Goal: Task Accomplishment & Management: Manage account settings

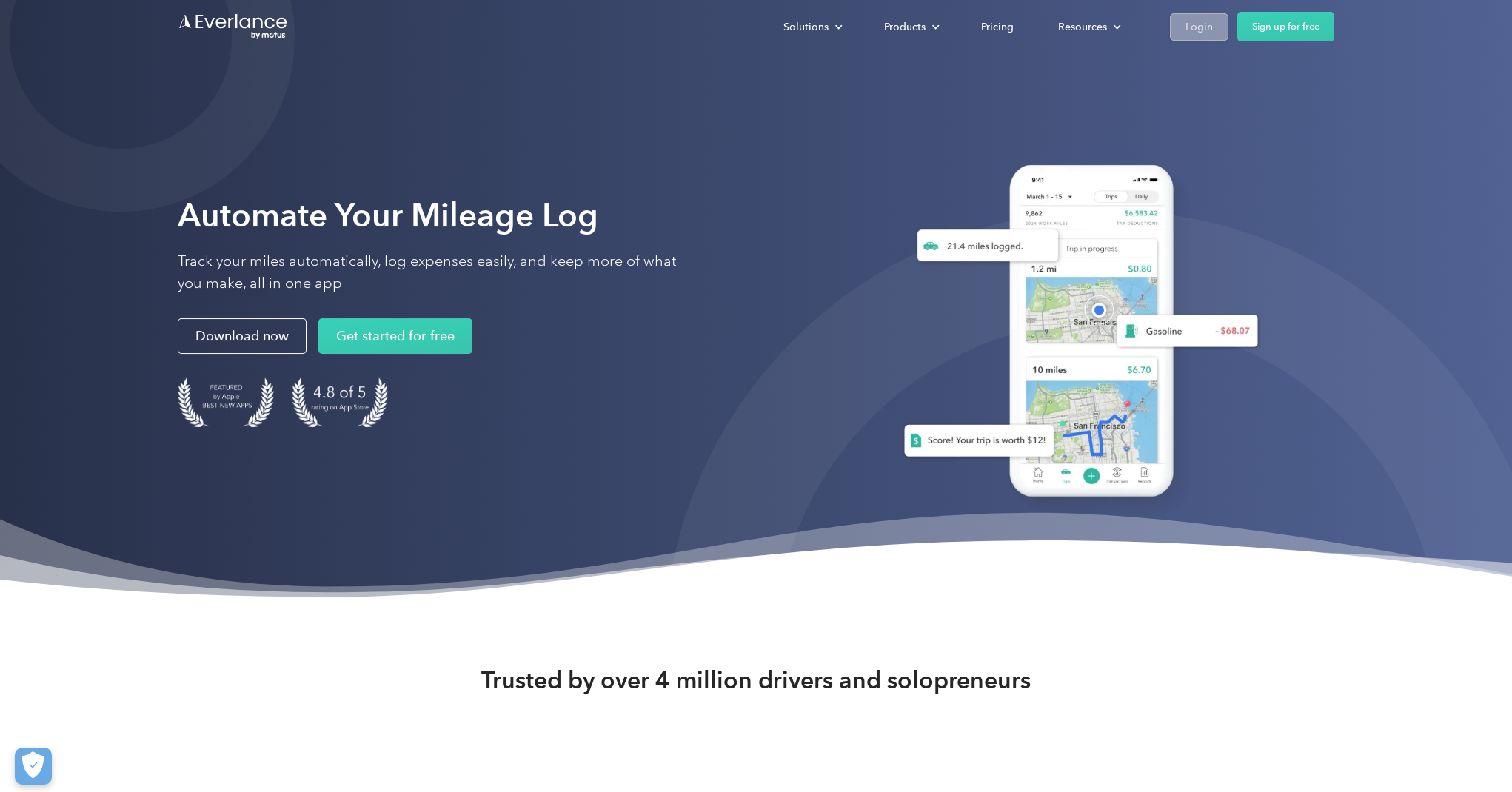
click at [1195, 26] on div "Login" at bounding box center [1199, 27] width 27 height 18
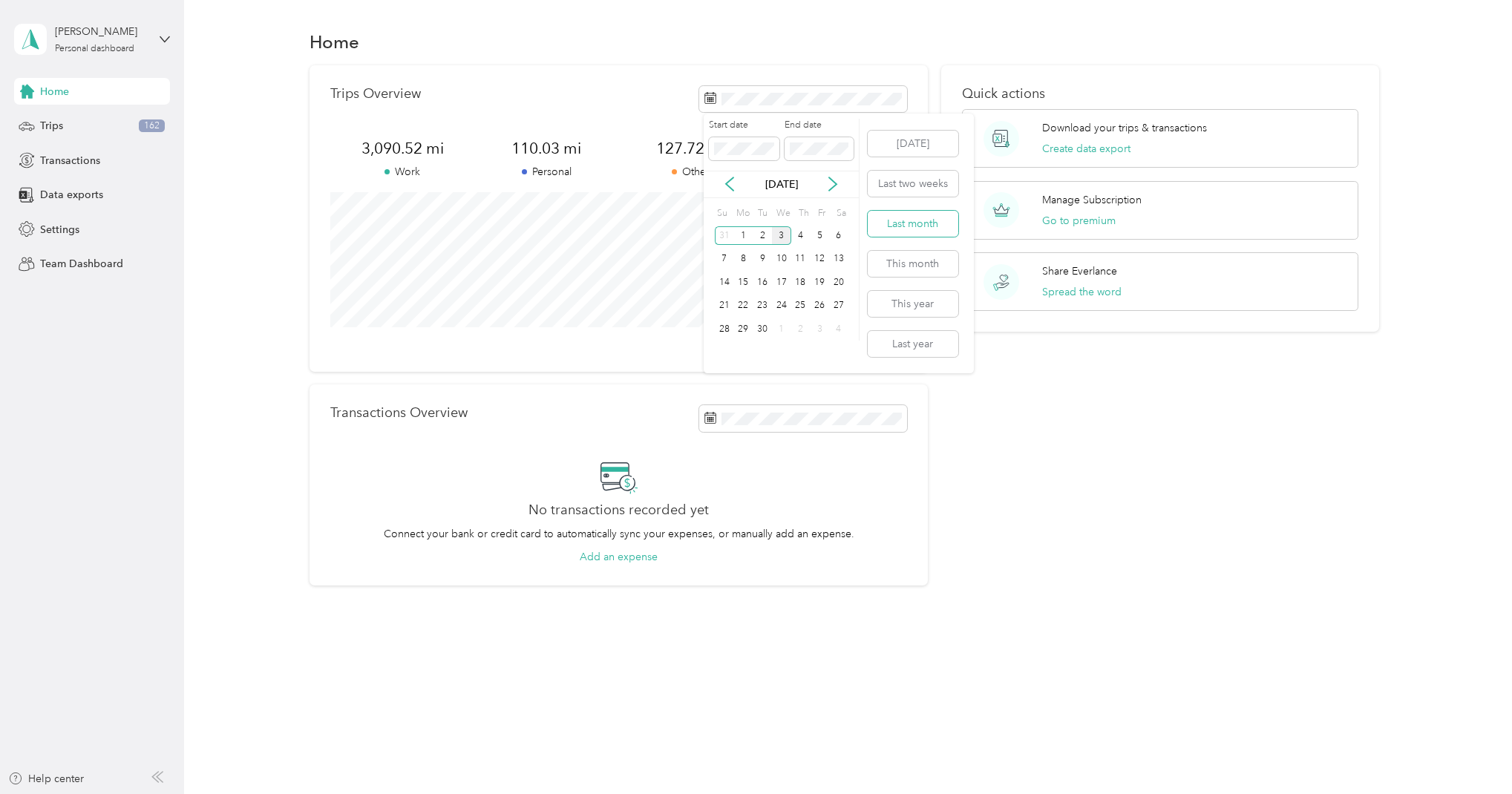
click at [895, 223] on button "Last month" at bounding box center [912, 223] width 91 height 26
click at [105, 127] on div "Trips 162" at bounding box center [92, 126] width 156 height 27
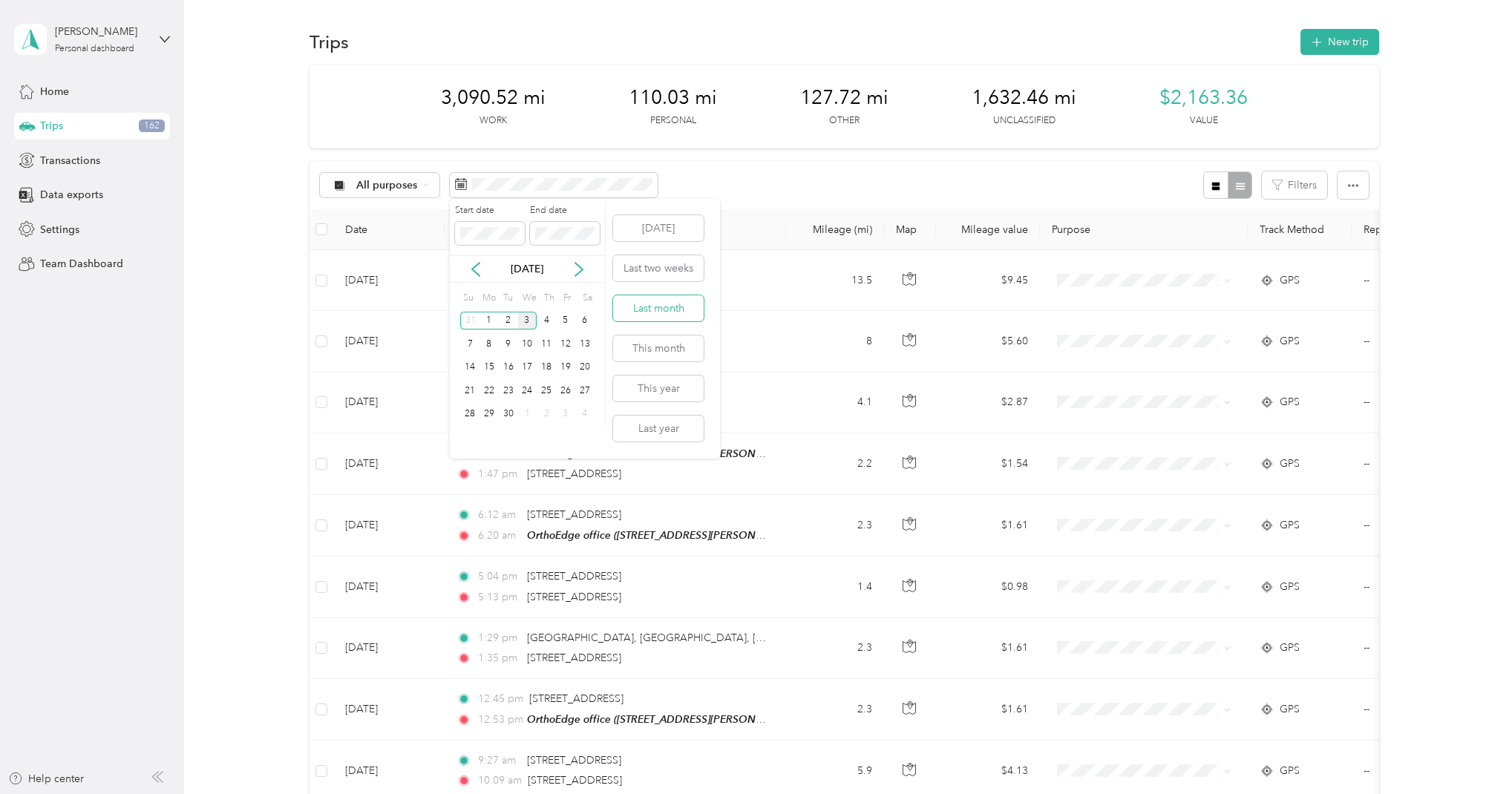
click at [681, 312] on button "Last month" at bounding box center [658, 308] width 91 height 26
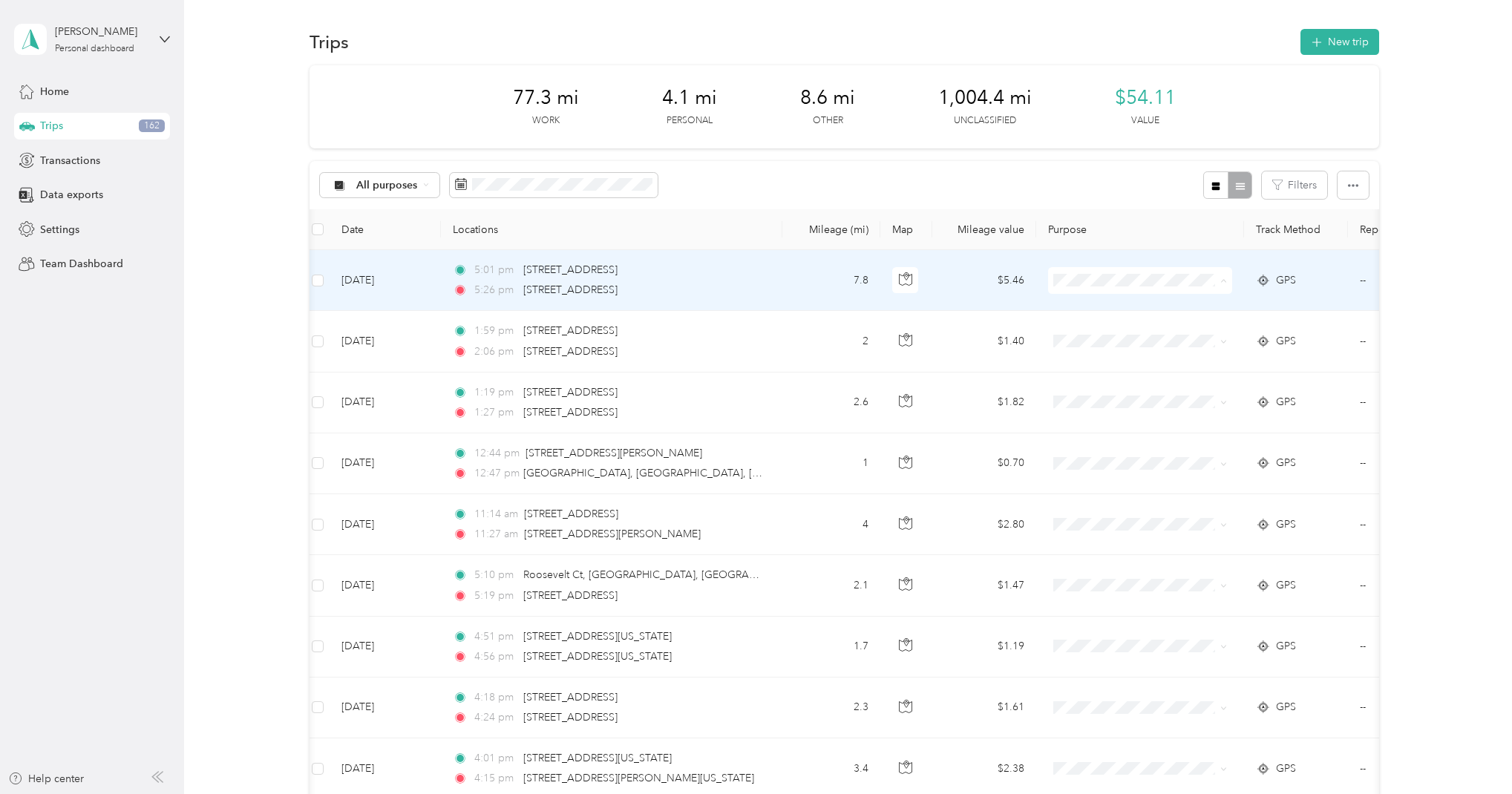
click at [1140, 490] on li "Commute" at bounding box center [1140, 489] width 184 height 26
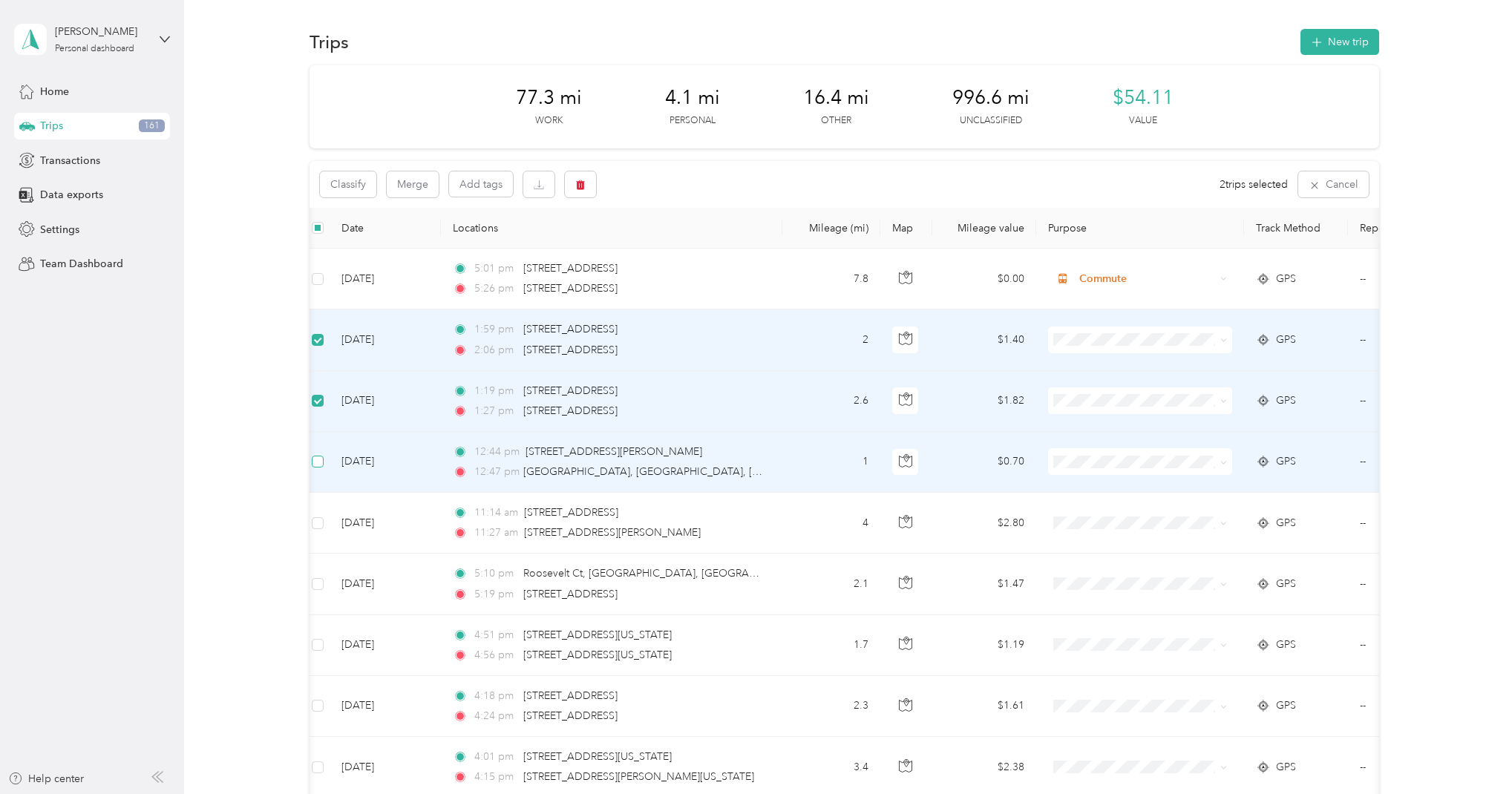
click at [322, 466] on span at bounding box center [317, 462] width 12 height 12
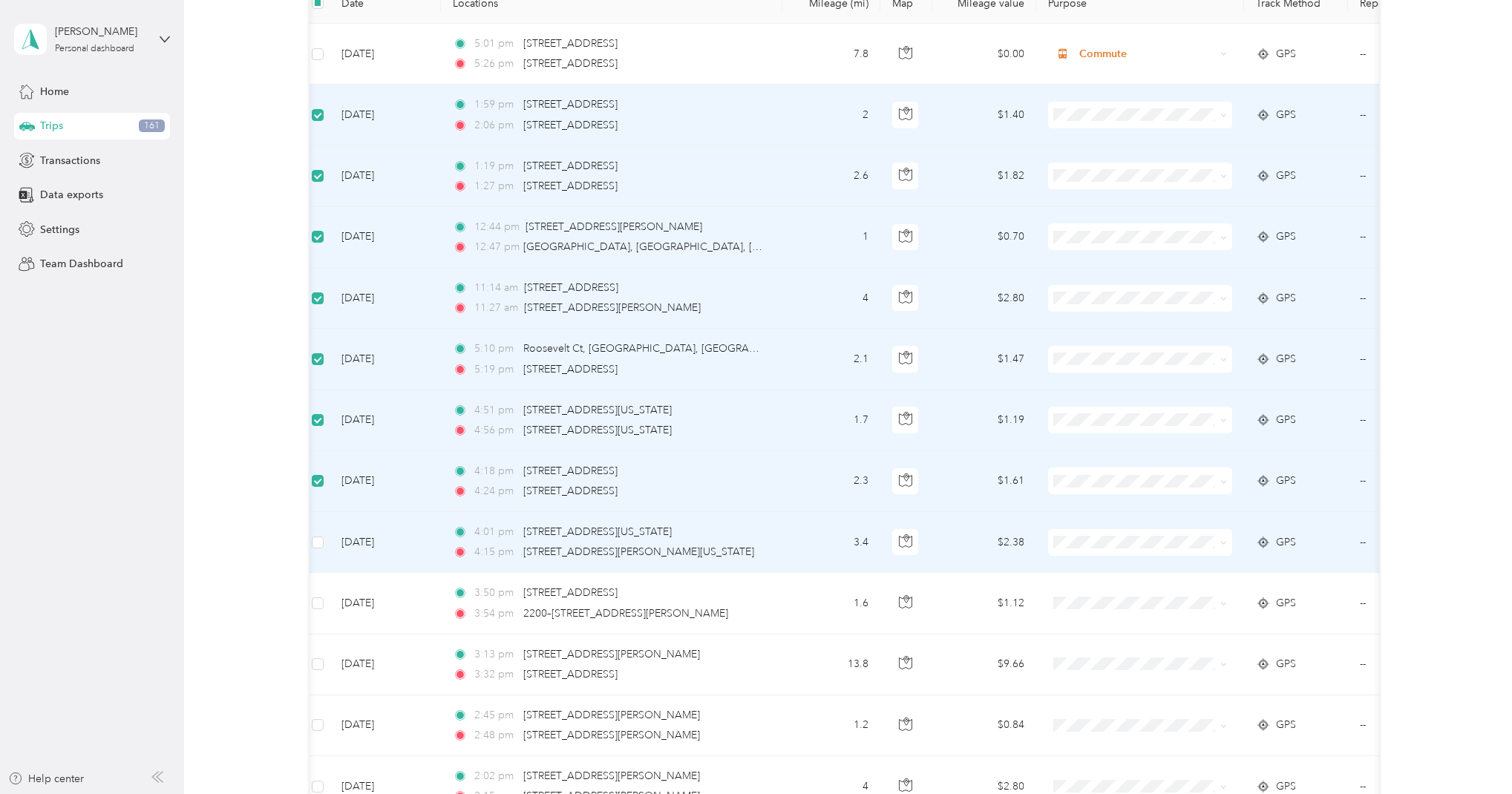
scroll to position [233, 0]
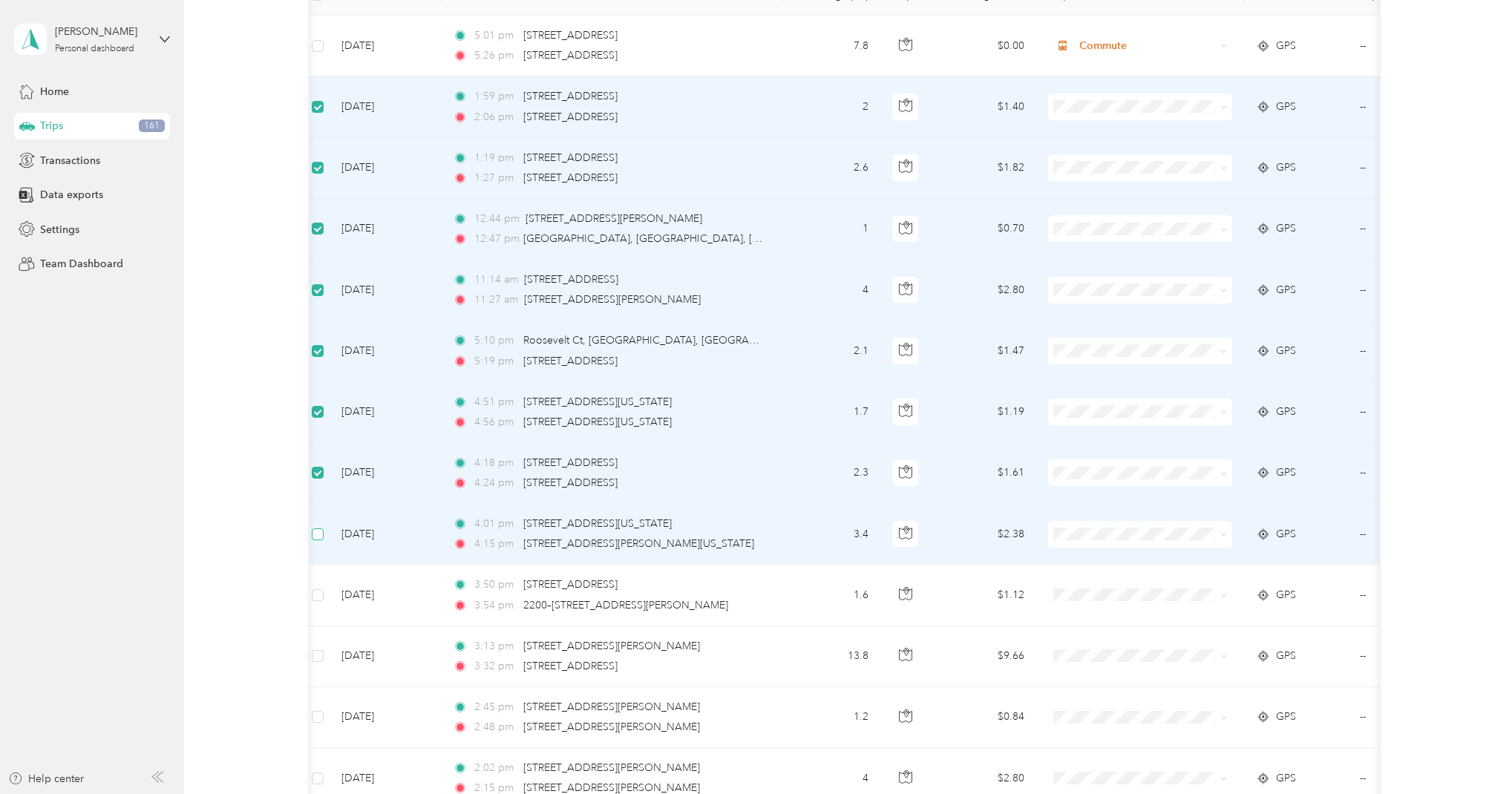
click at [322, 534] on span at bounding box center [317, 534] width 12 height 12
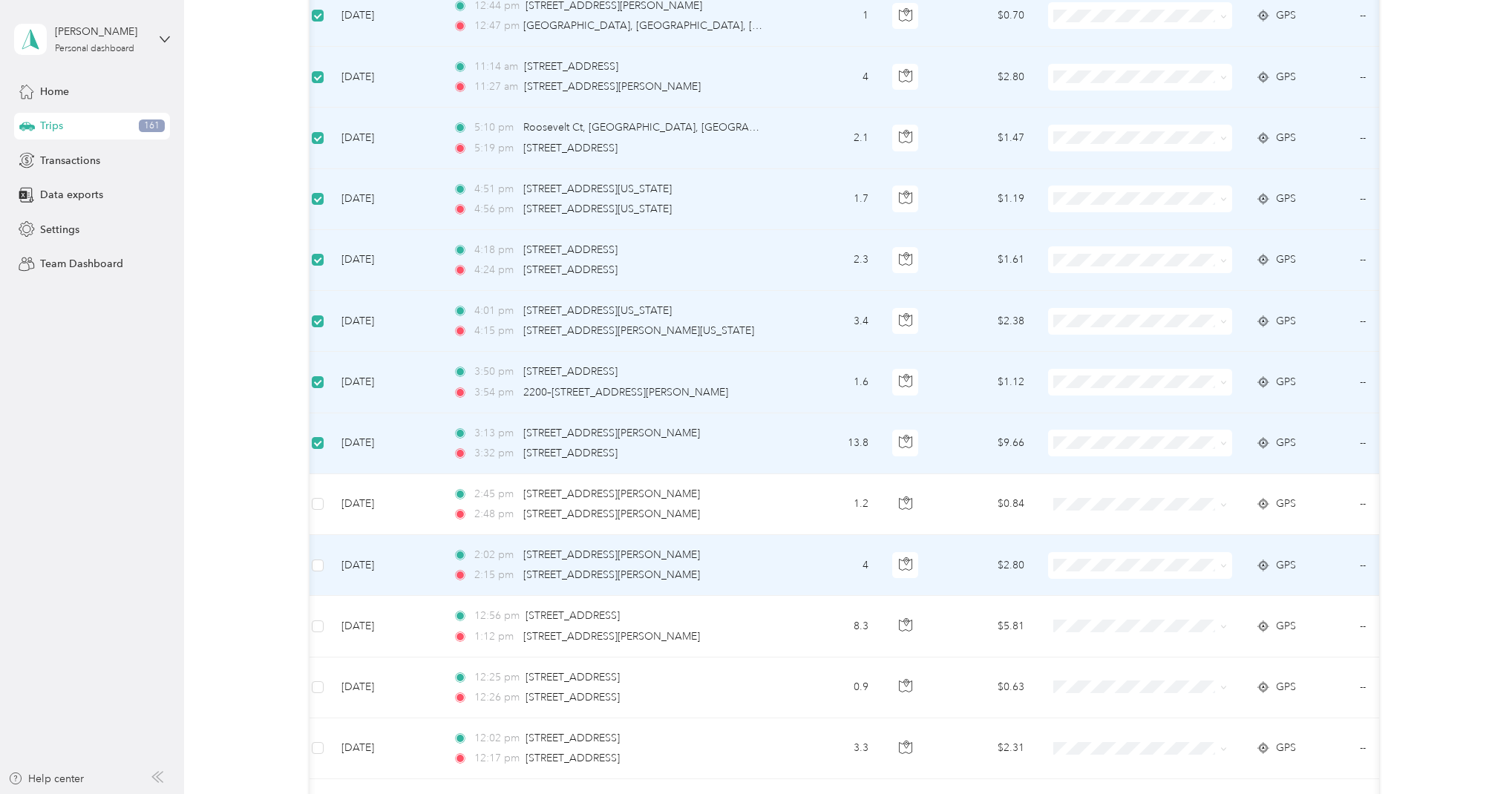
scroll to position [447, 0]
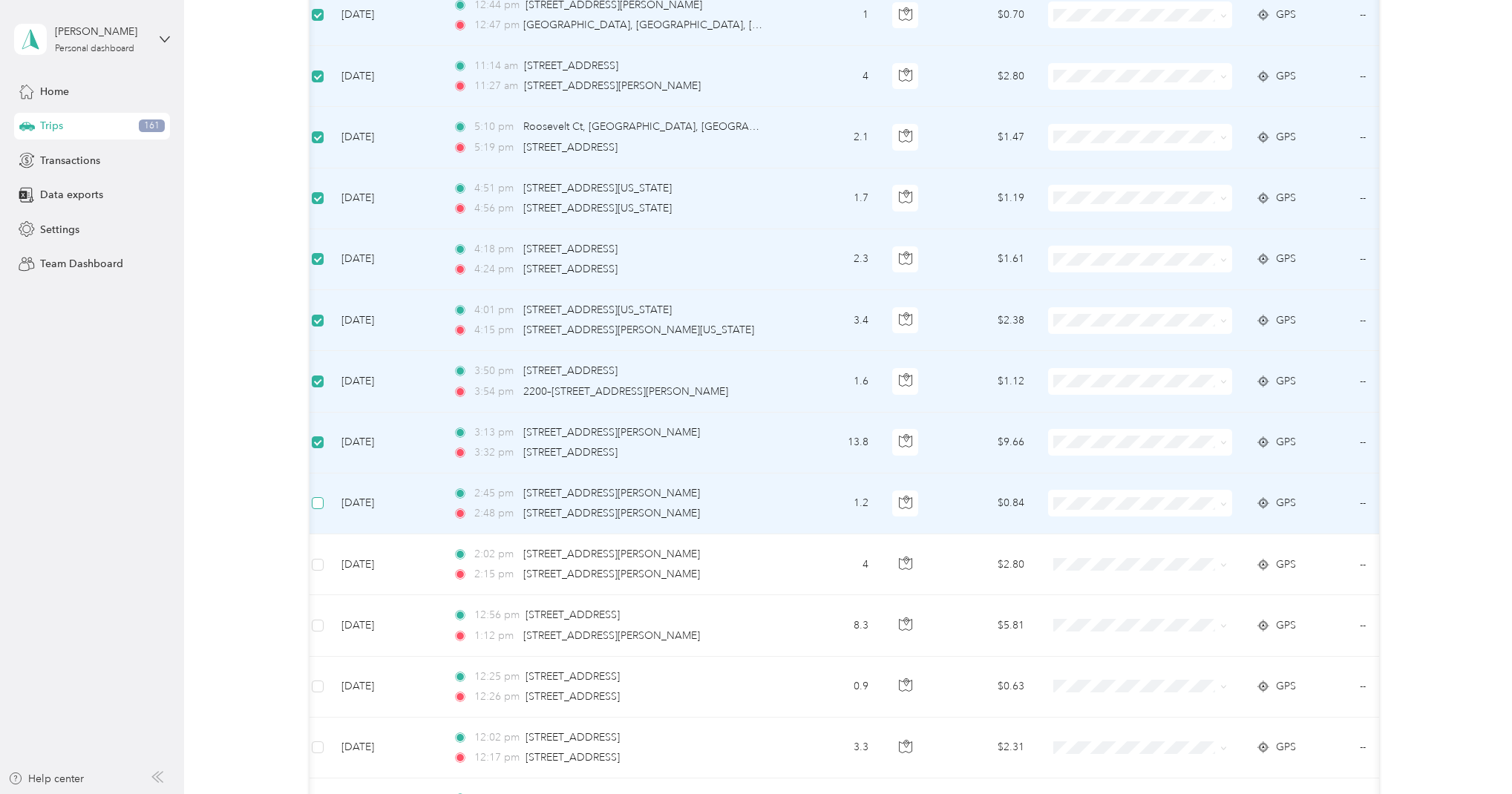
click at [322, 502] on span at bounding box center [317, 503] width 12 height 12
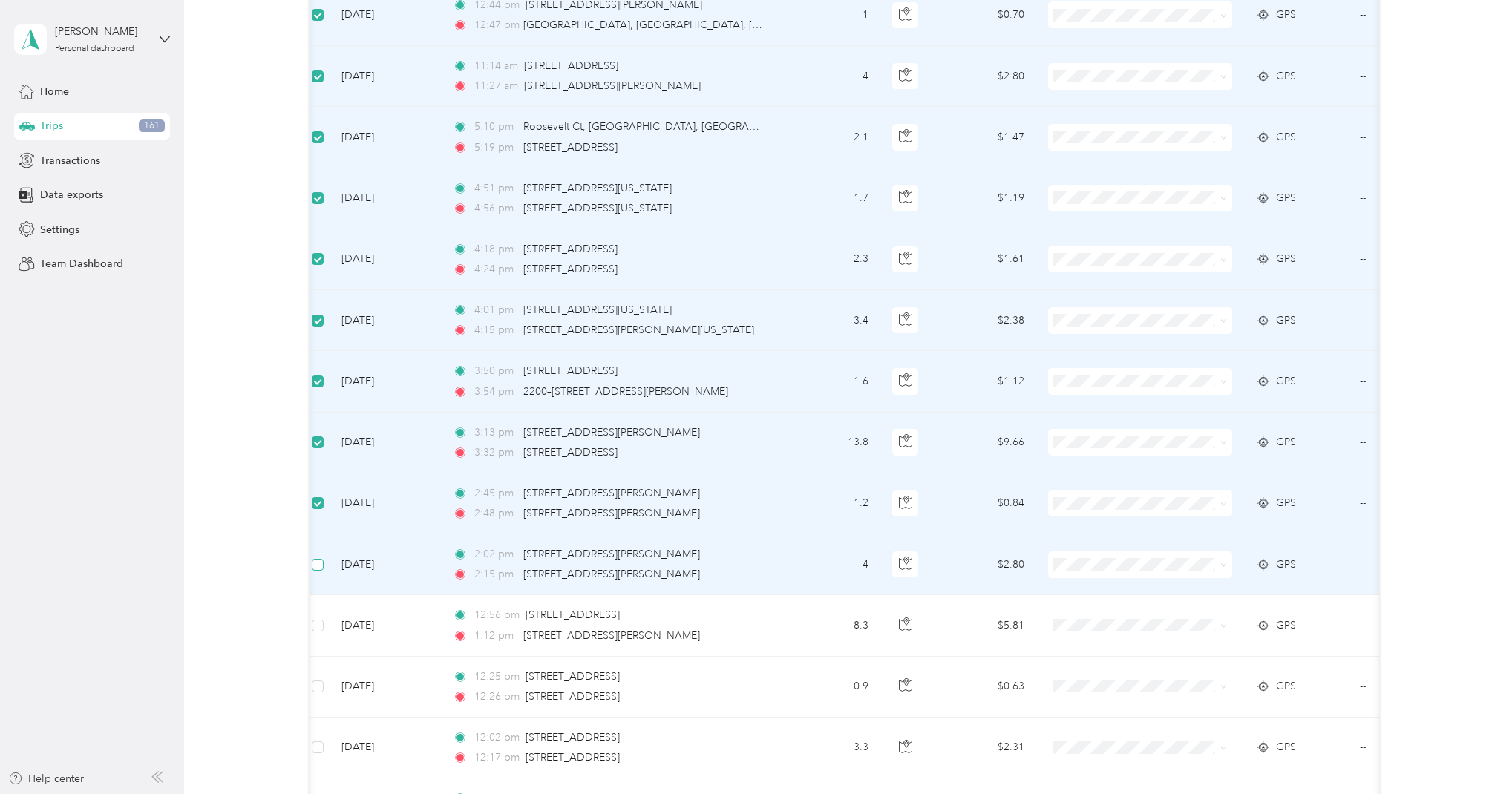
click at [322, 561] on span at bounding box center [317, 565] width 12 height 12
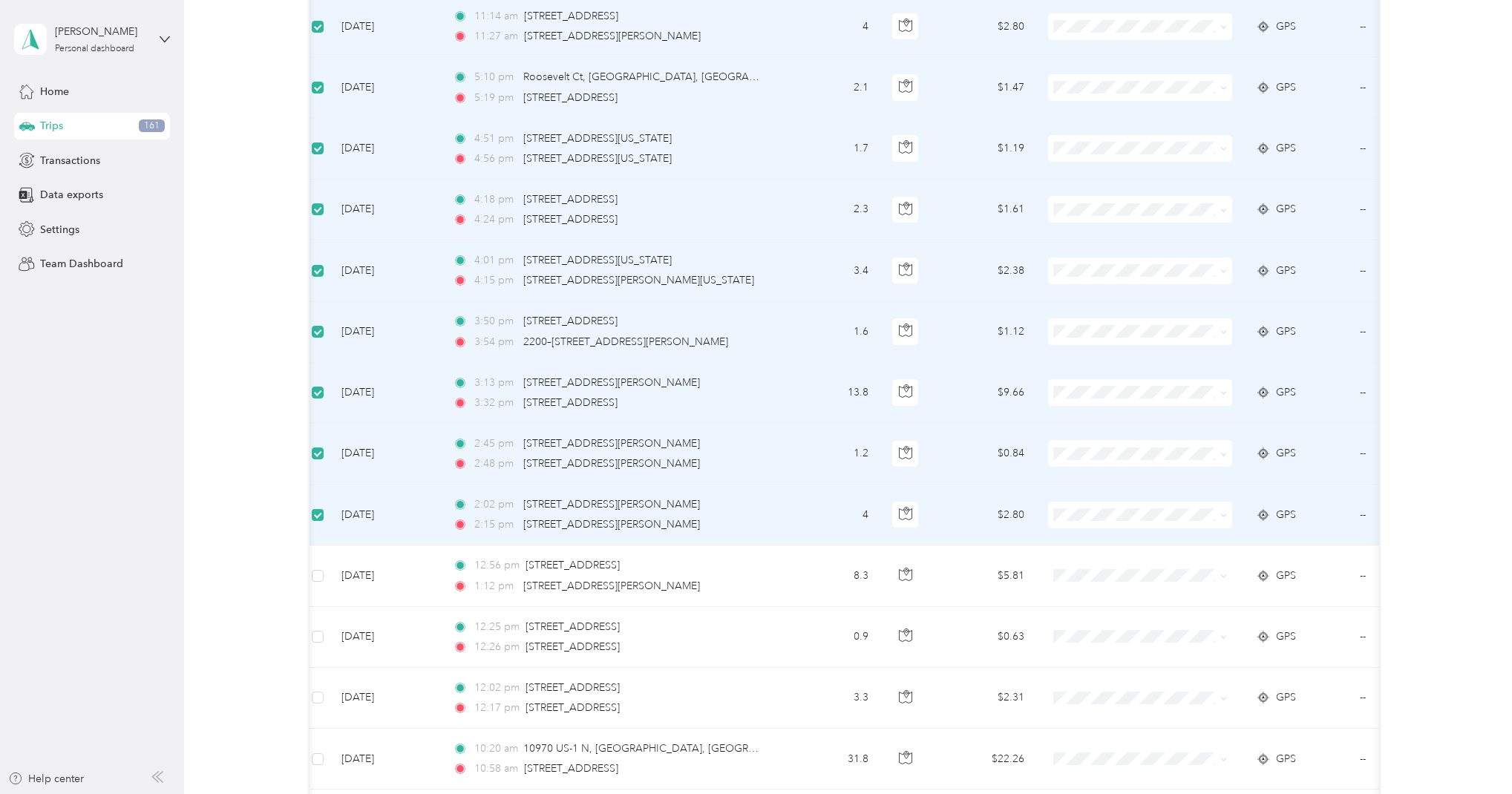
scroll to position [563, 0]
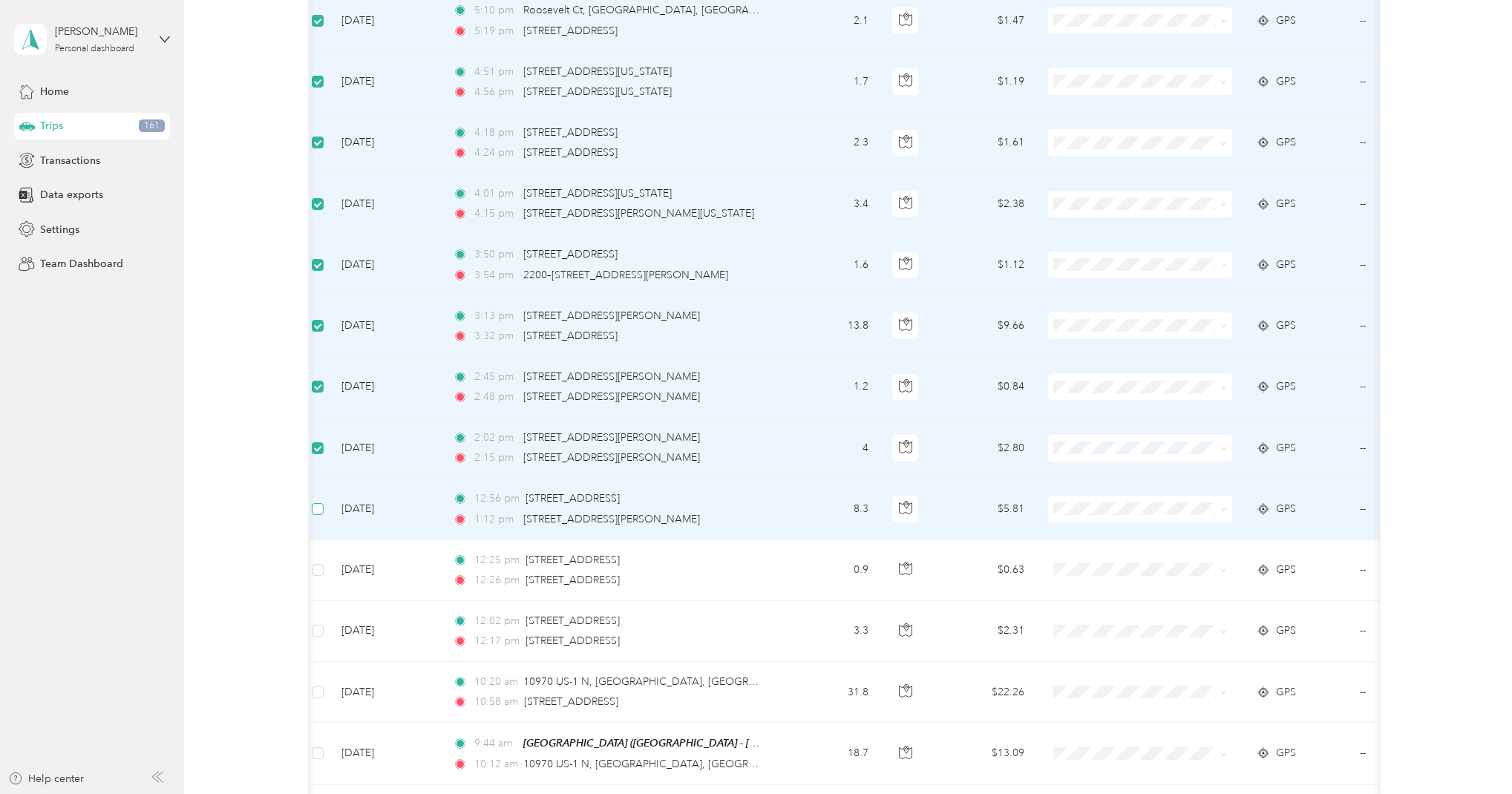
click at [322, 512] on span at bounding box center [317, 509] width 12 height 12
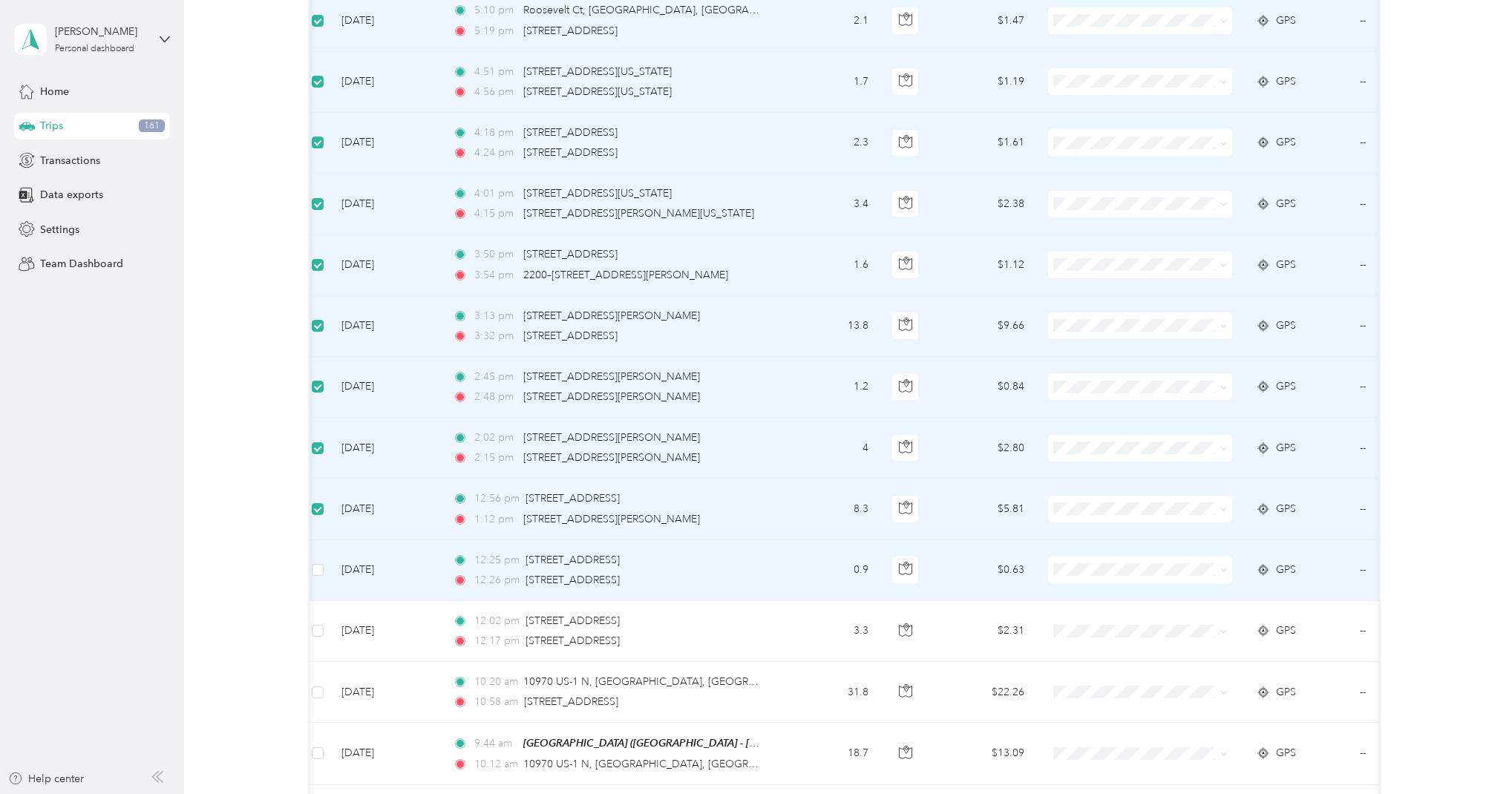
drag, startPoint x: 322, startPoint y: 573, endPoint x: 334, endPoint y: 572, distance: 12.0
click at [322, 573] on span at bounding box center [317, 570] width 12 height 12
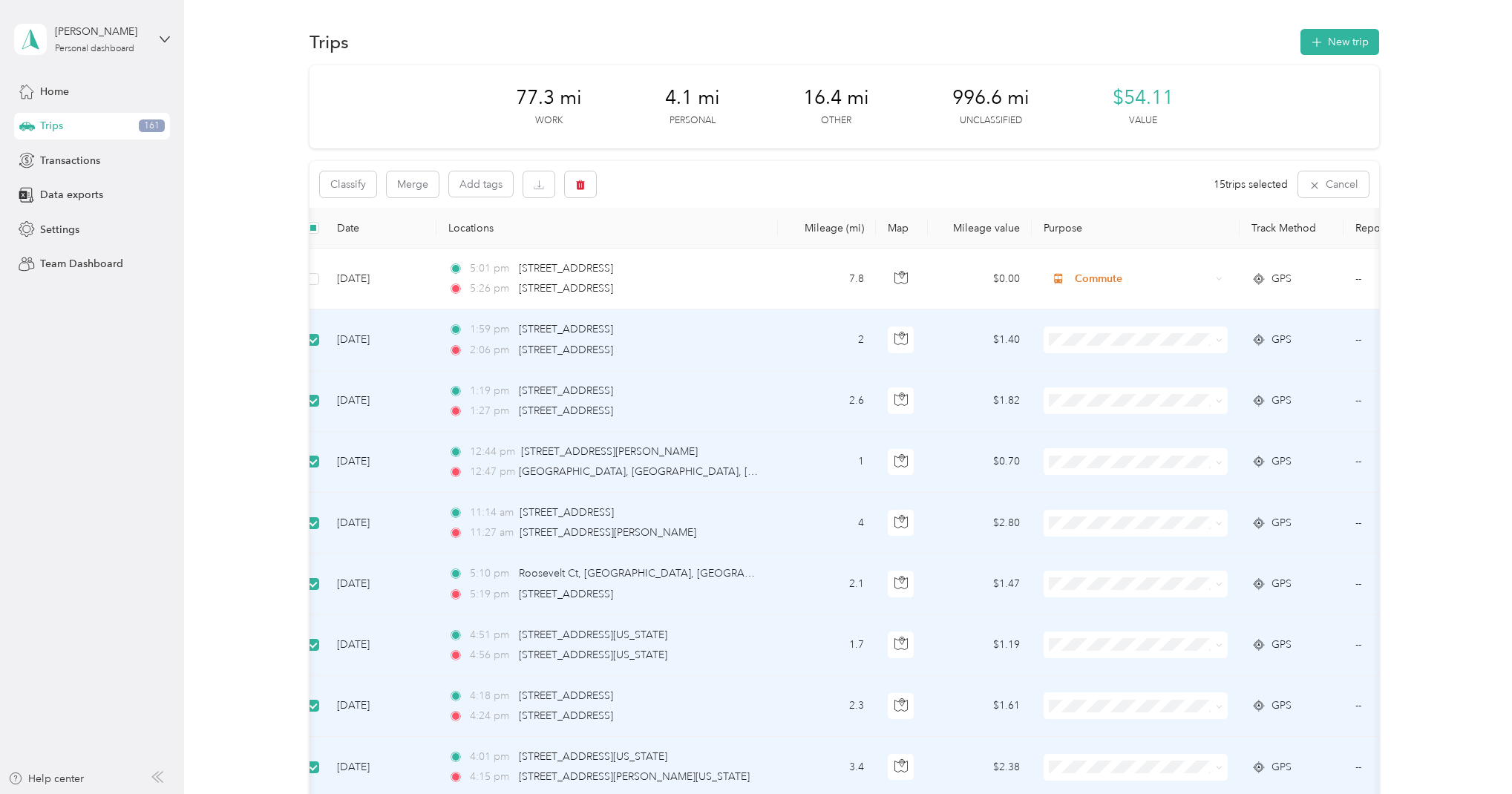
scroll to position [0, 0]
click at [585, 187] on icon "button" at bounding box center [580, 185] width 10 height 10
click at [687, 246] on button "Yes" at bounding box center [694, 246] width 29 height 24
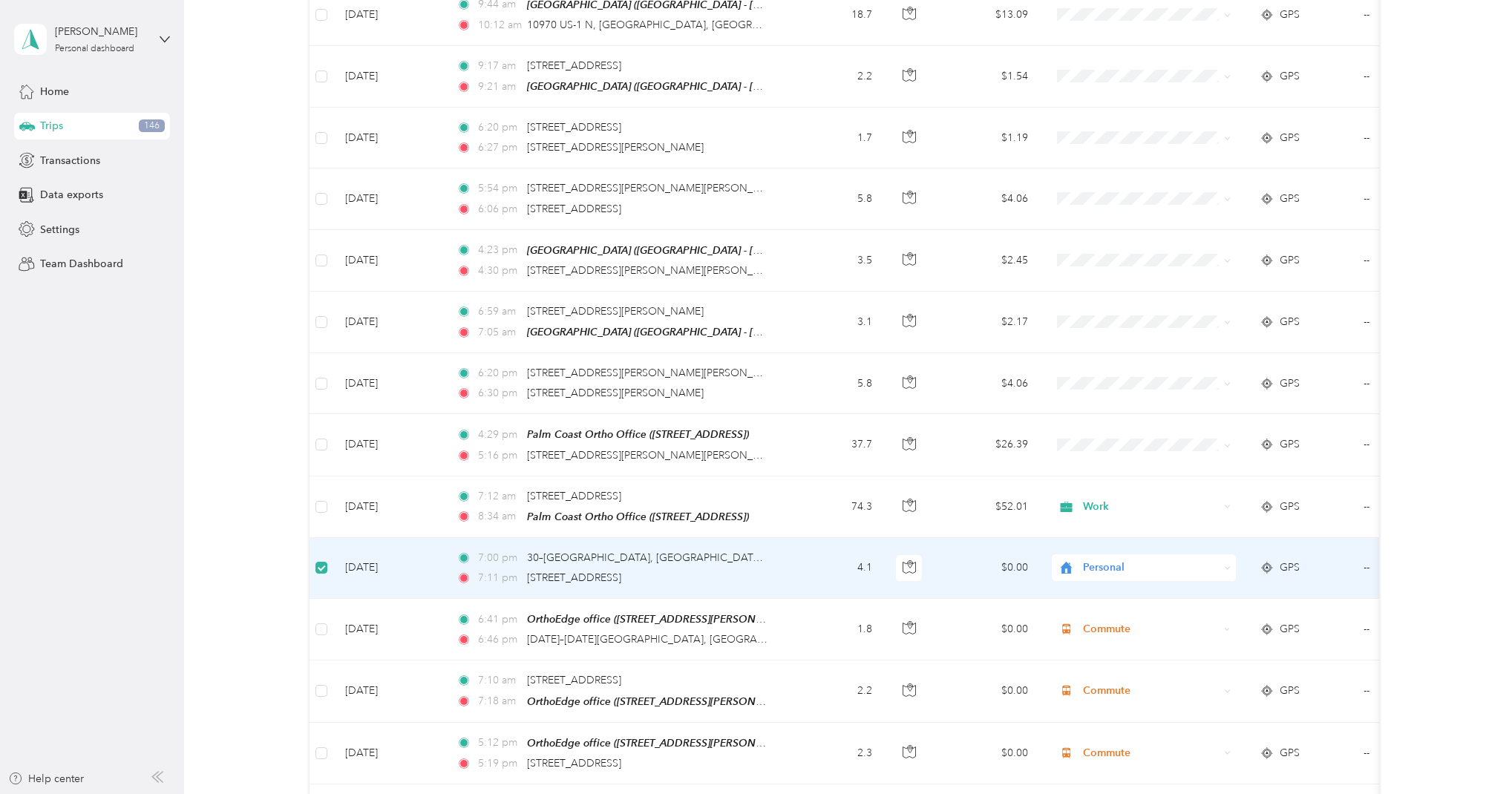
scroll to position [387, 0]
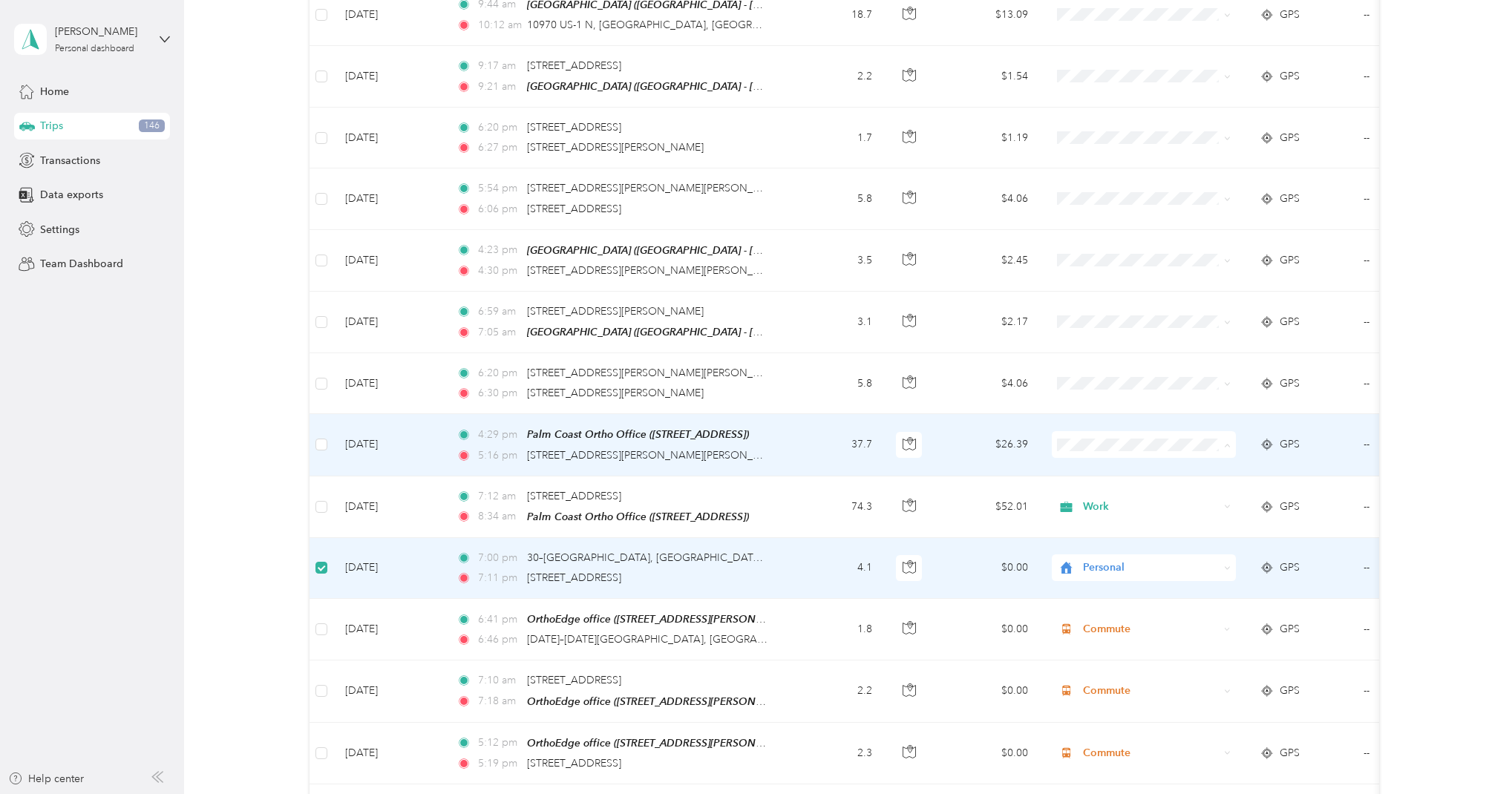
click at [1107, 465] on span "Work" at bounding box center [1157, 468] width 137 height 16
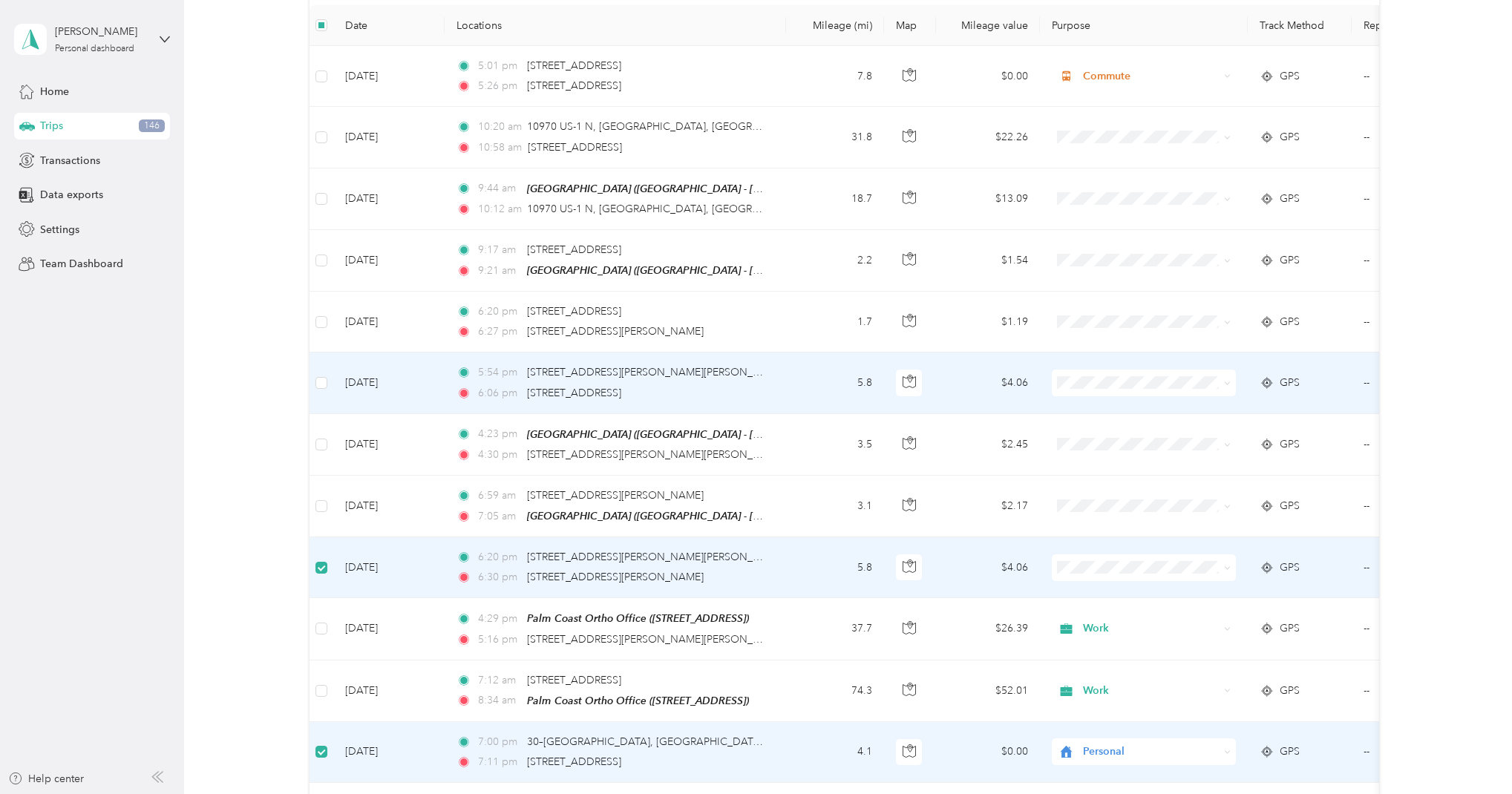
scroll to position [201, 0]
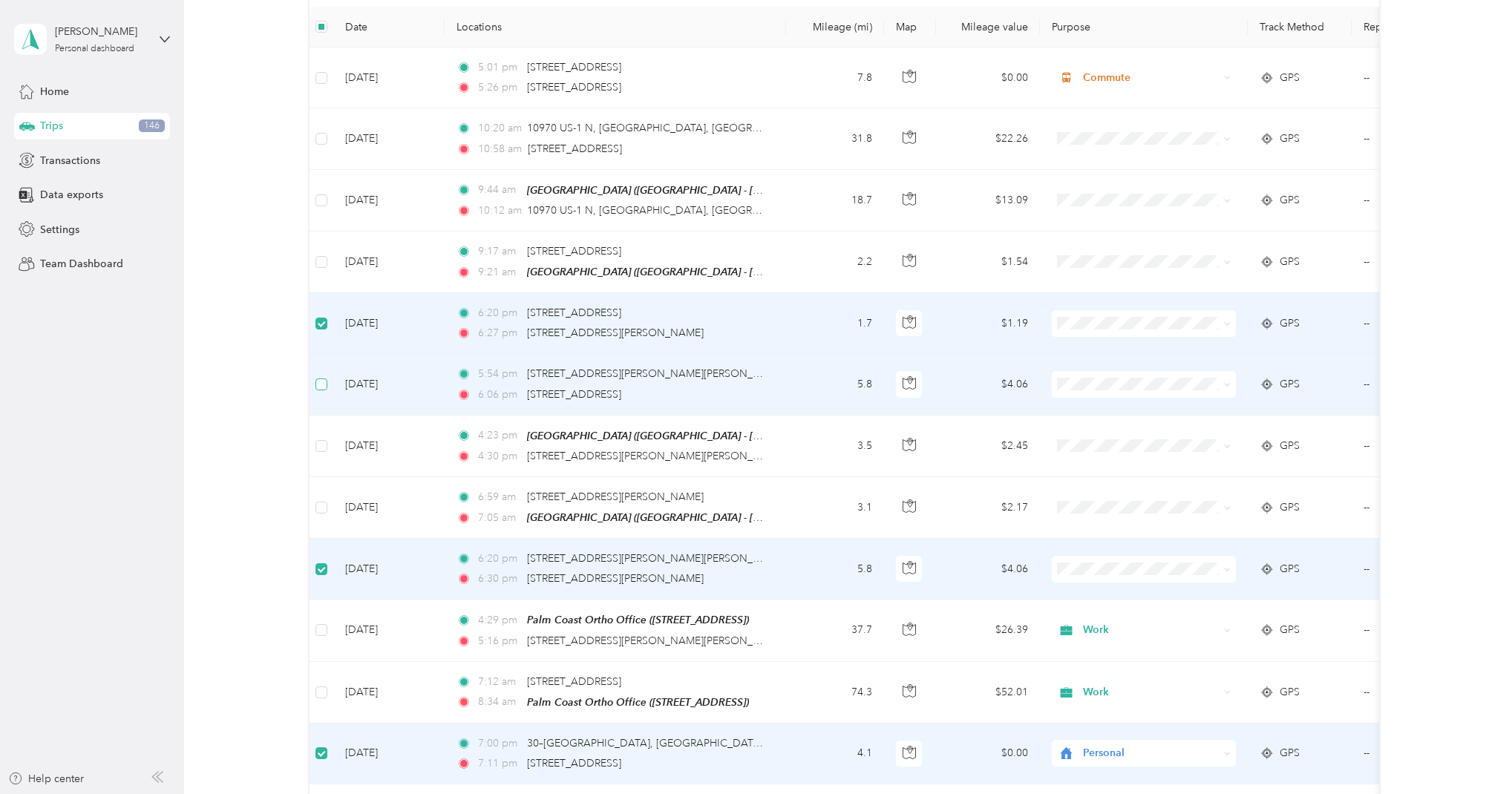
click at [325, 379] on span at bounding box center [322, 384] width 12 height 12
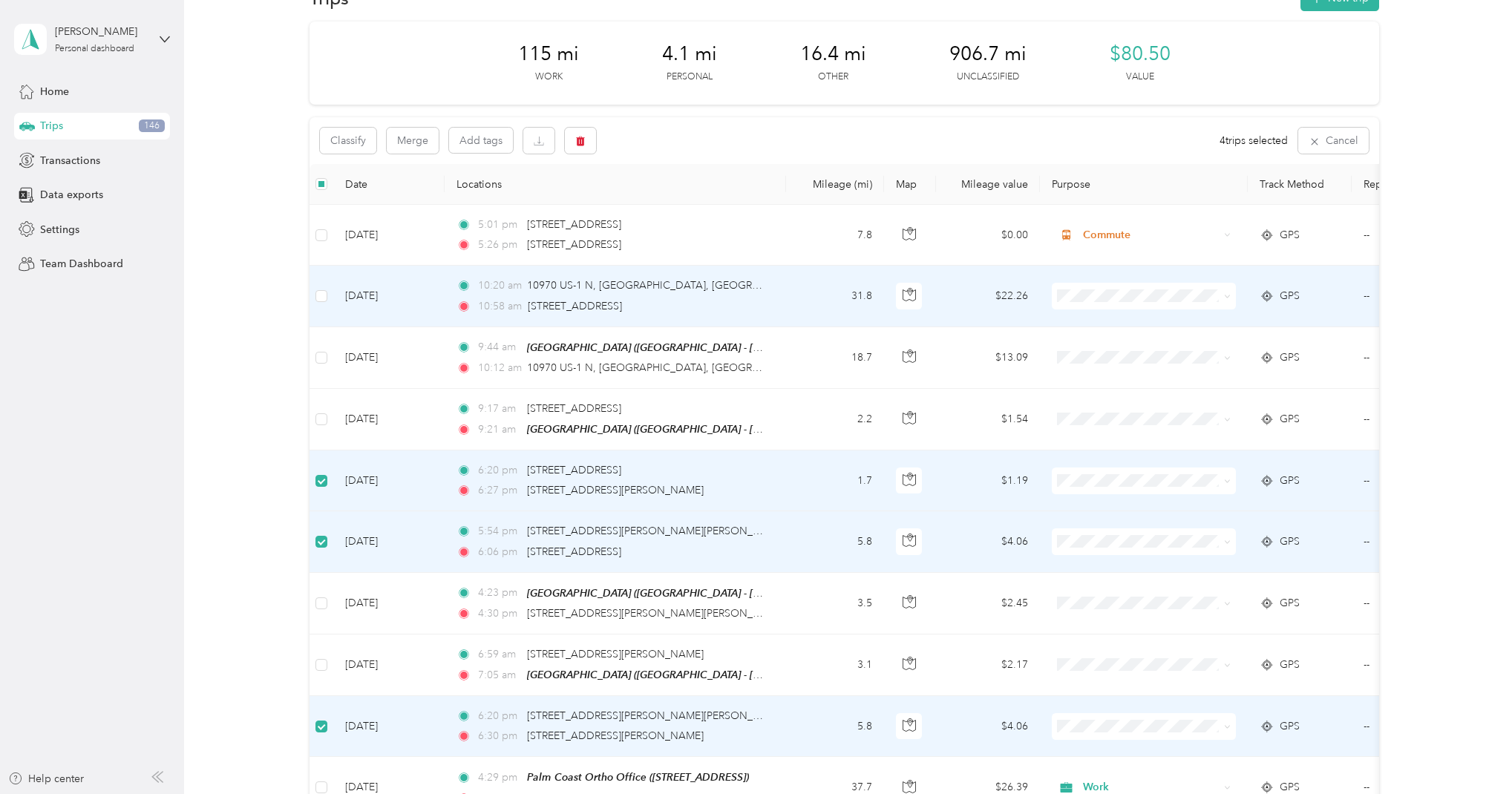
scroll to position [40, 0]
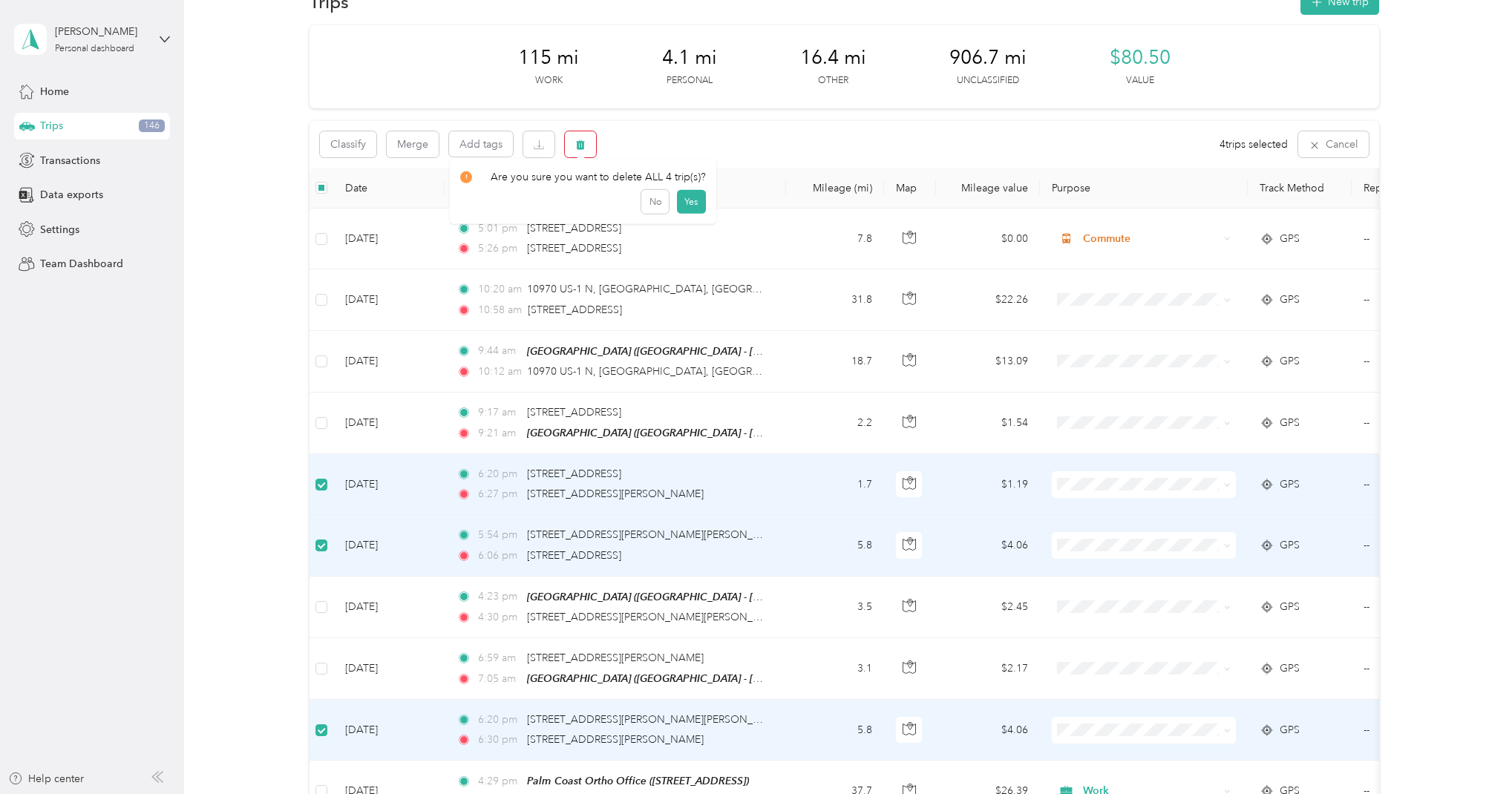
click at [575, 142] on icon "button" at bounding box center [580, 144] width 10 height 10
click at [692, 206] on button "Yes" at bounding box center [691, 206] width 29 height 24
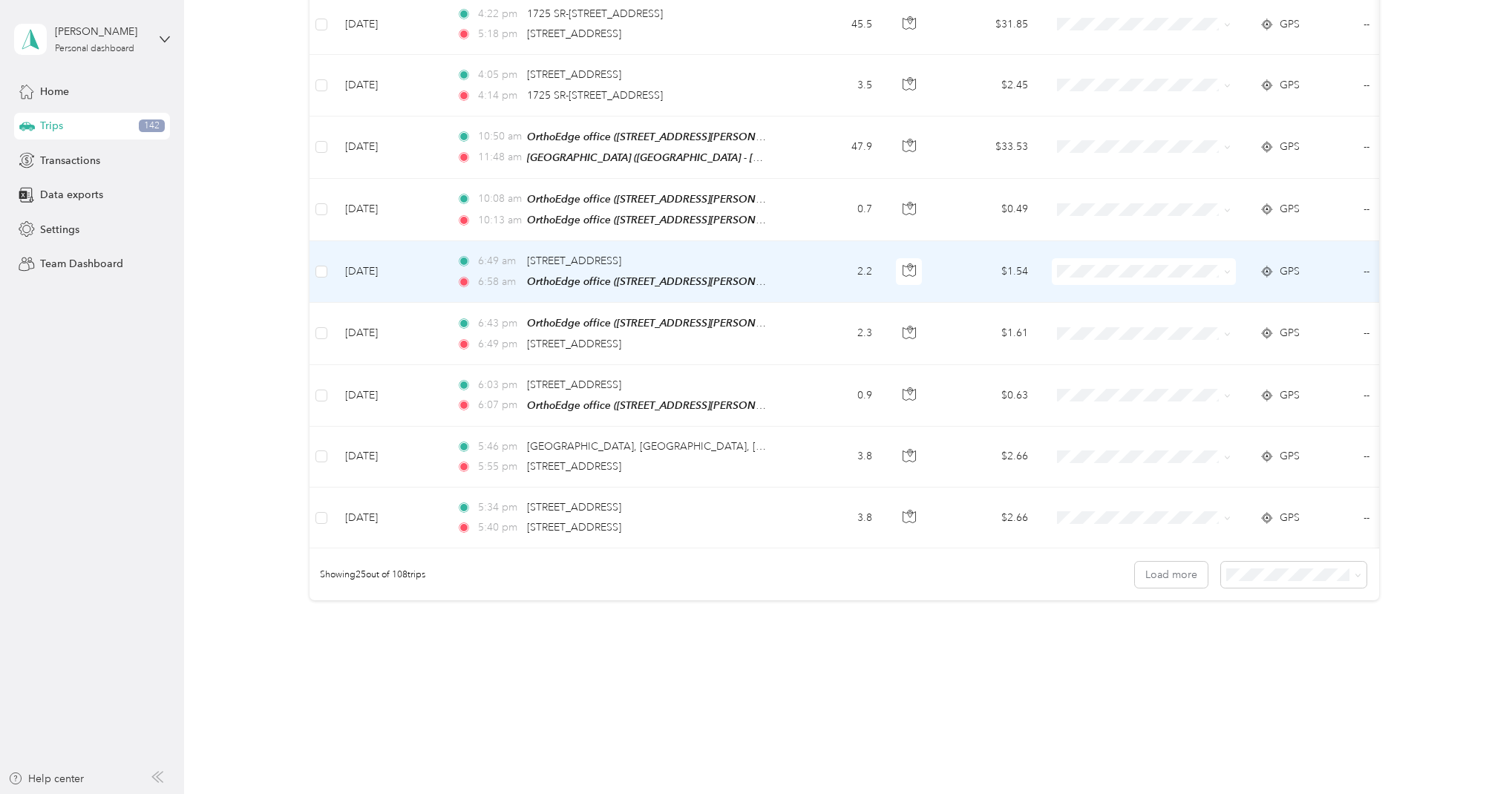
scroll to position [0, 0]
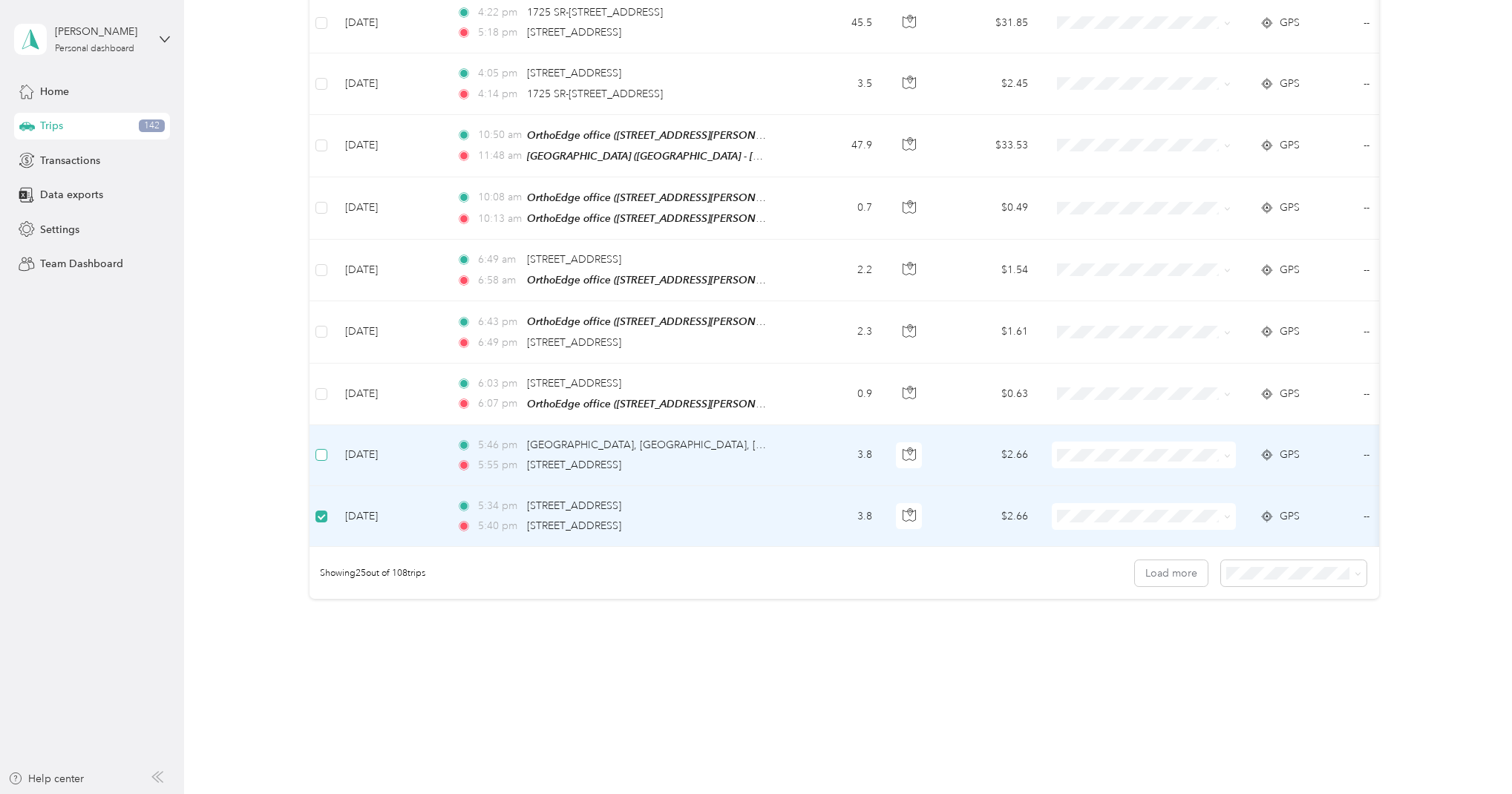
click at [322, 449] on span at bounding box center [322, 455] width 12 height 12
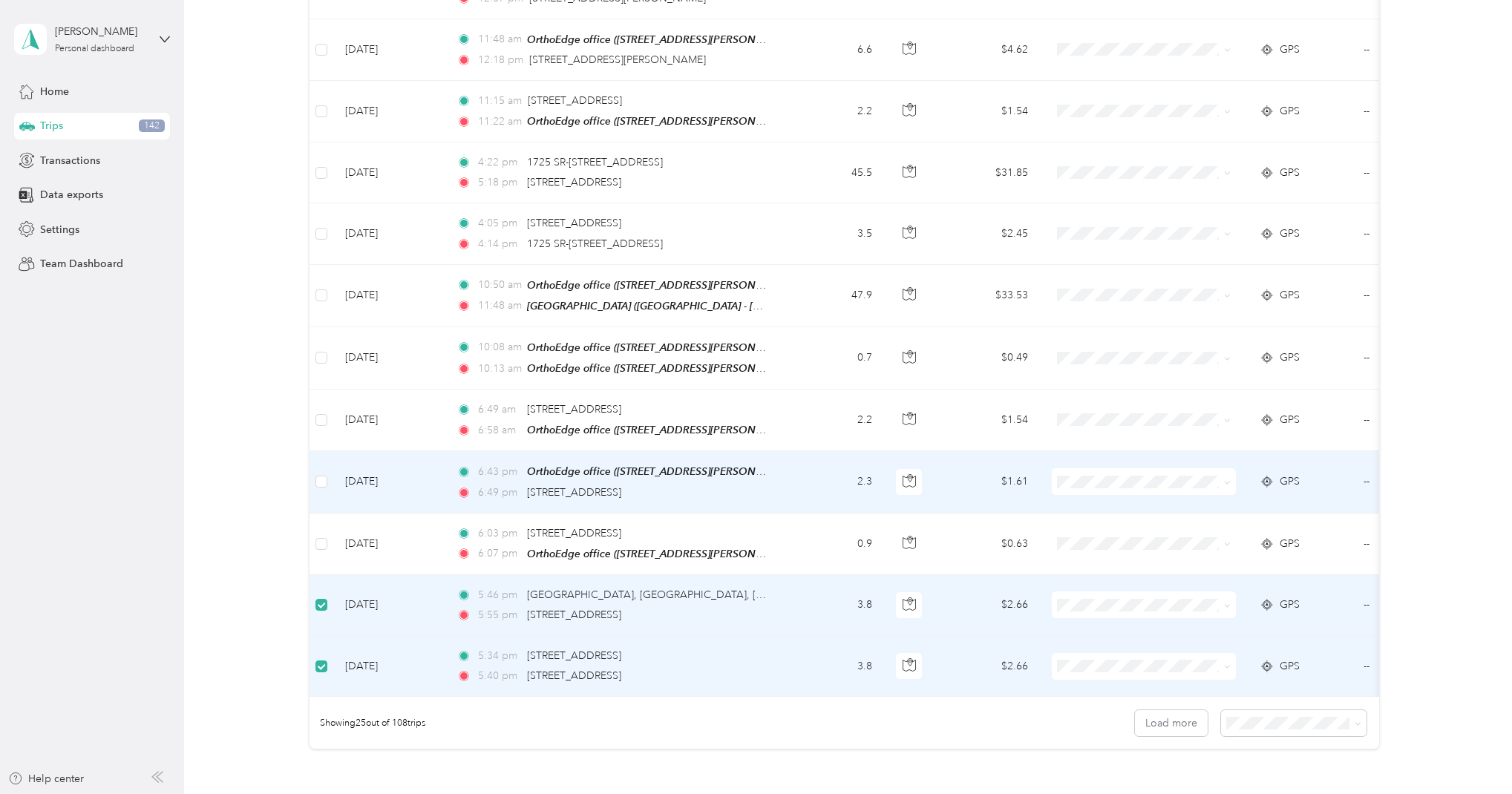
scroll to position [1091, 0]
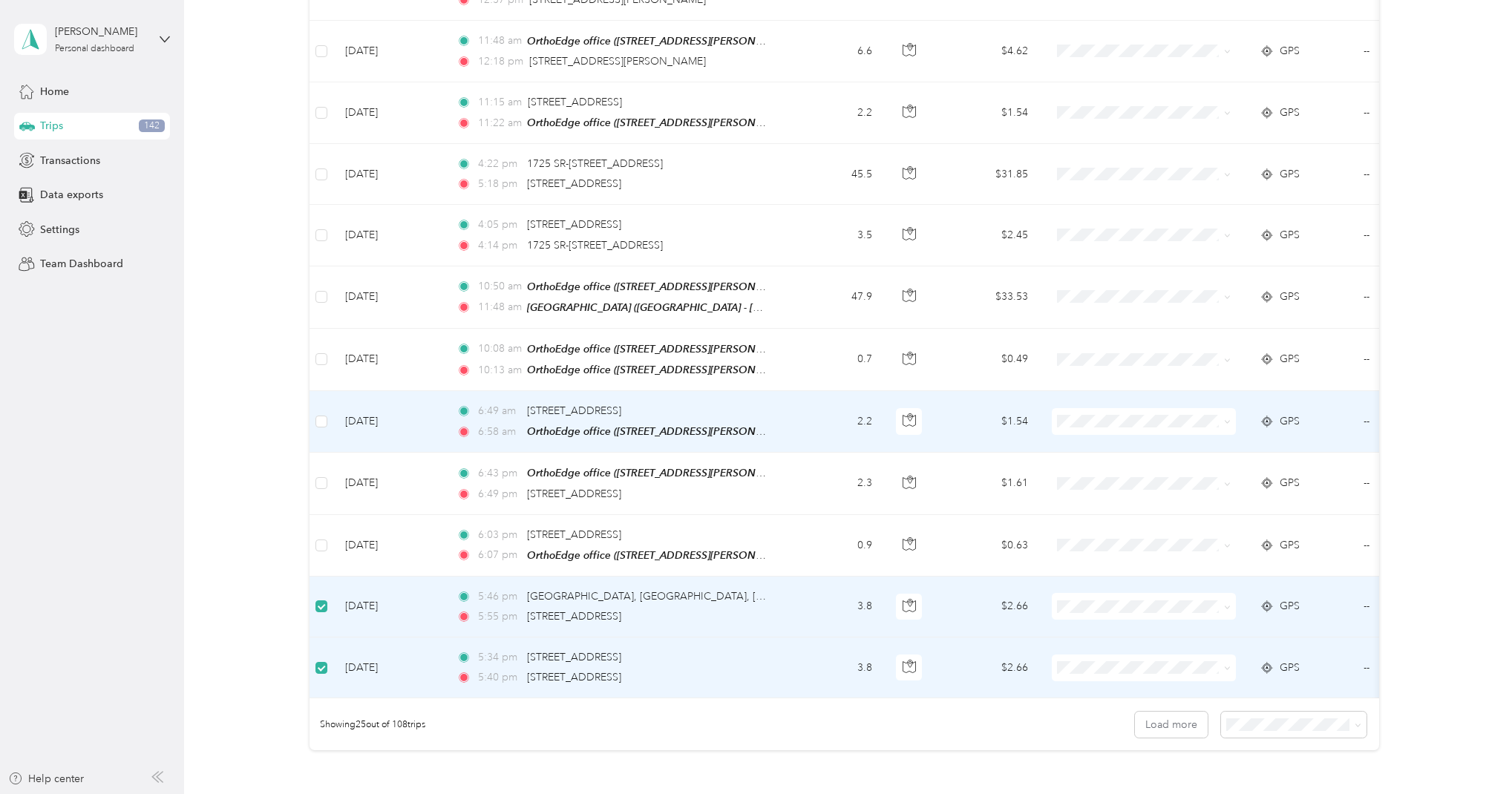
click at [1134, 617] on span "Commute" at bounding box center [1157, 613] width 137 height 16
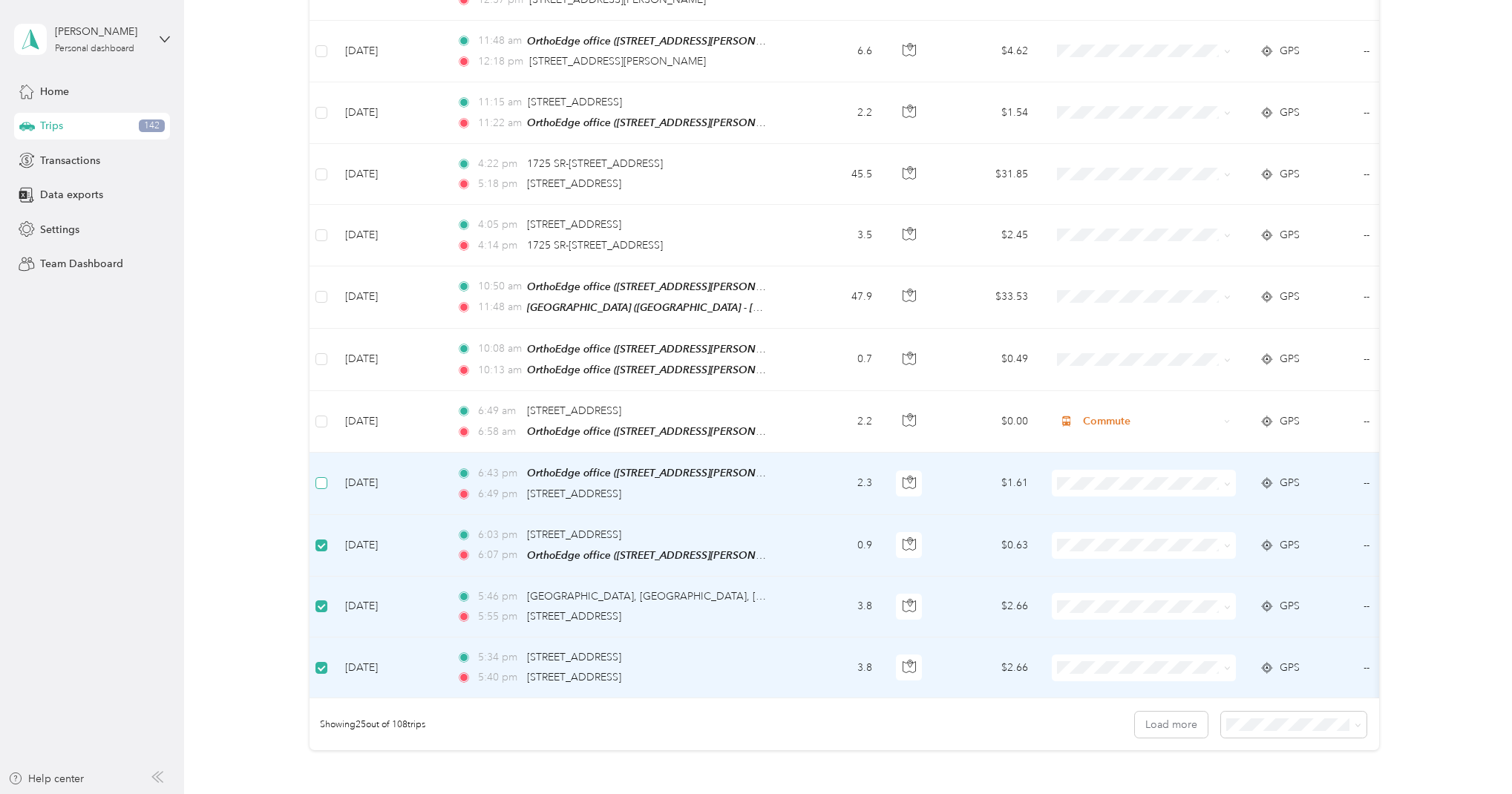
click at [326, 477] on span at bounding box center [322, 483] width 12 height 12
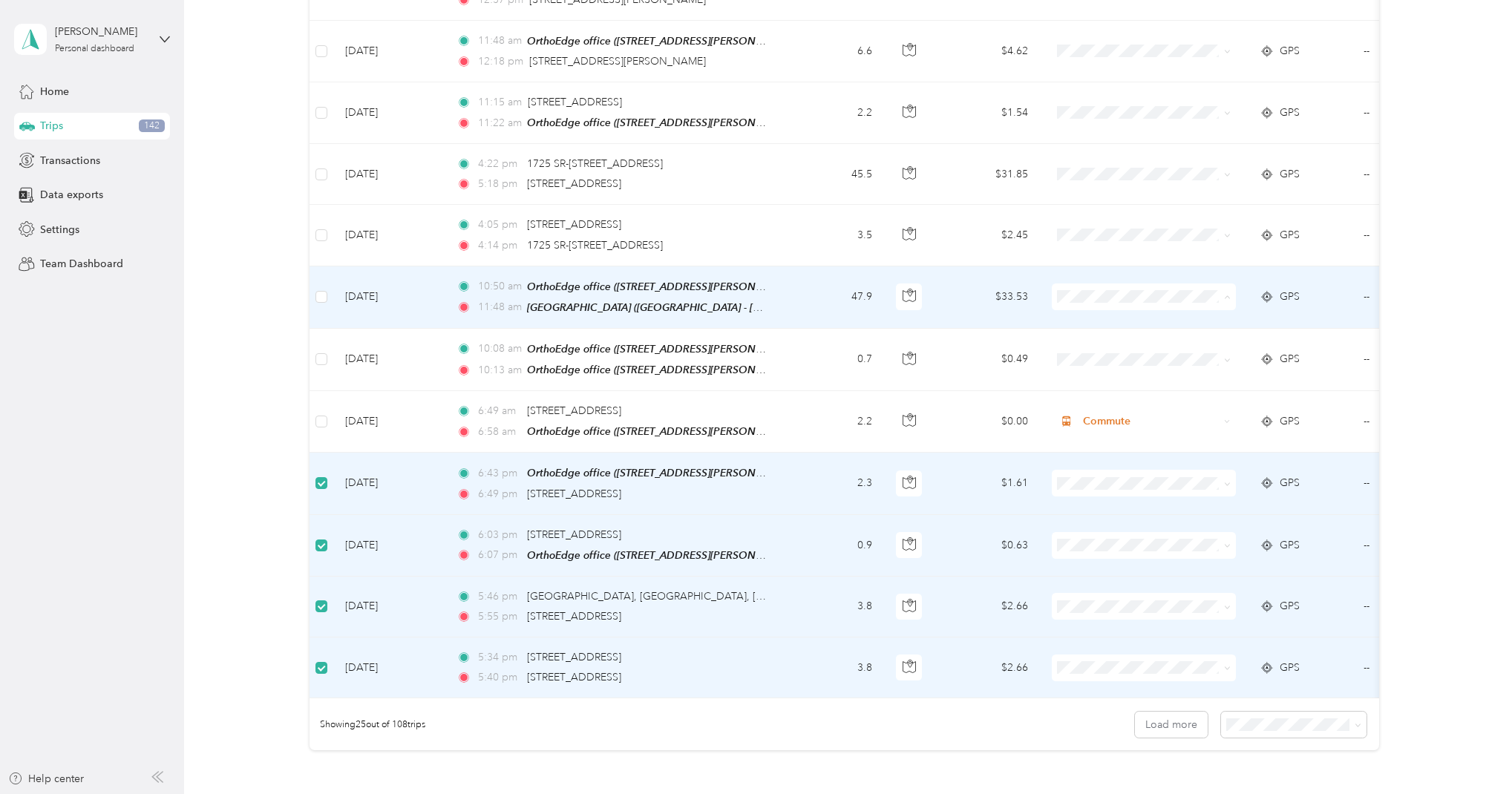
click at [1098, 315] on span "Work" at bounding box center [1157, 313] width 137 height 16
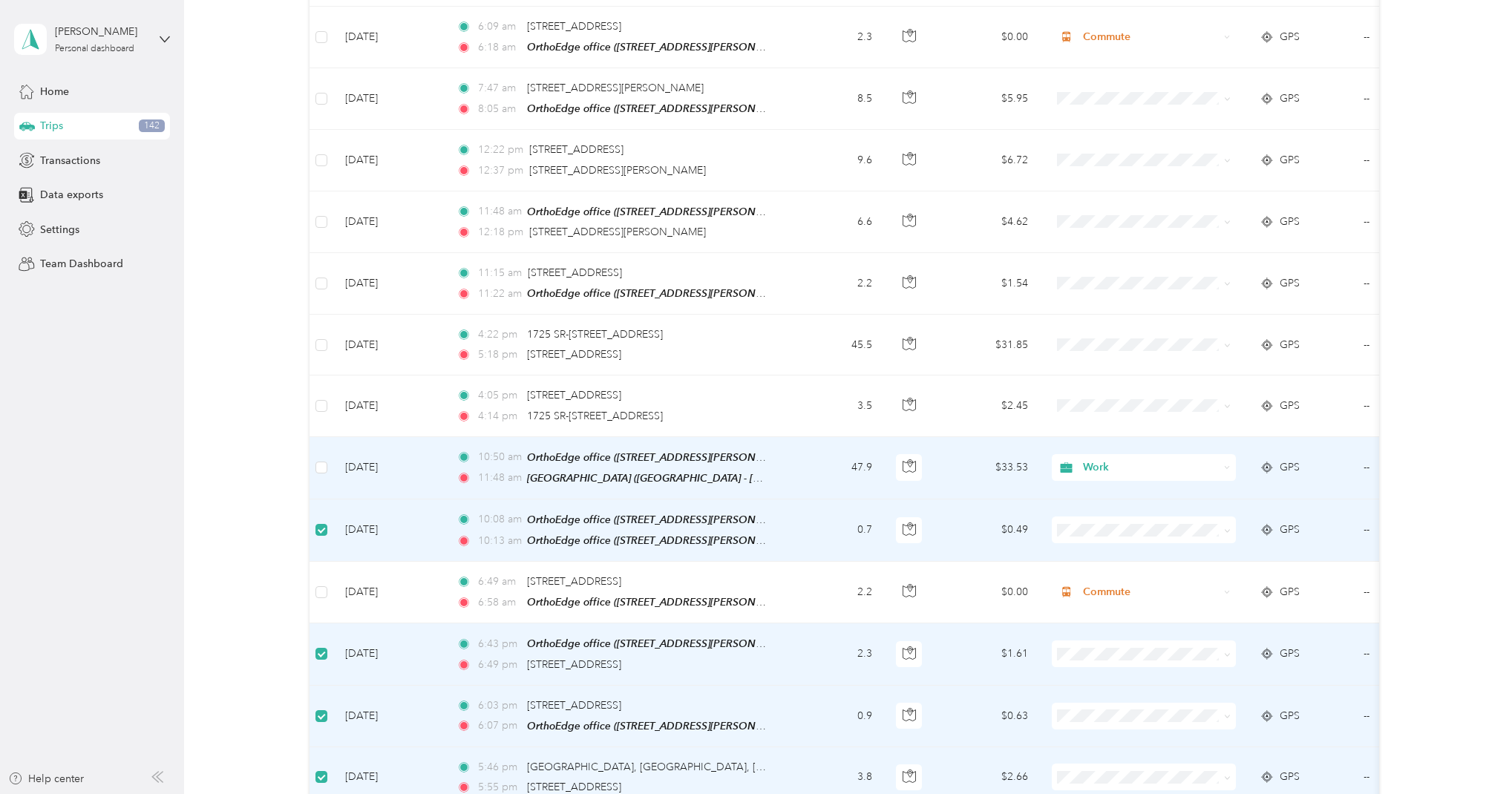
scroll to position [908, 0]
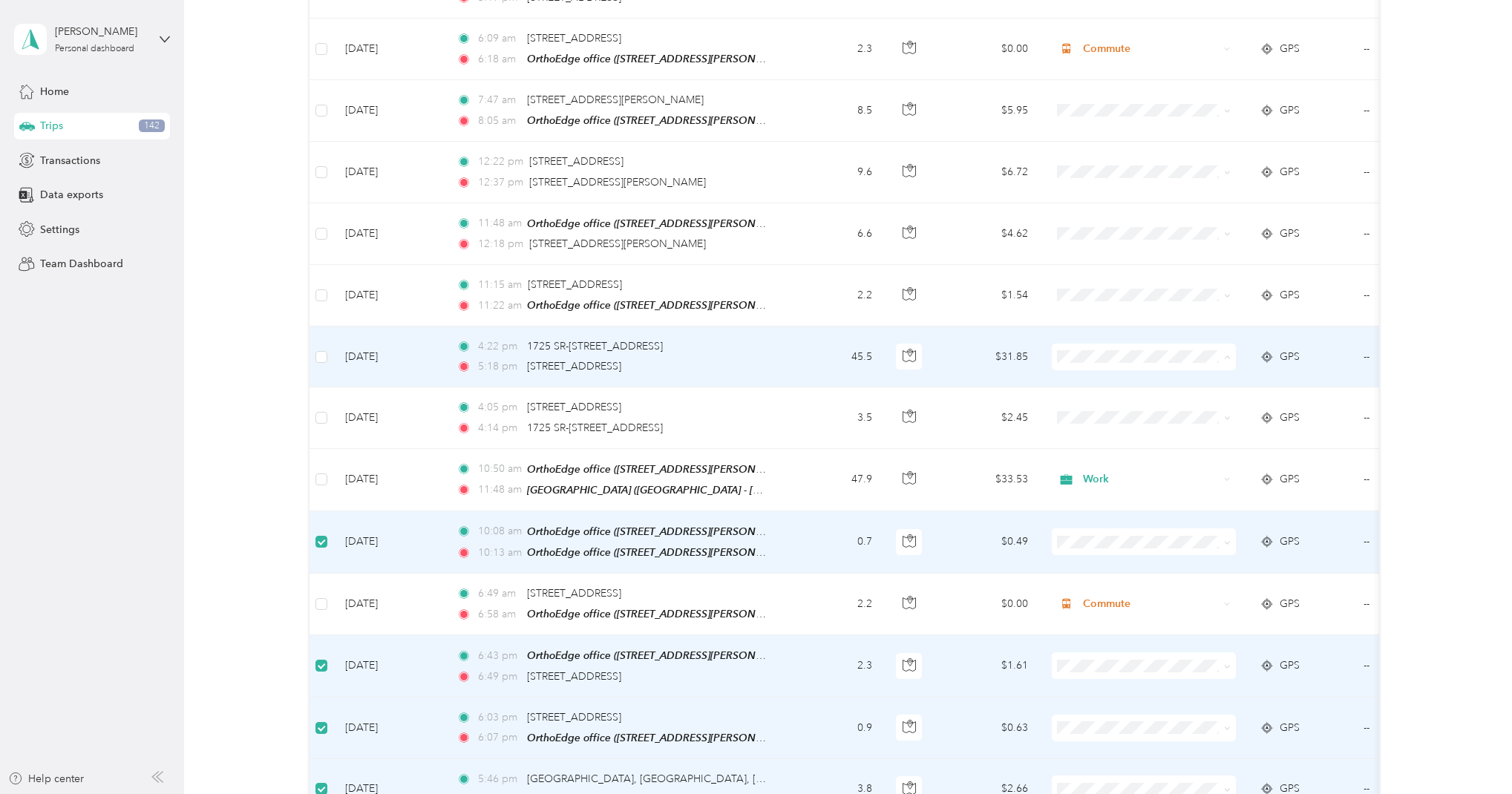
click at [1098, 375] on li "Work" at bounding box center [1143, 374] width 184 height 26
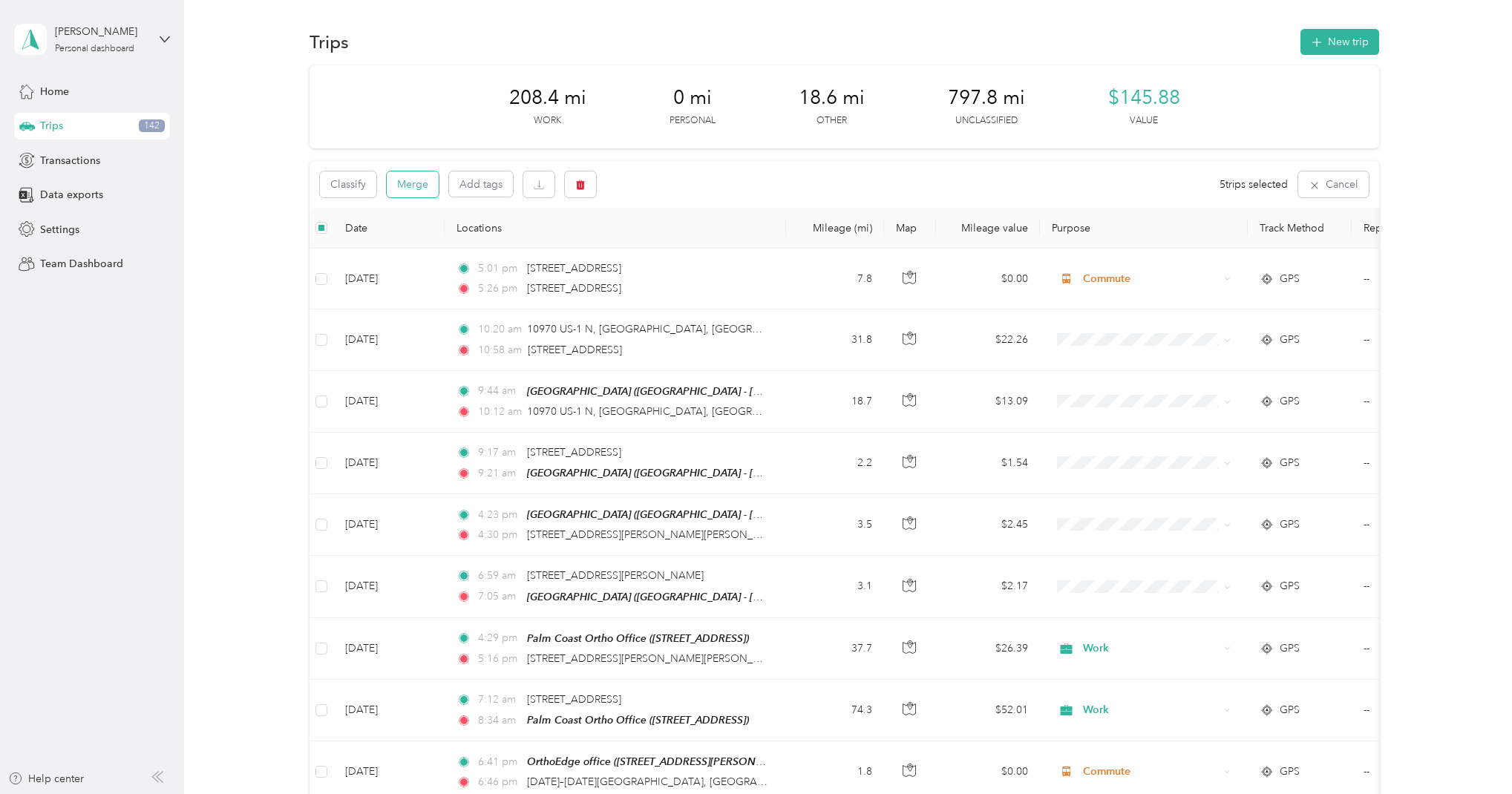
scroll to position [0, 0]
click at [587, 185] on button "button" at bounding box center [580, 184] width 31 height 26
click at [691, 247] on button "Yes" at bounding box center [691, 246] width 29 height 24
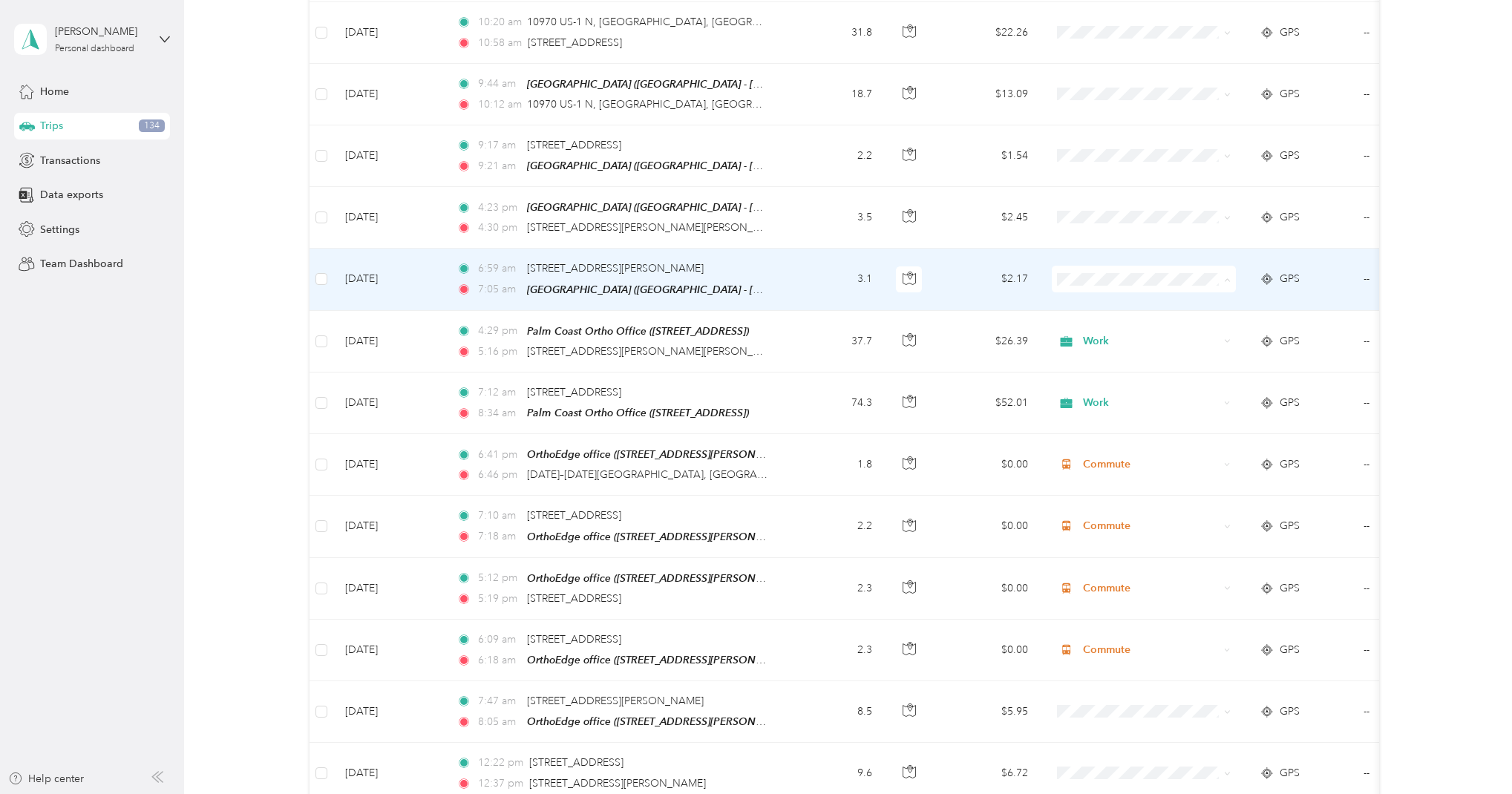
click at [1086, 479] on span "Commute" at bounding box center [1144, 486] width 163 height 16
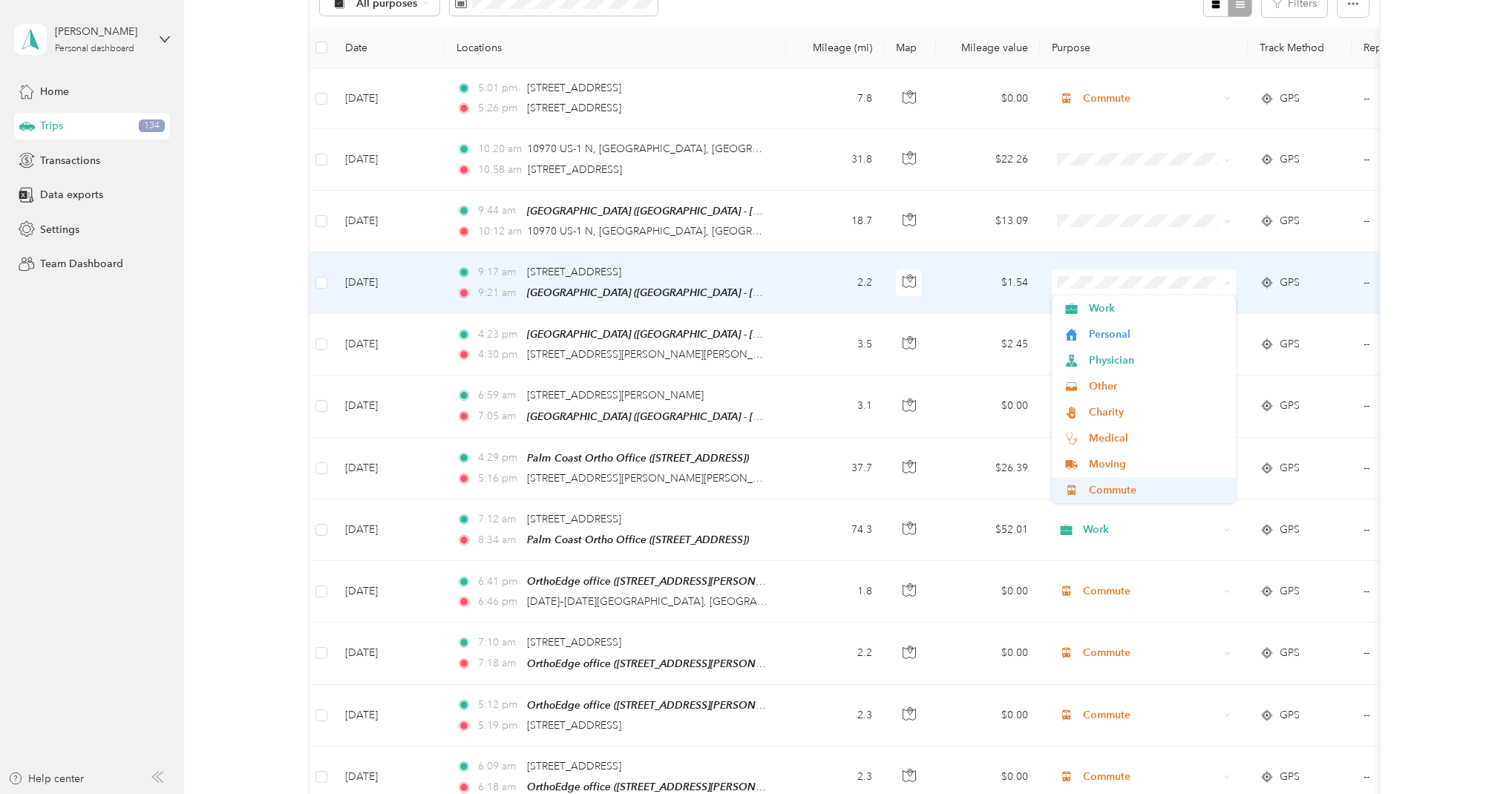
scroll to position [-5, 0]
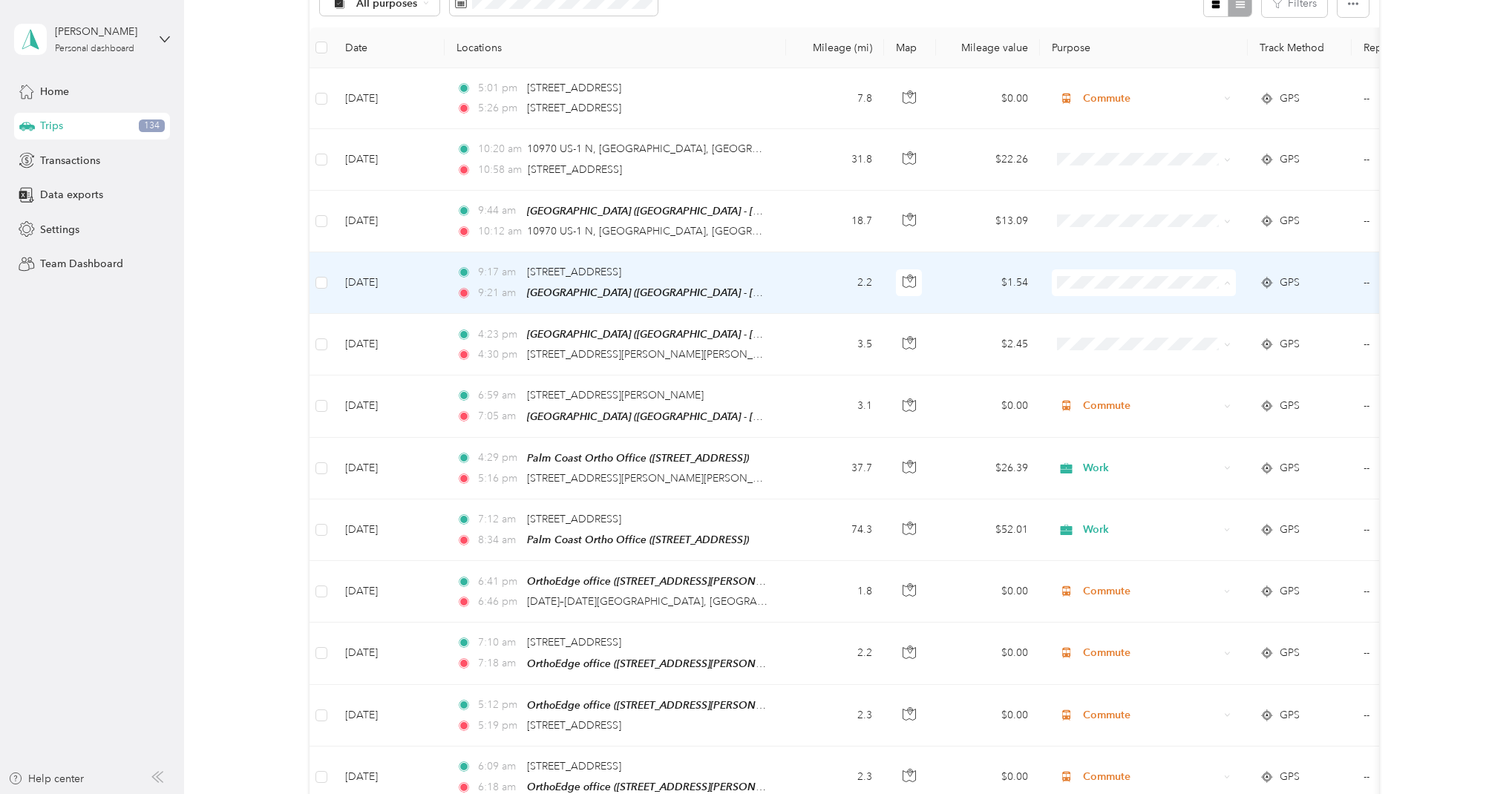
click at [1105, 501] on li "Commute" at bounding box center [1143, 490] width 184 height 26
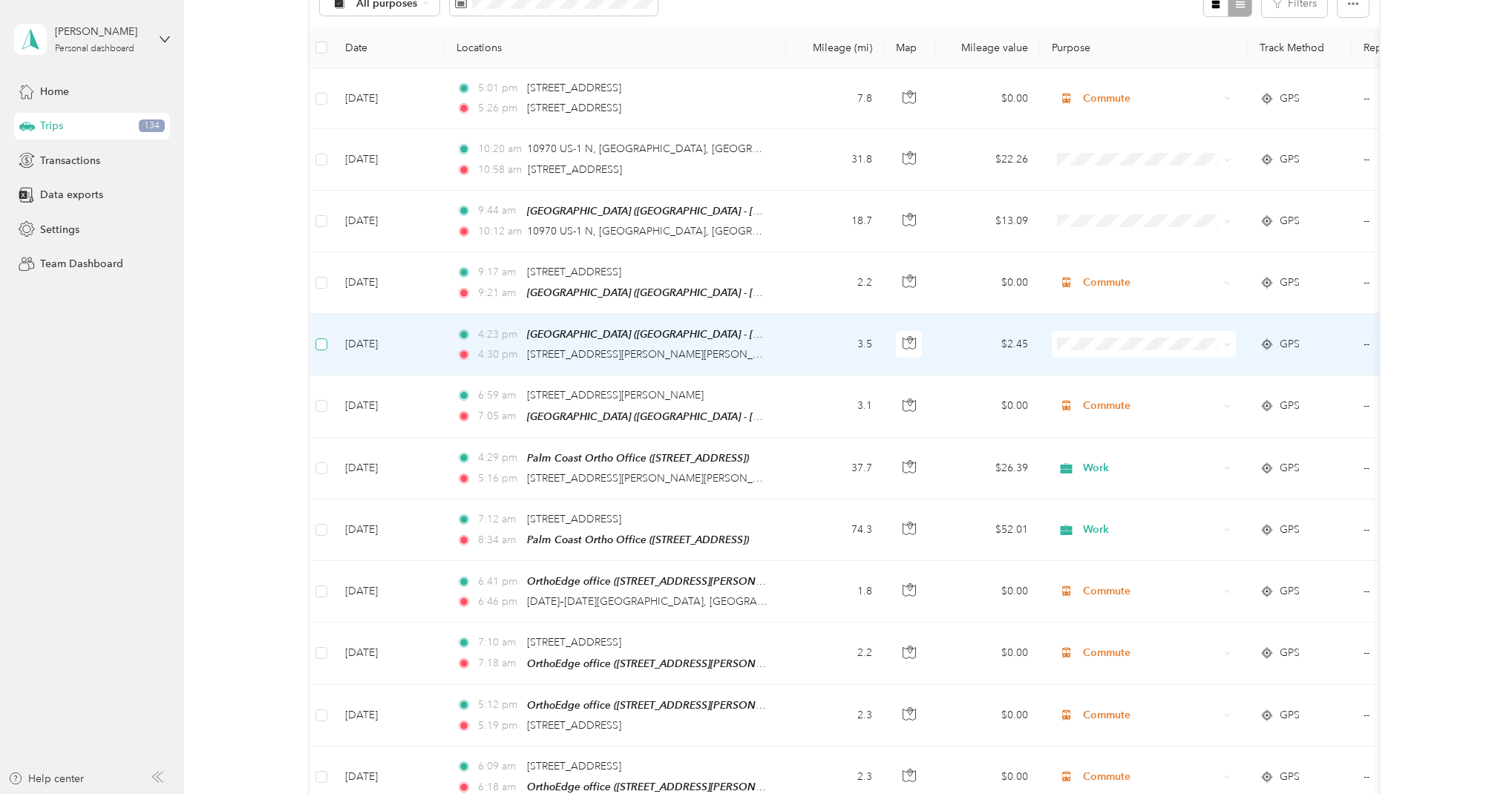
click at [325, 345] on span at bounding box center [322, 344] width 12 height 12
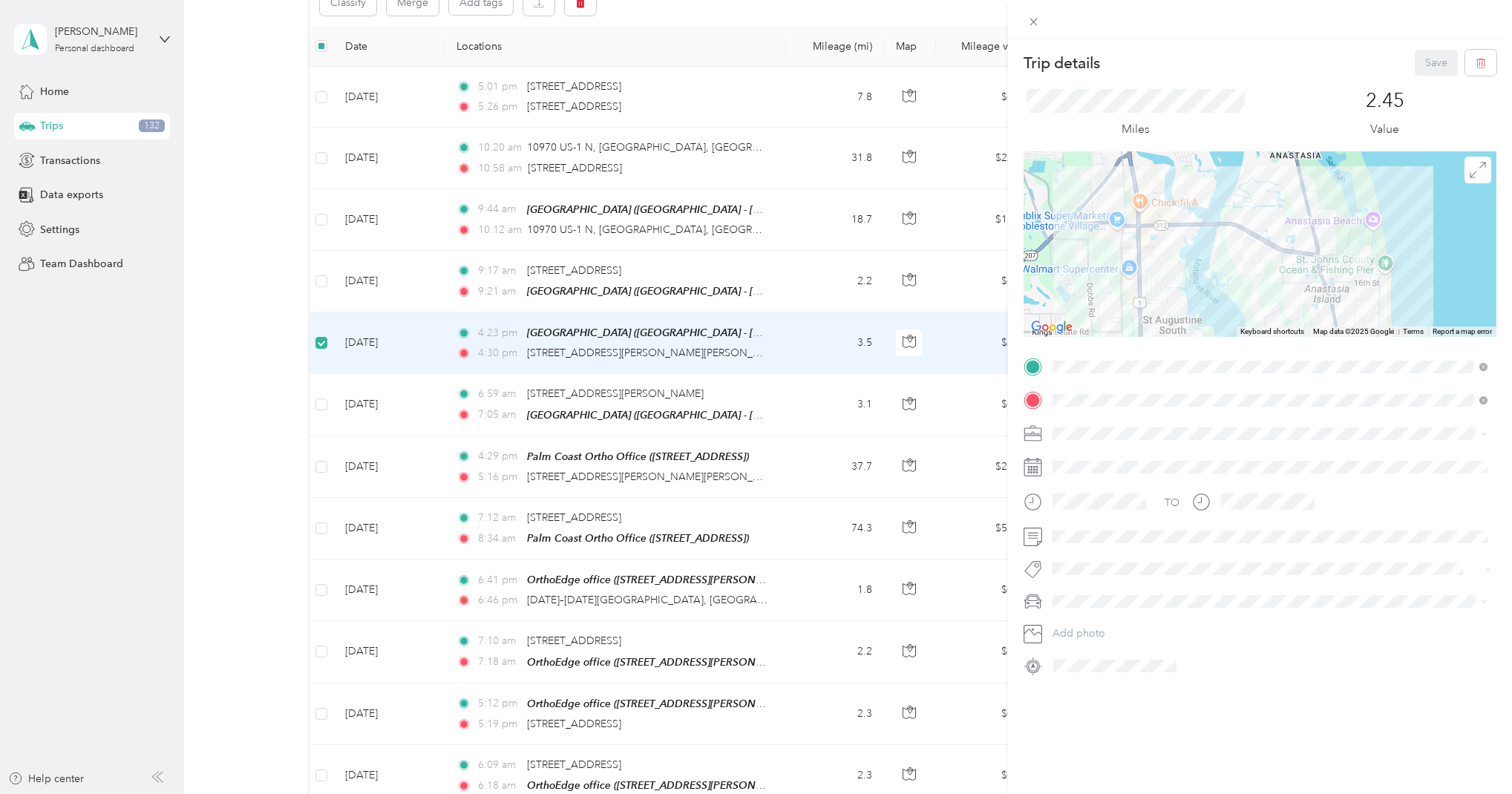
click at [583, 7] on div "Trip details Save This trip cannot be edited because it is either under review,…" at bounding box center [756, 397] width 1512 height 794
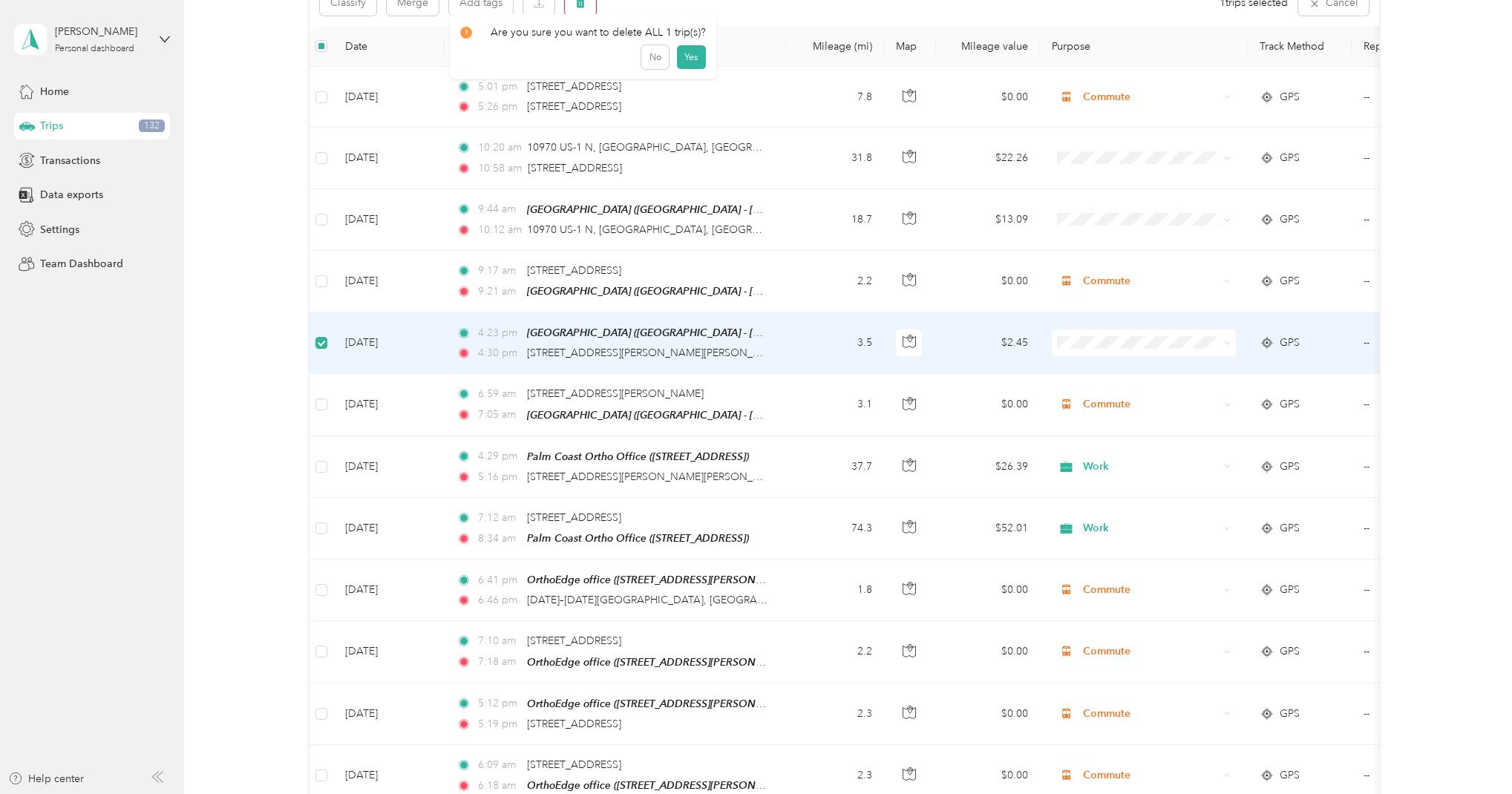
click at [583, 5] on icon "button" at bounding box center [580, 3] width 9 height 10
click at [688, 57] on button "Yes" at bounding box center [691, 63] width 29 height 24
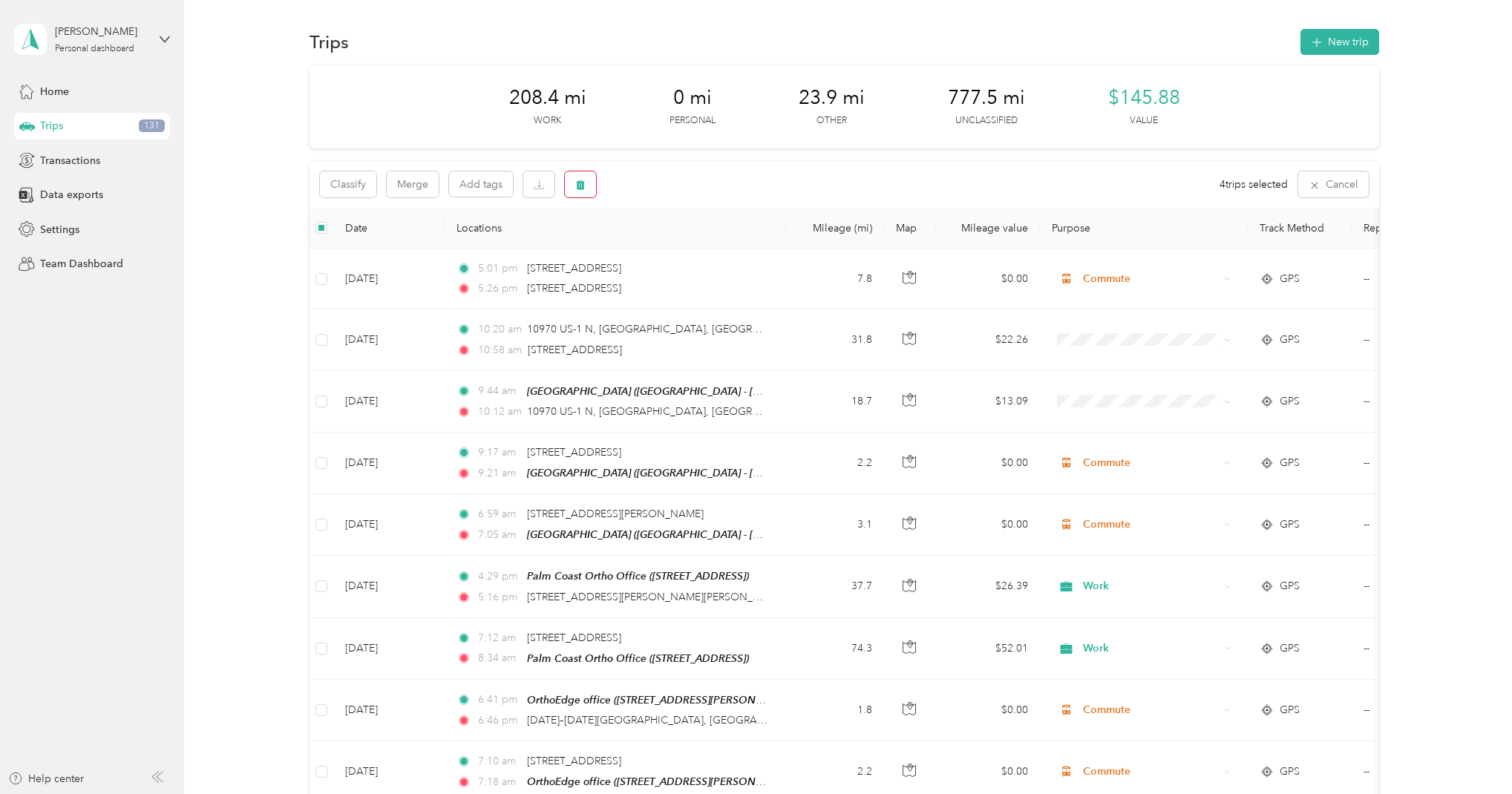
click at [582, 187] on icon "button" at bounding box center [580, 185] width 9 height 10
click at [685, 243] on button "Yes" at bounding box center [691, 246] width 29 height 24
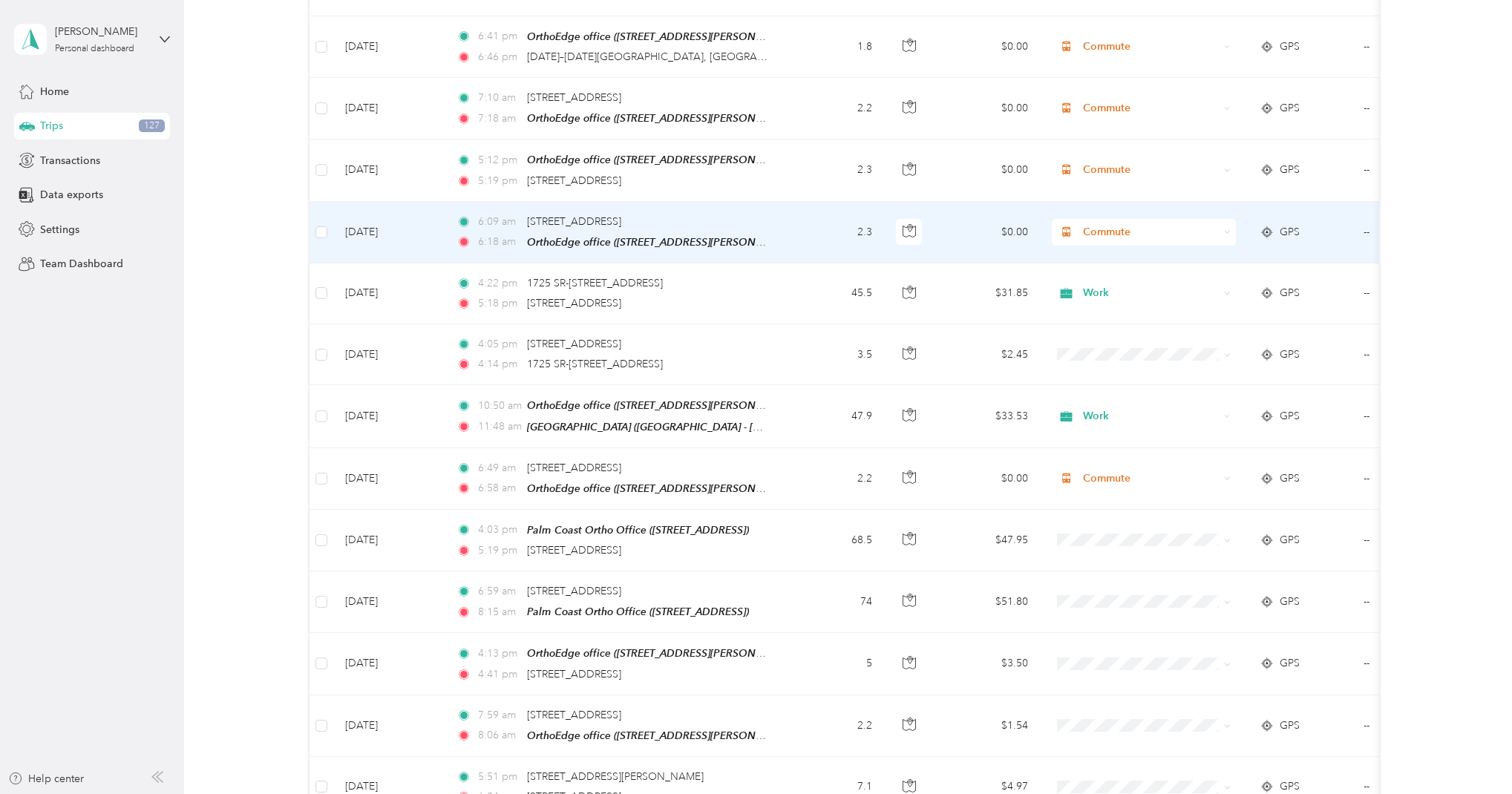
scroll to position [678, 0]
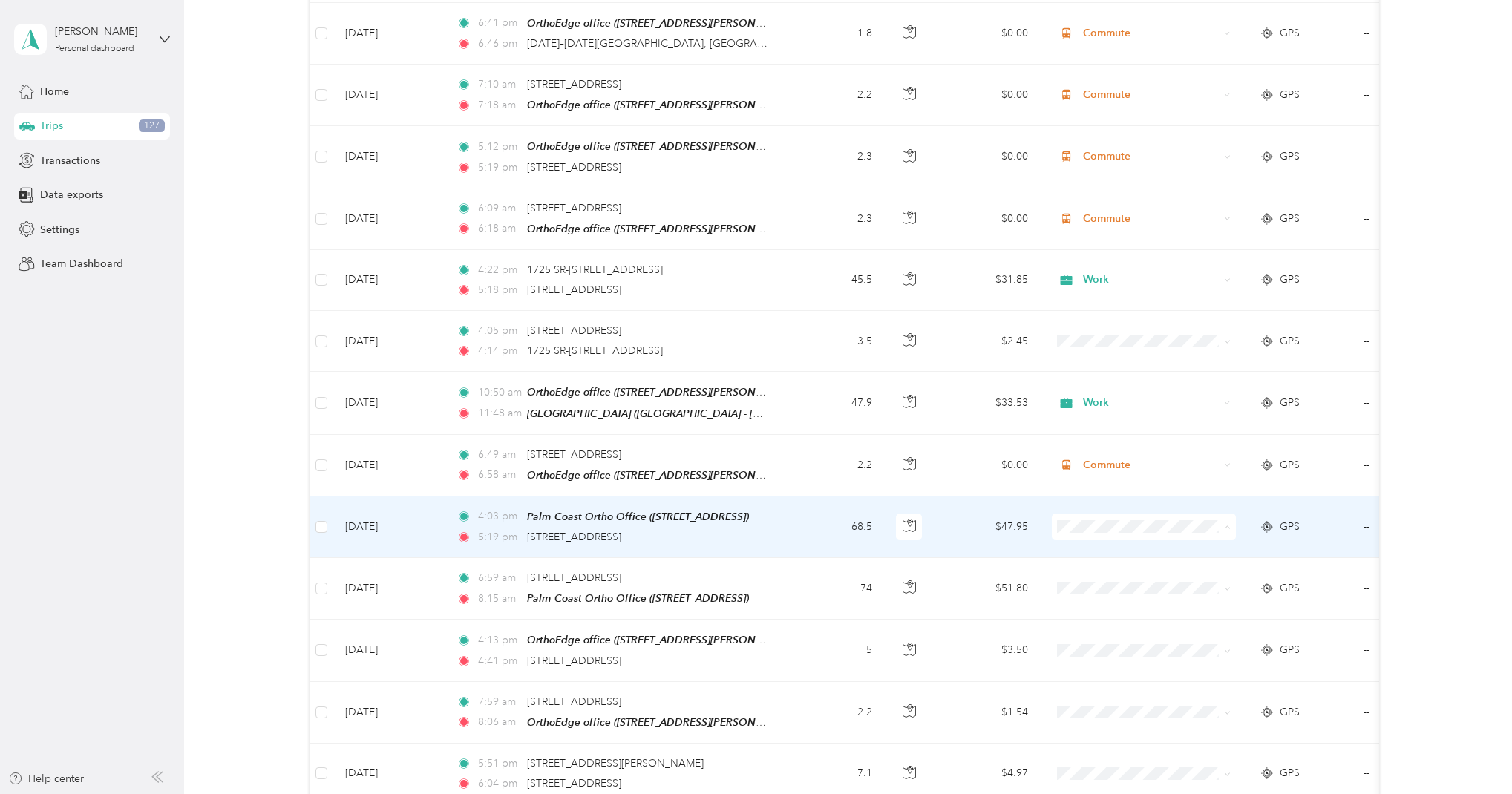
click at [1105, 547] on li "Work" at bounding box center [1143, 544] width 184 height 26
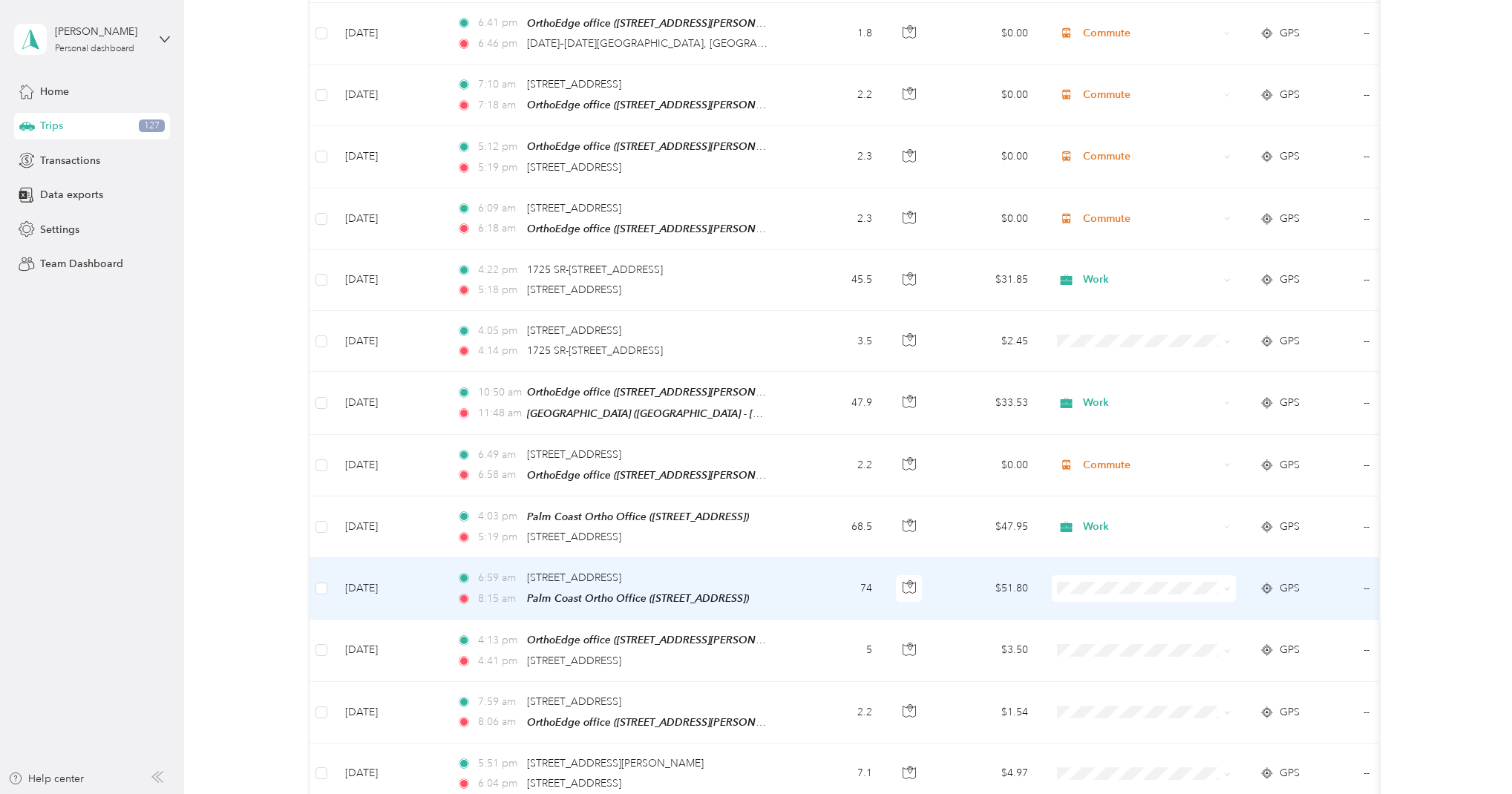
click at [1110, 371] on li "Work" at bounding box center [1143, 360] width 184 height 26
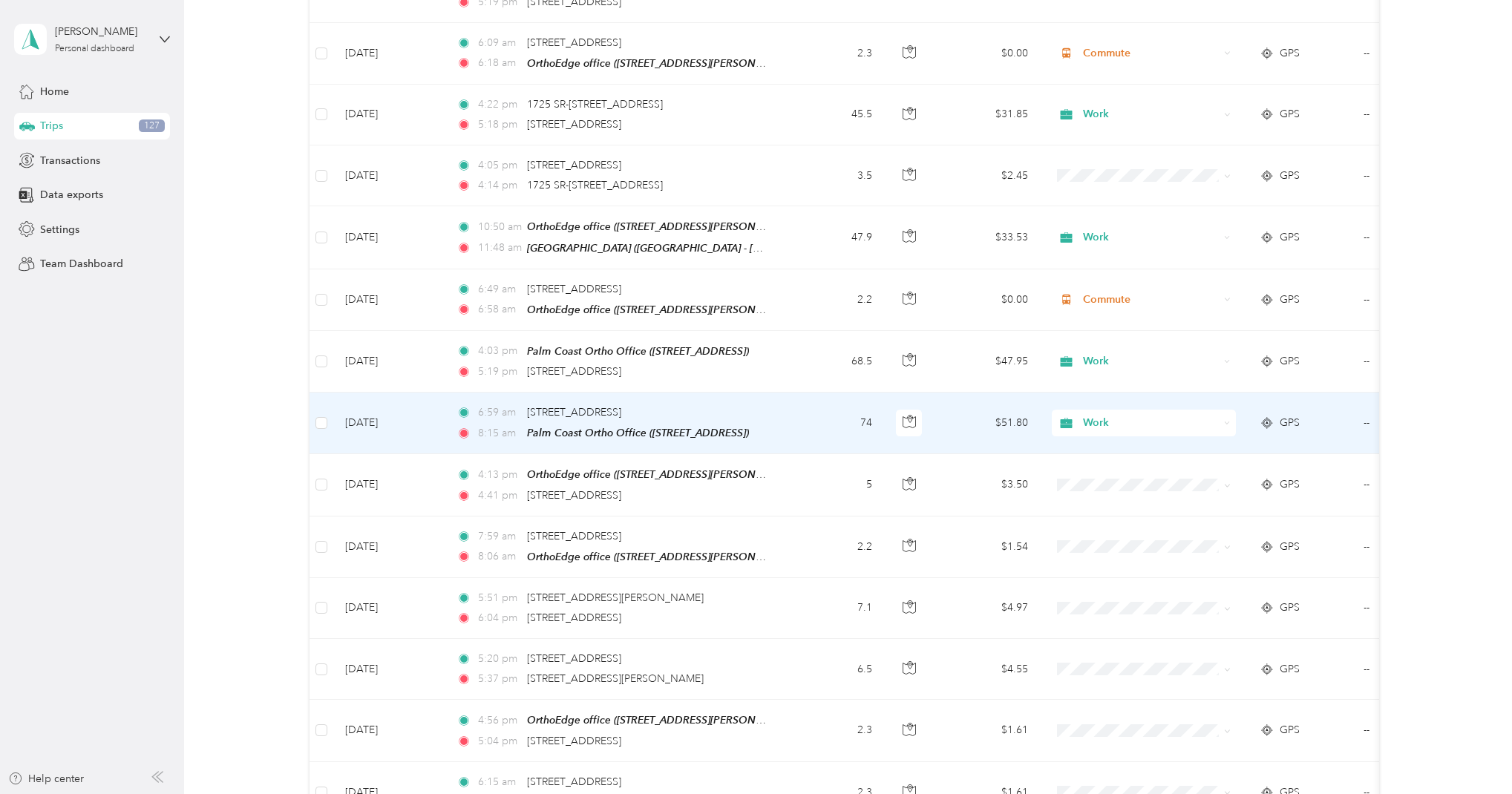
scroll to position [847, 0]
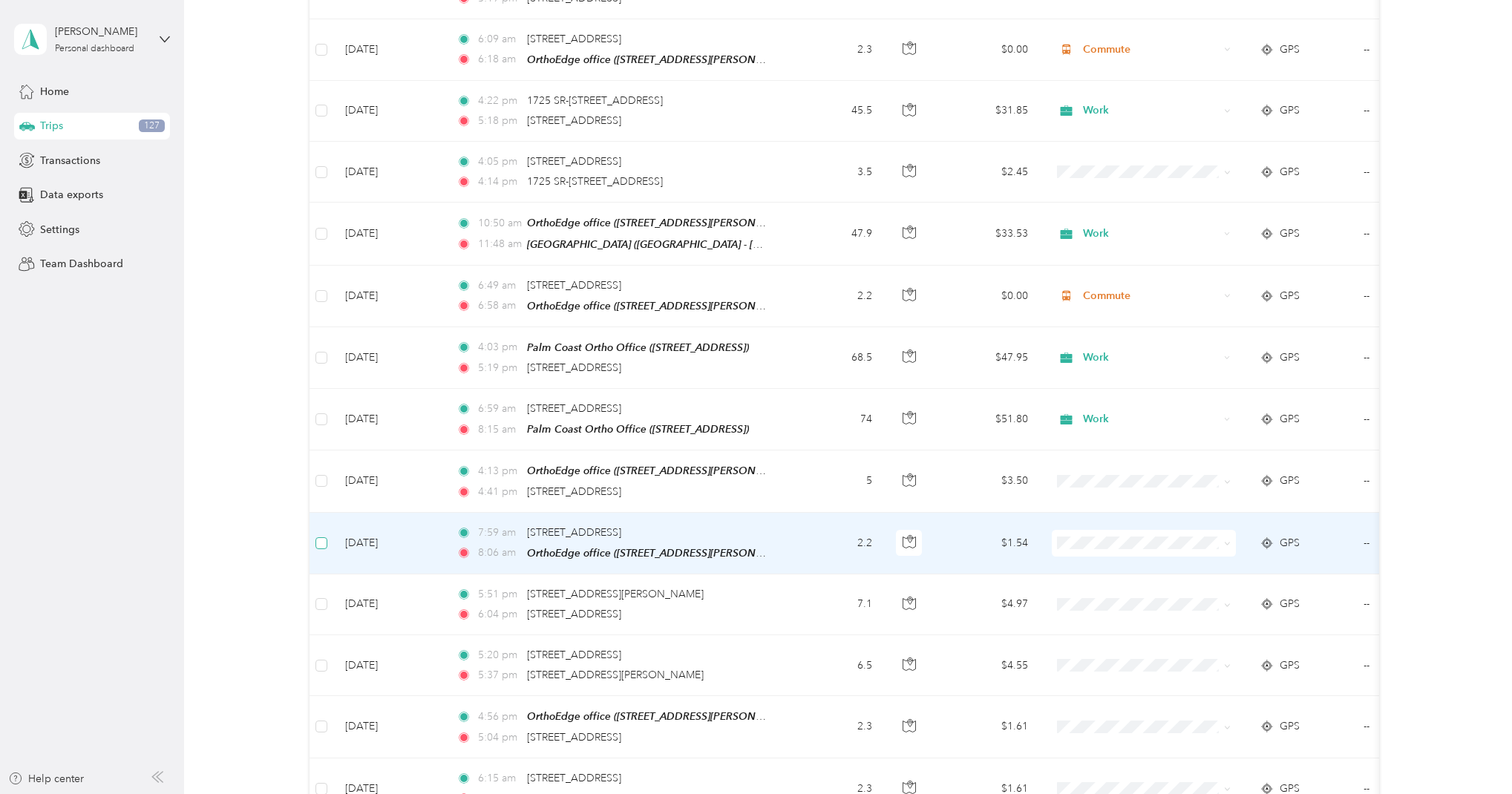
click at [324, 537] on span at bounding box center [322, 543] width 12 height 12
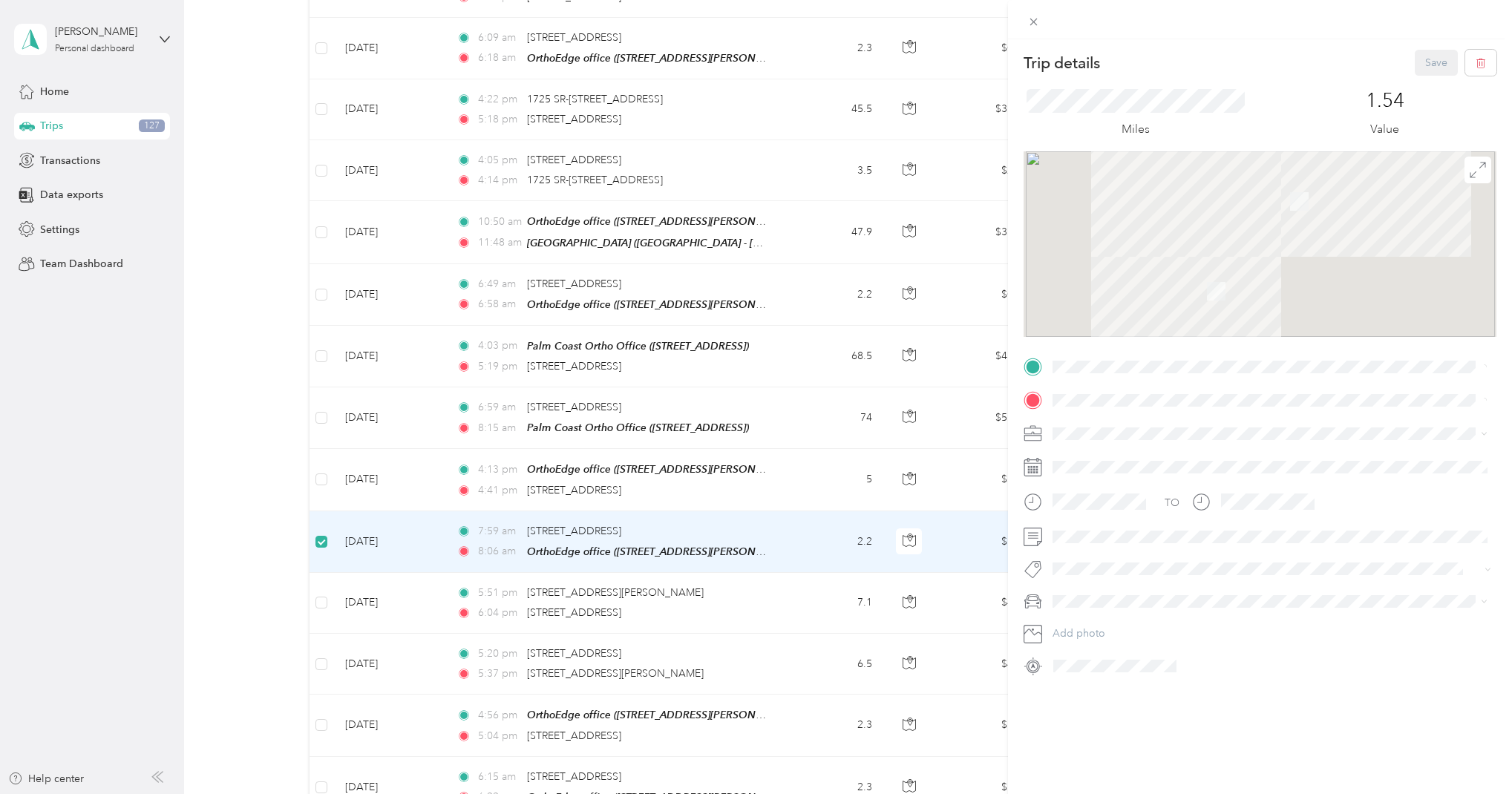
click at [322, 593] on div "Trip details Save This trip cannot be edited because it is either under review,…" at bounding box center [756, 397] width 1512 height 794
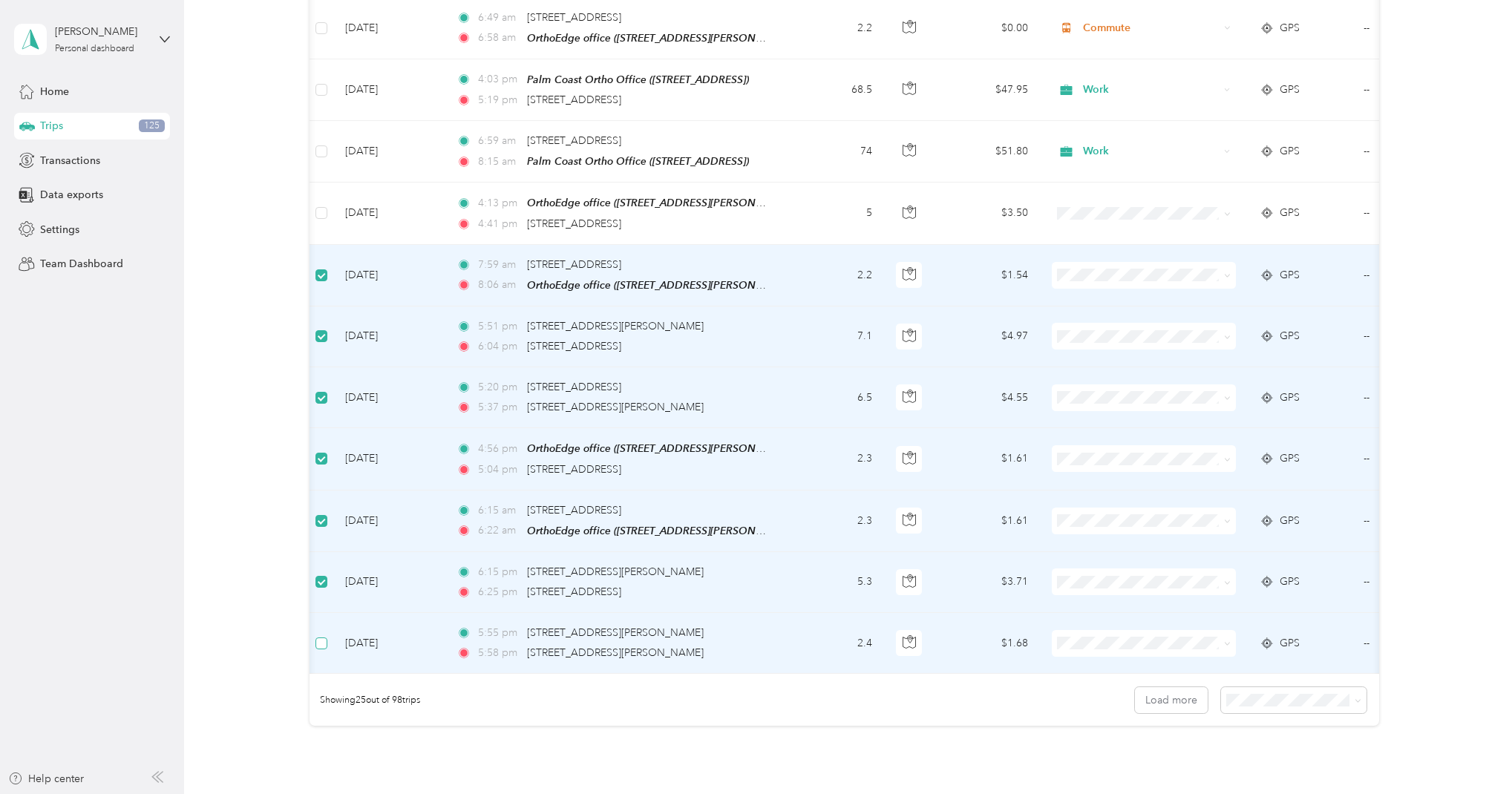
scroll to position [0, 6]
drag, startPoint x: 322, startPoint y: 621, endPoint x: 322, endPoint y: 629, distance: 8.0
click at [322, 629] on td at bounding box center [315, 643] width 24 height 61
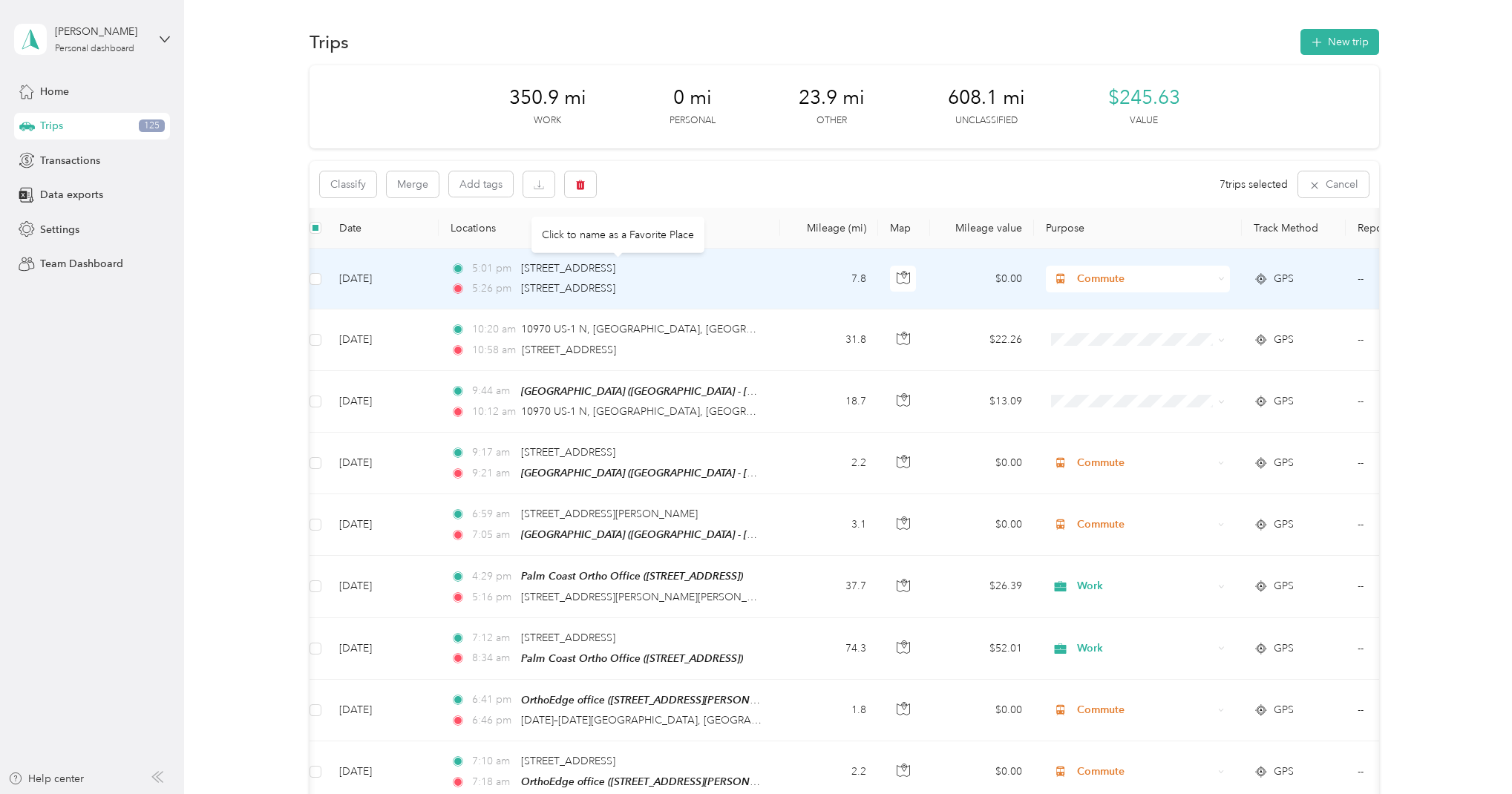
scroll to position [0, 0]
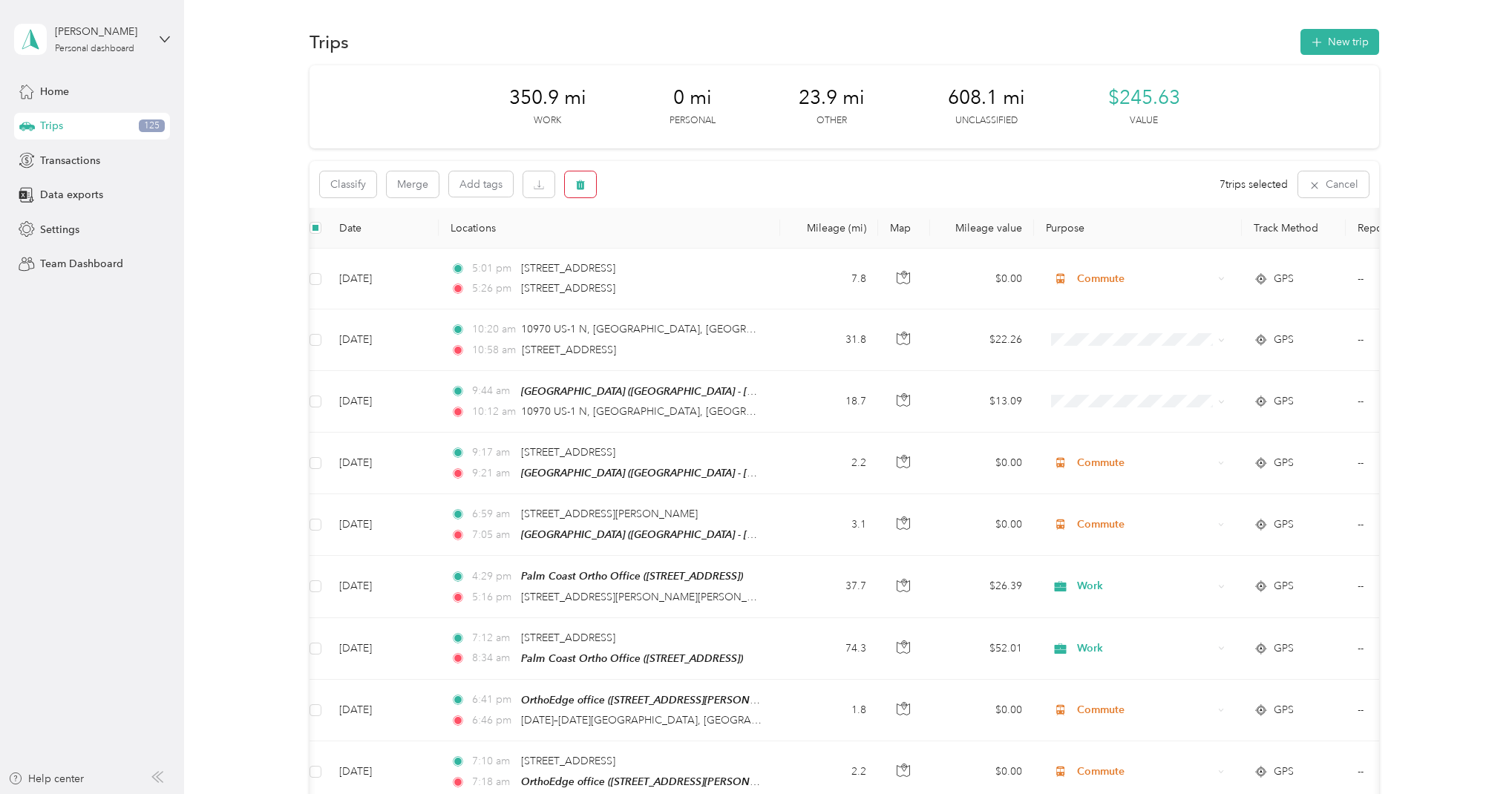
click at [580, 186] on icon "button" at bounding box center [580, 185] width 10 height 10
click at [685, 238] on button "Yes" at bounding box center [691, 246] width 29 height 24
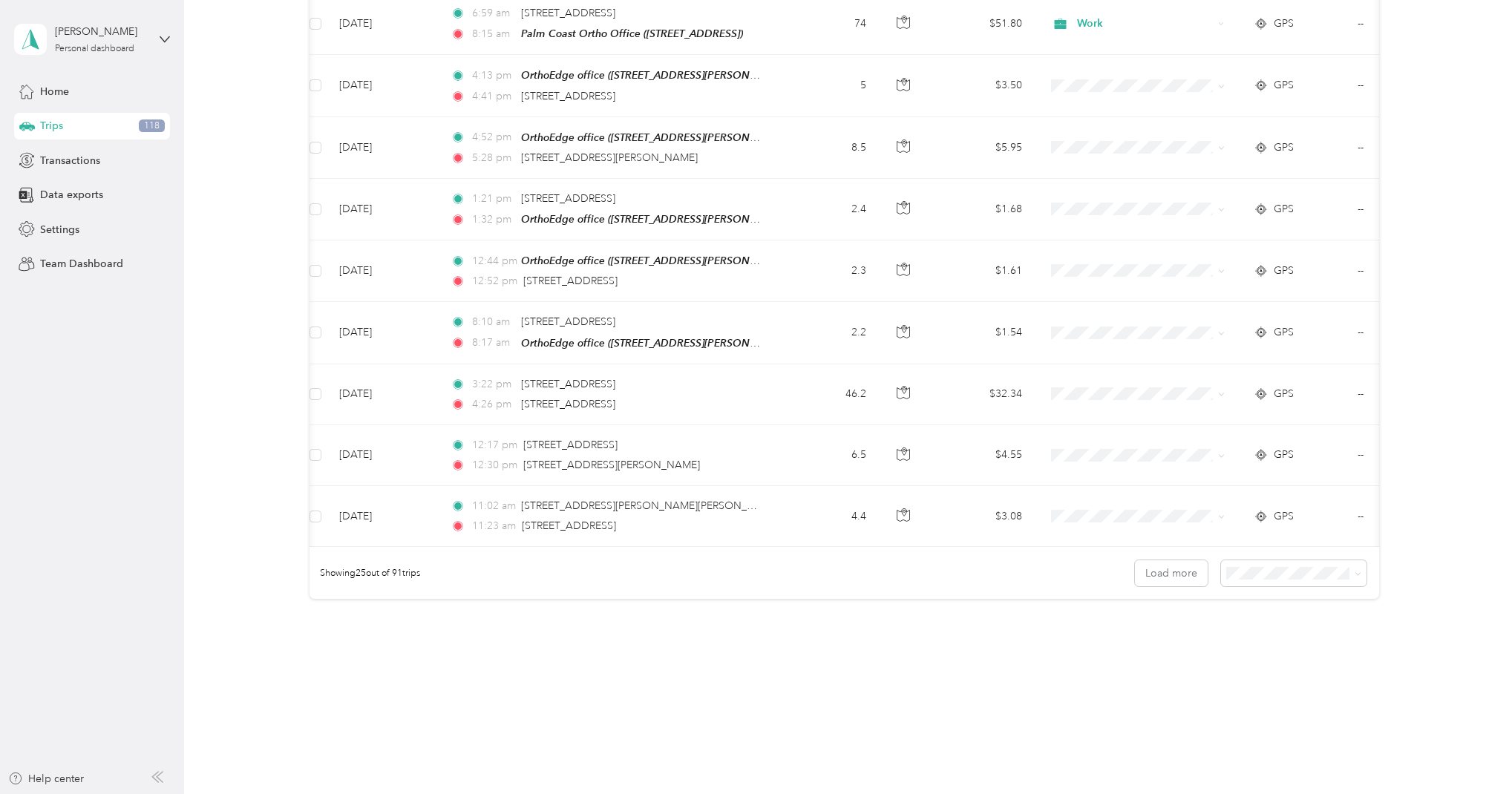
scroll to position [1242, 0]
click at [1276, 637] on span "100 per load" at bounding box center [1264, 642] width 61 height 12
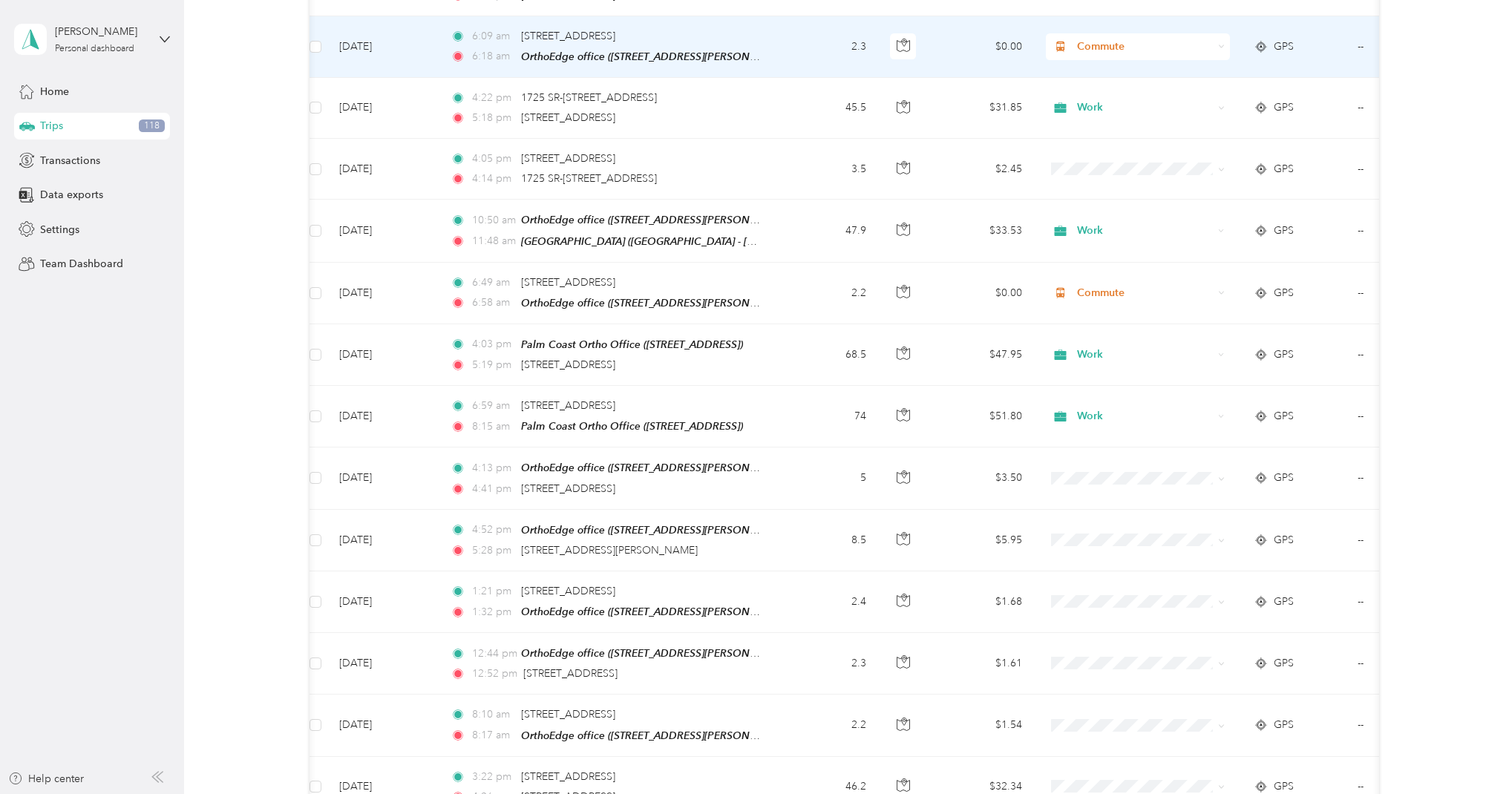
scroll to position [857, 0]
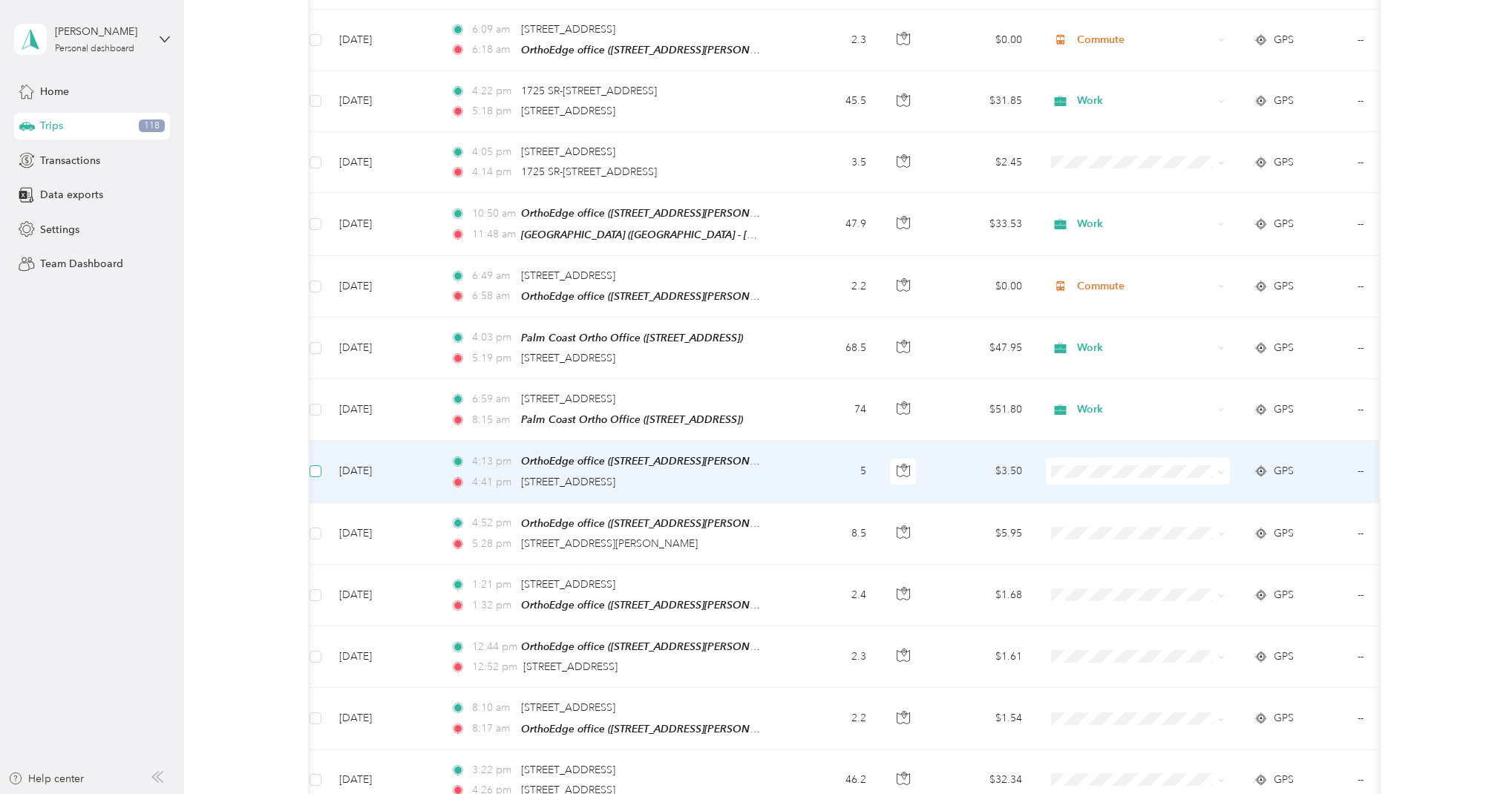
click at [319, 466] on span at bounding box center [315, 472] width 12 height 12
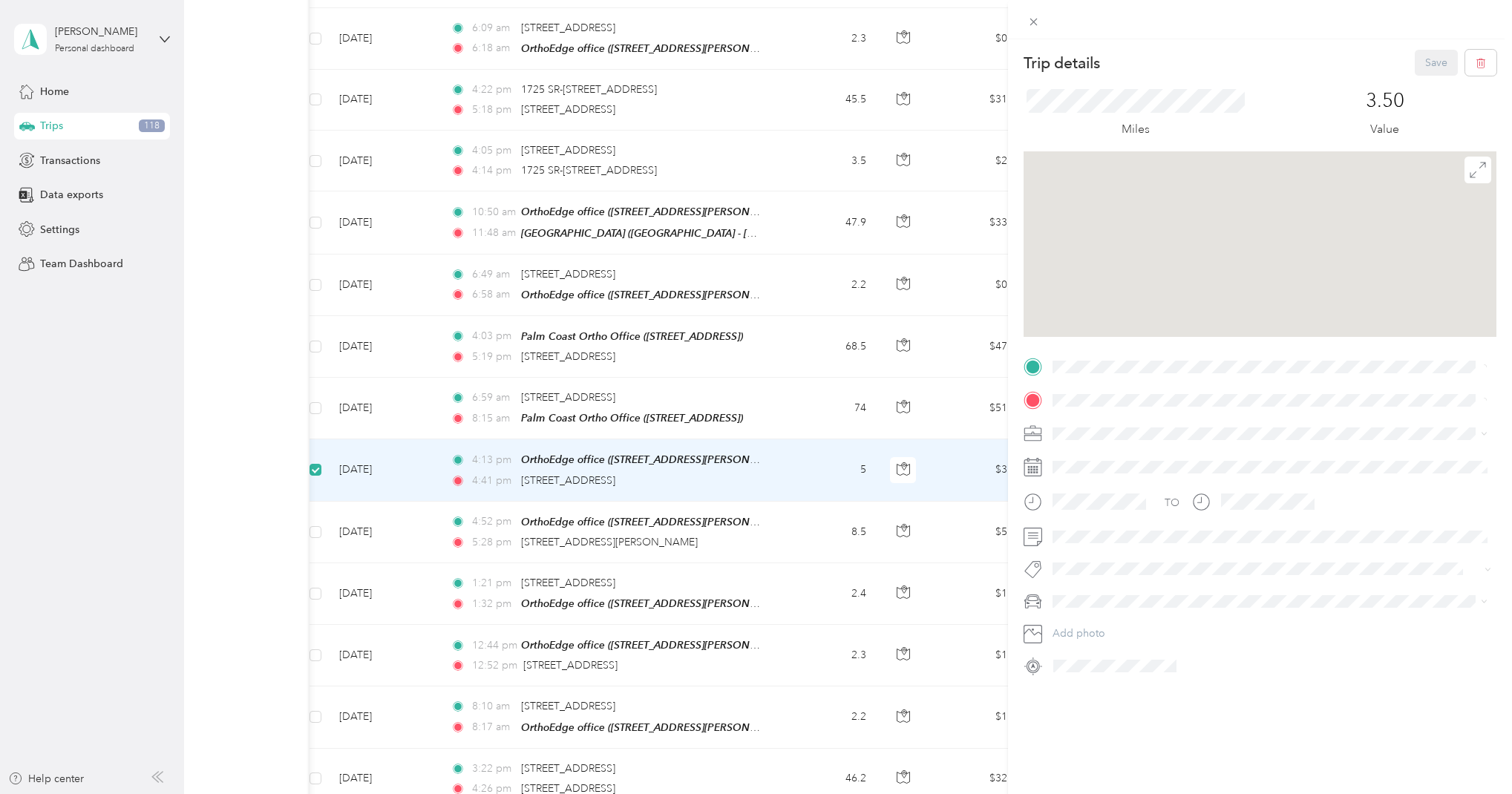
click at [317, 522] on div "Trip details Save This trip cannot be edited because it is either under review,…" at bounding box center [756, 397] width 1512 height 794
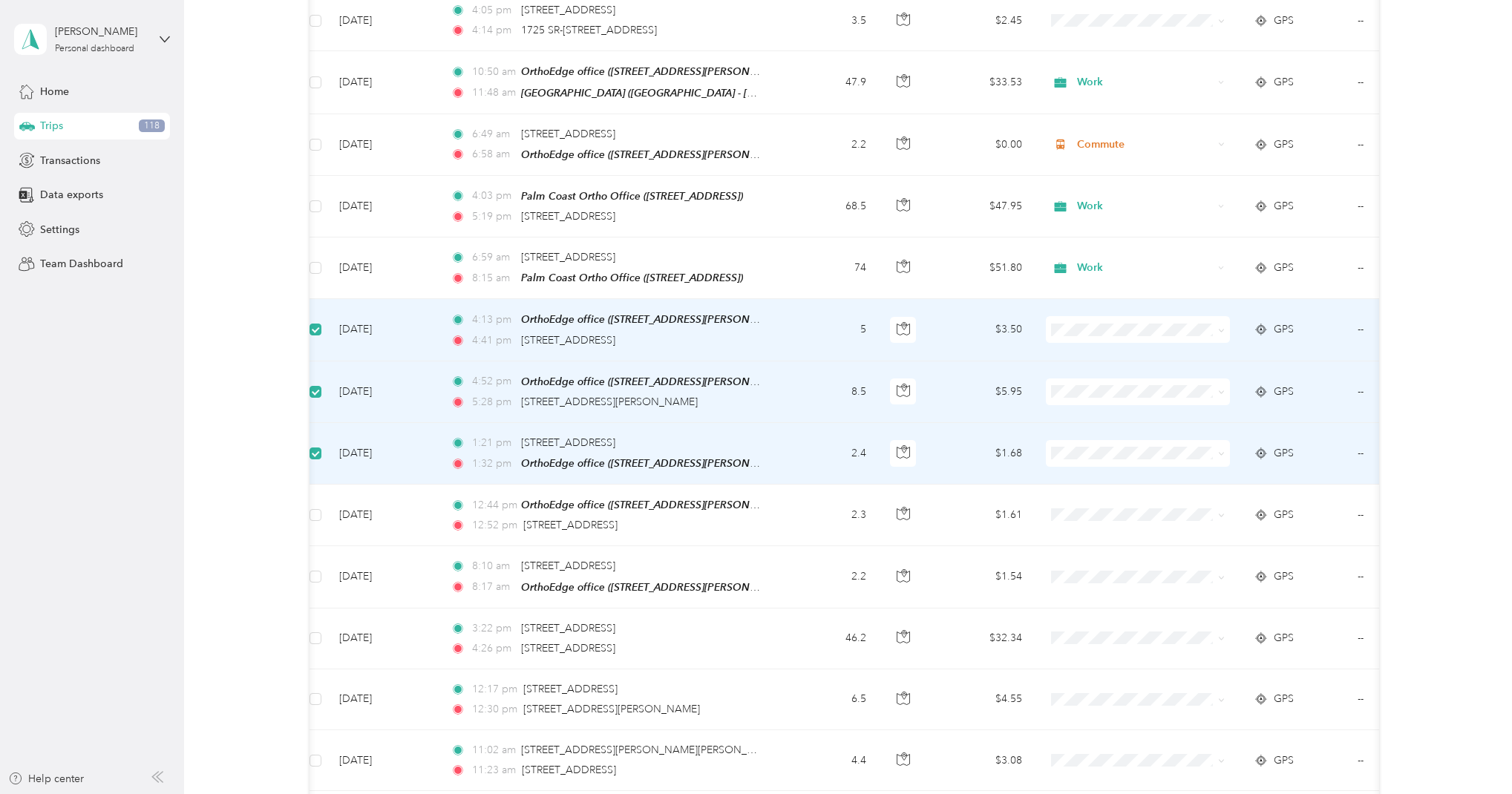
scroll to position [1000, 0]
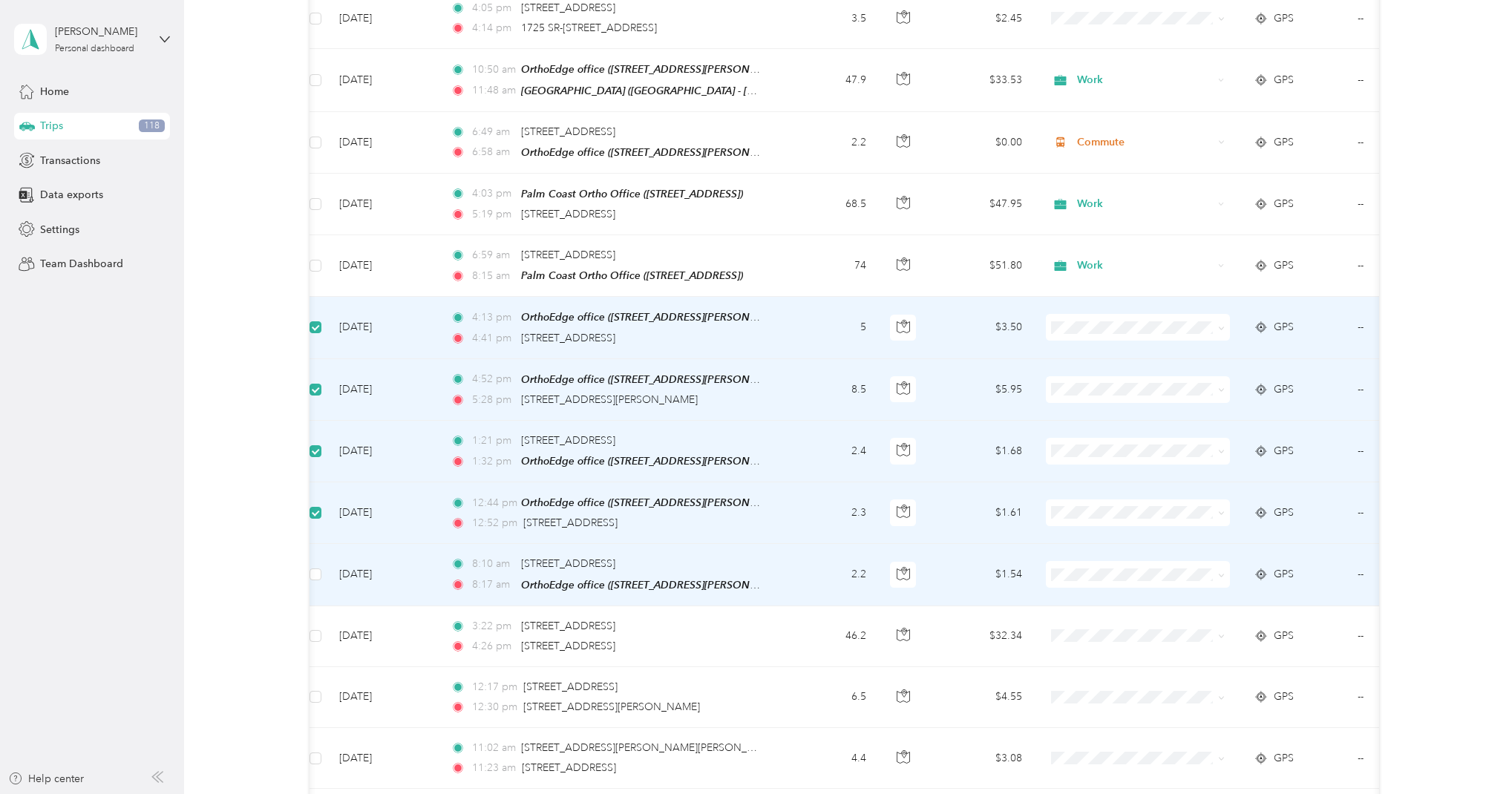
drag, startPoint x: 320, startPoint y: 561, endPoint x: 323, endPoint y: 597, distance: 36.1
click at [320, 568] on span at bounding box center [315, 574] width 12 height 12
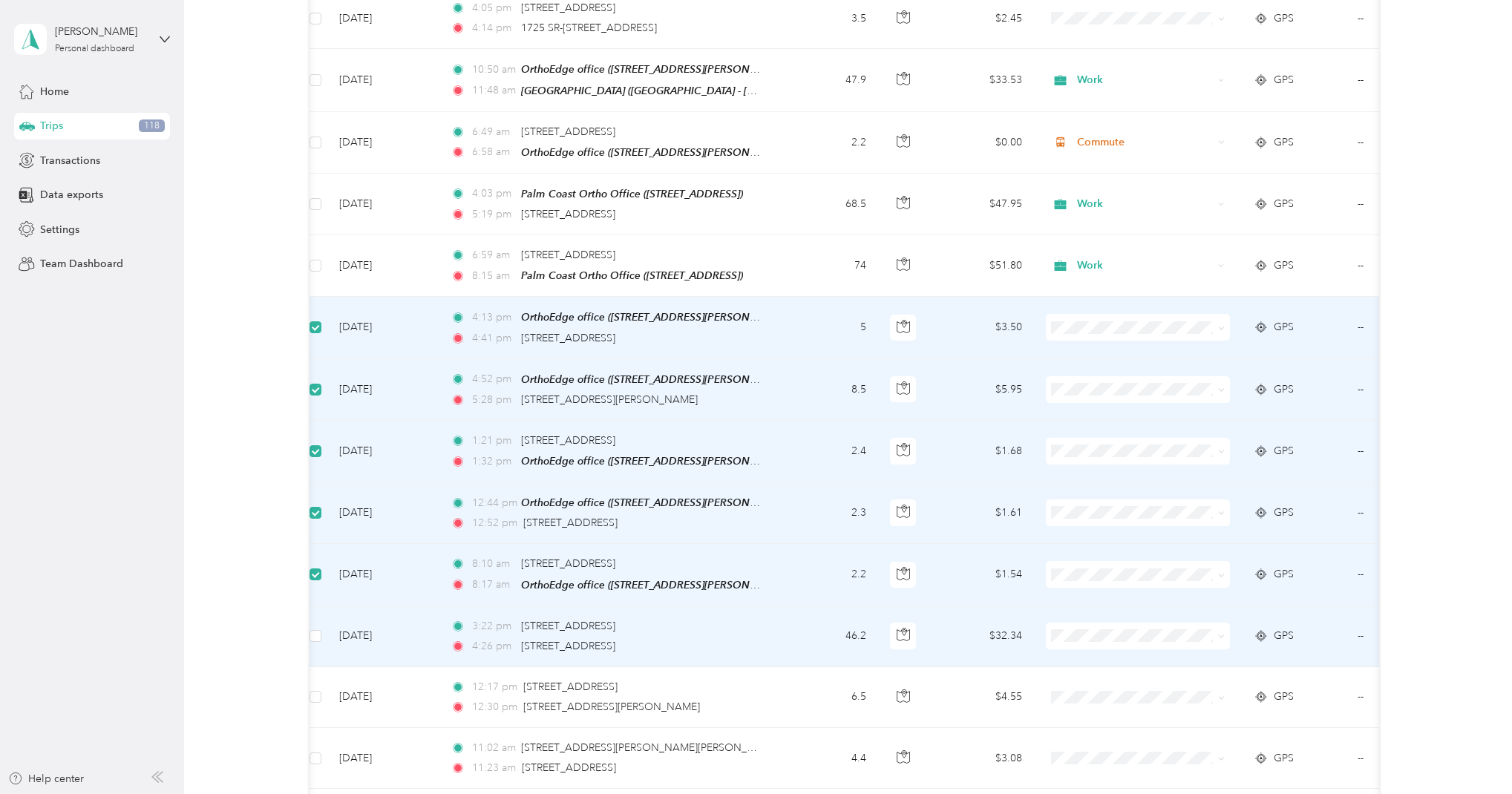
drag, startPoint x: 322, startPoint y: 627, endPoint x: 330, endPoint y: 625, distance: 8.2
click at [322, 628] on label at bounding box center [315, 637] width 12 height 17
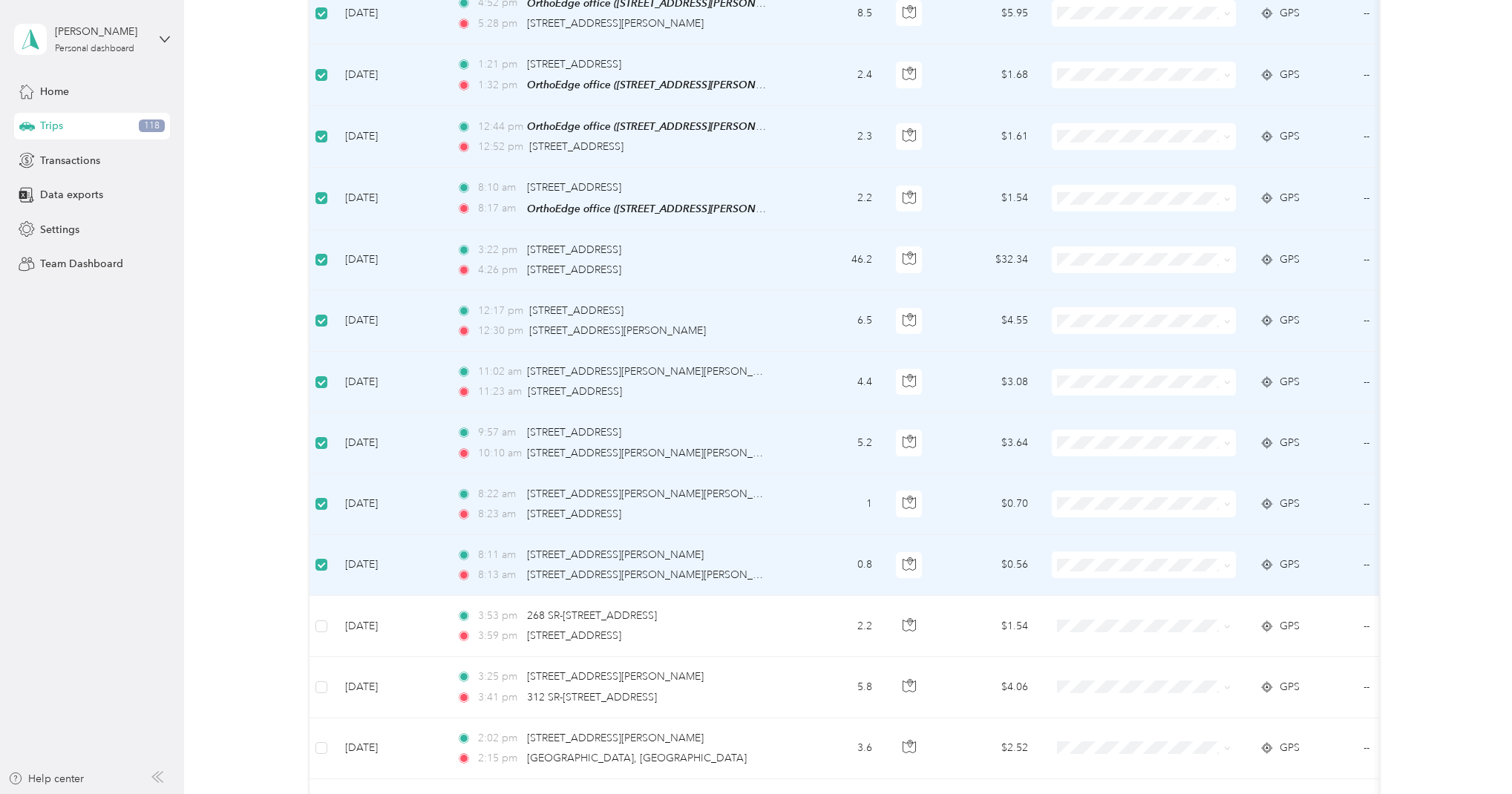
scroll to position [1316, 0]
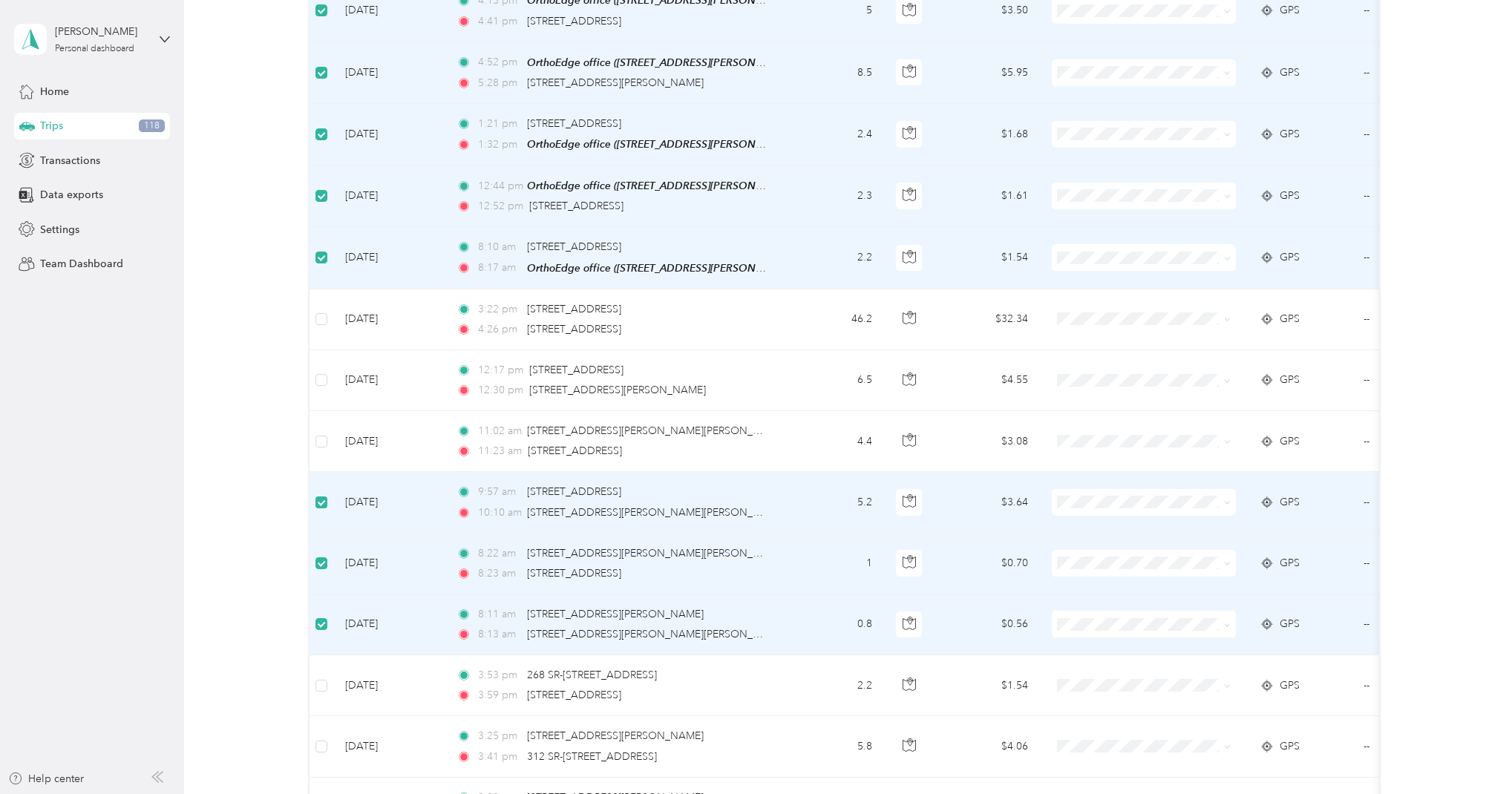
click at [327, 497] on span at bounding box center [322, 502] width 12 height 12
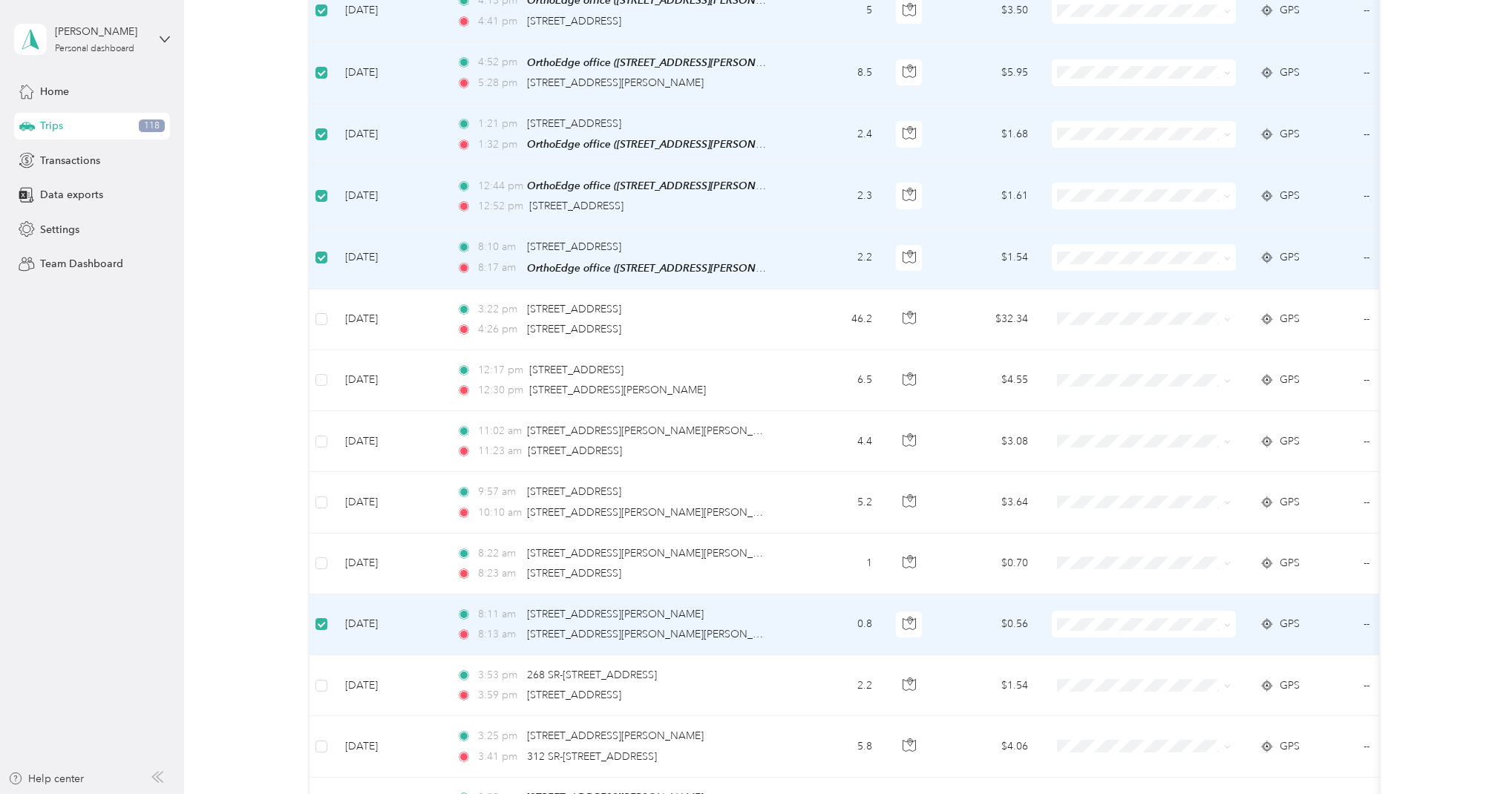
click at [318, 618] on span at bounding box center [322, 624] width 12 height 12
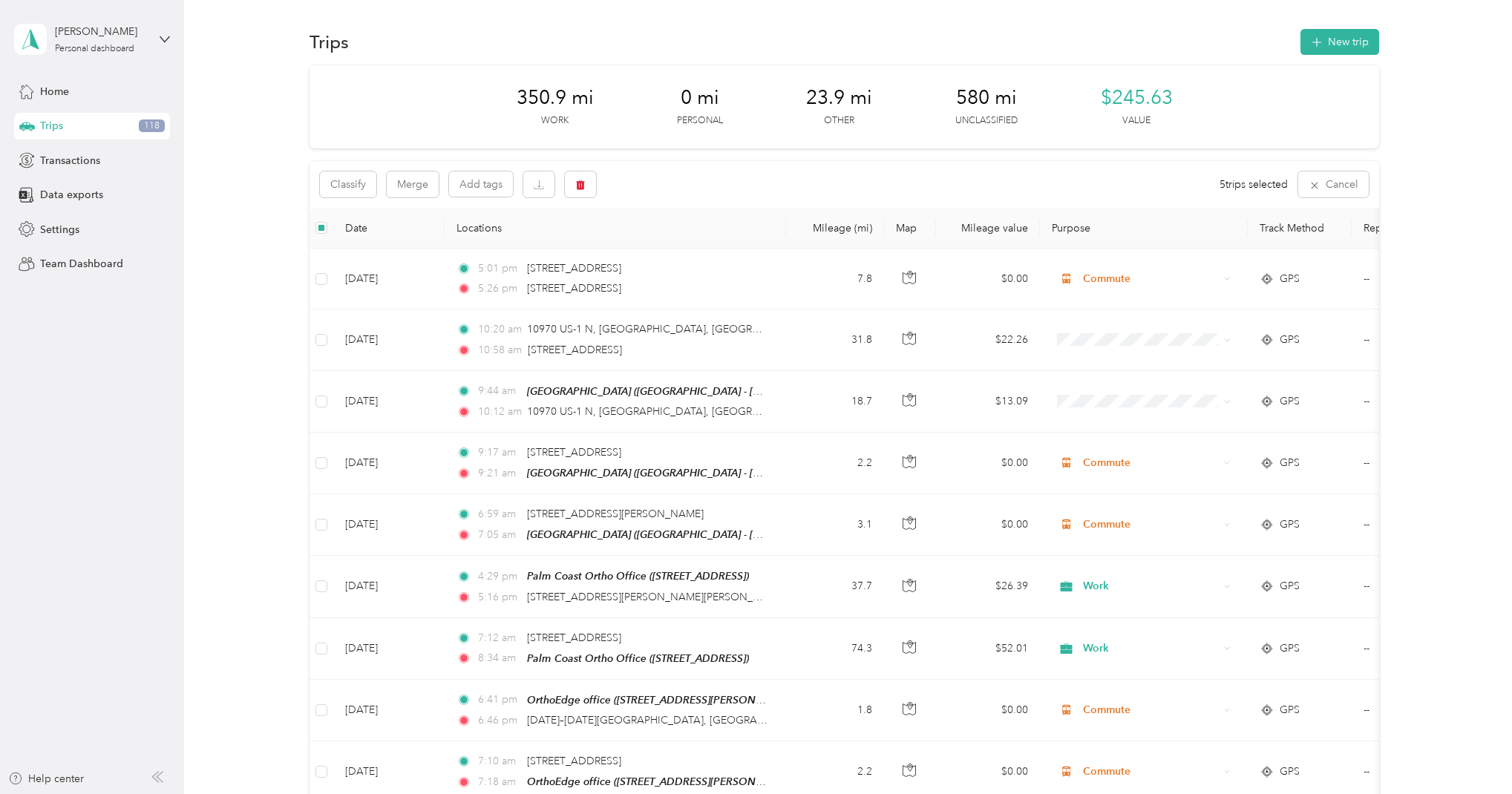
scroll to position [0, 0]
click at [587, 187] on button "button" at bounding box center [580, 184] width 31 height 26
click at [688, 245] on button "Yes" at bounding box center [691, 246] width 29 height 24
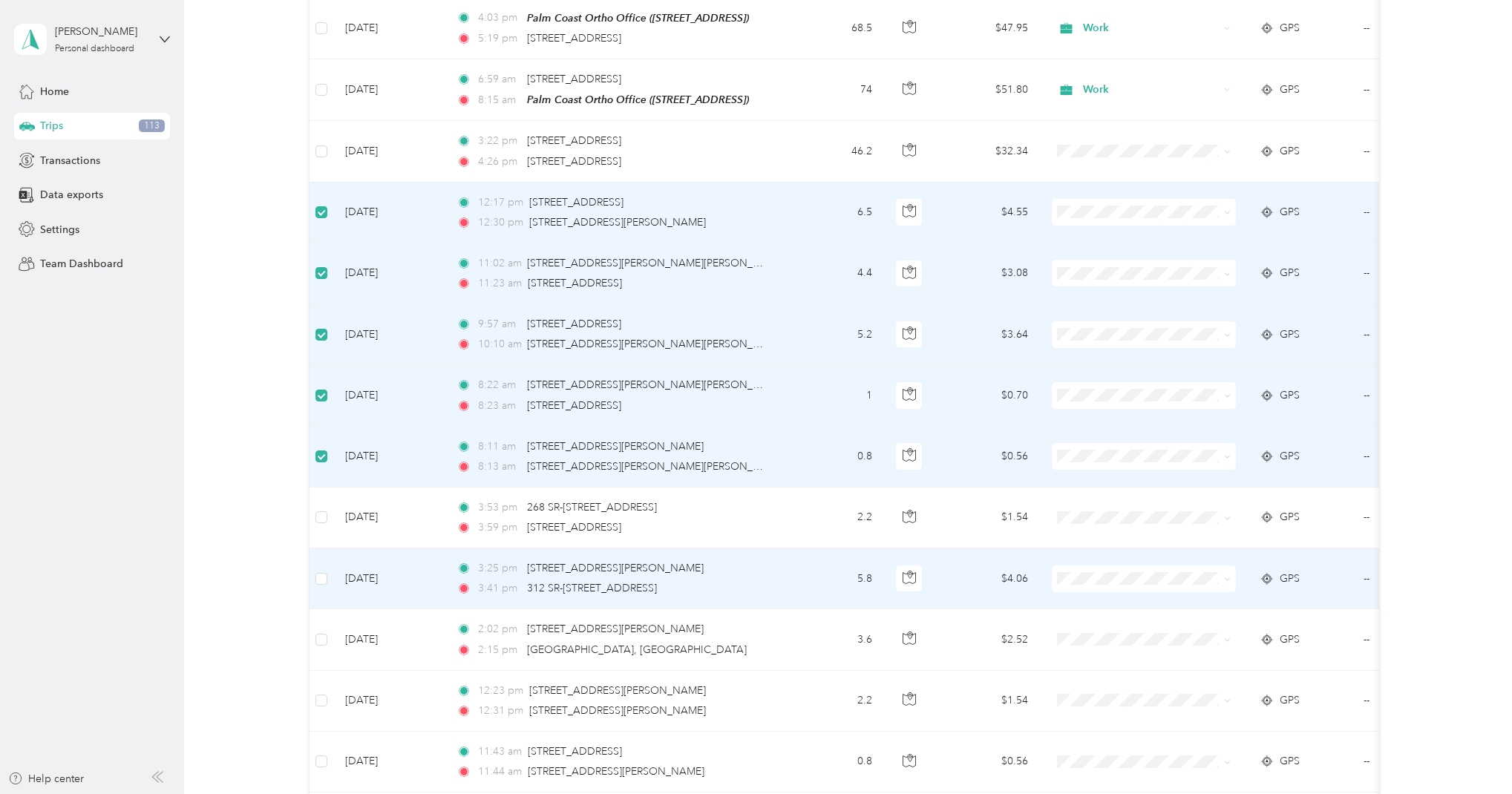
scroll to position [1177, 0]
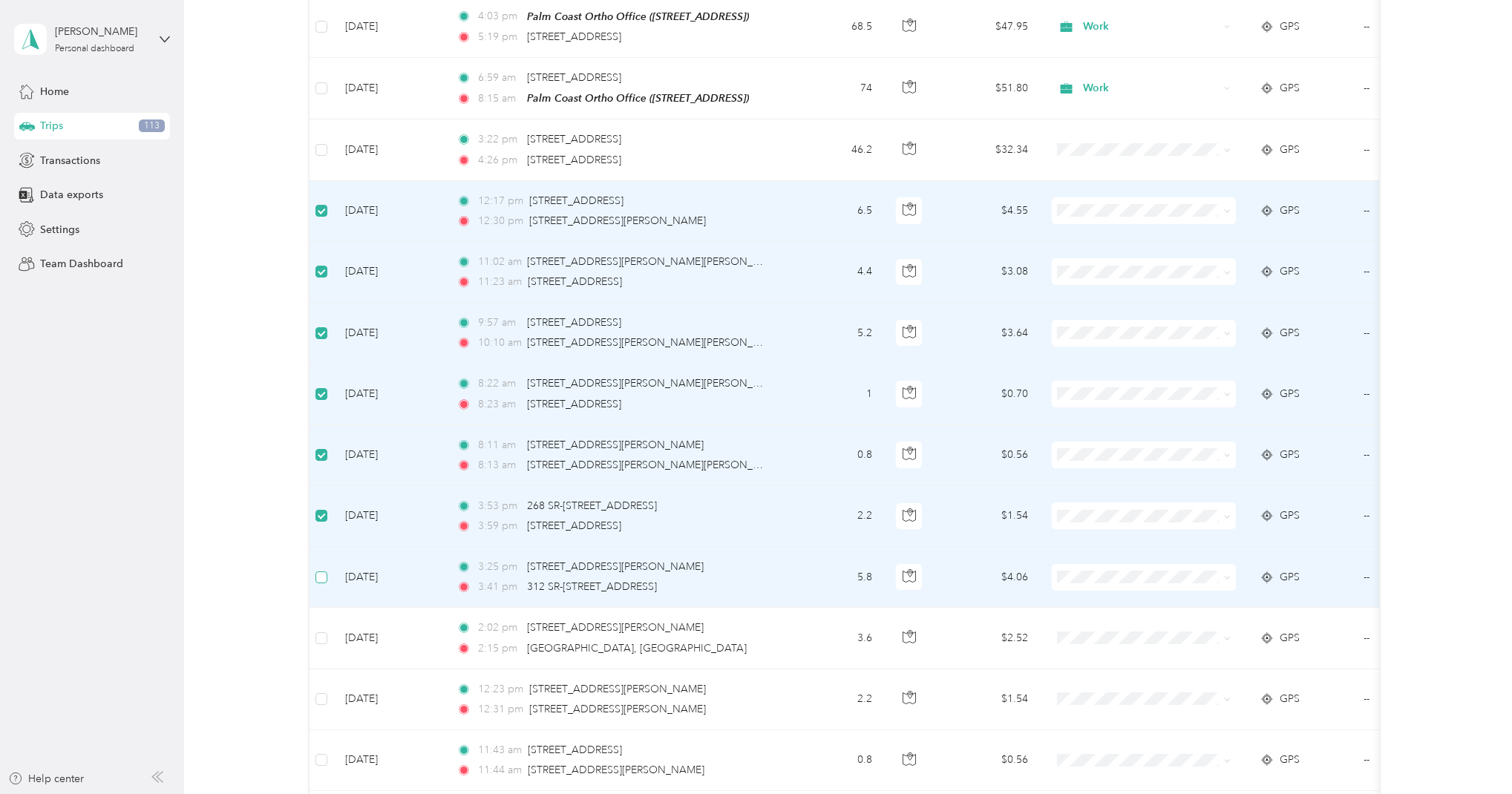
click at [327, 572] on span at bounding box center [322, 577] width 12 height 12
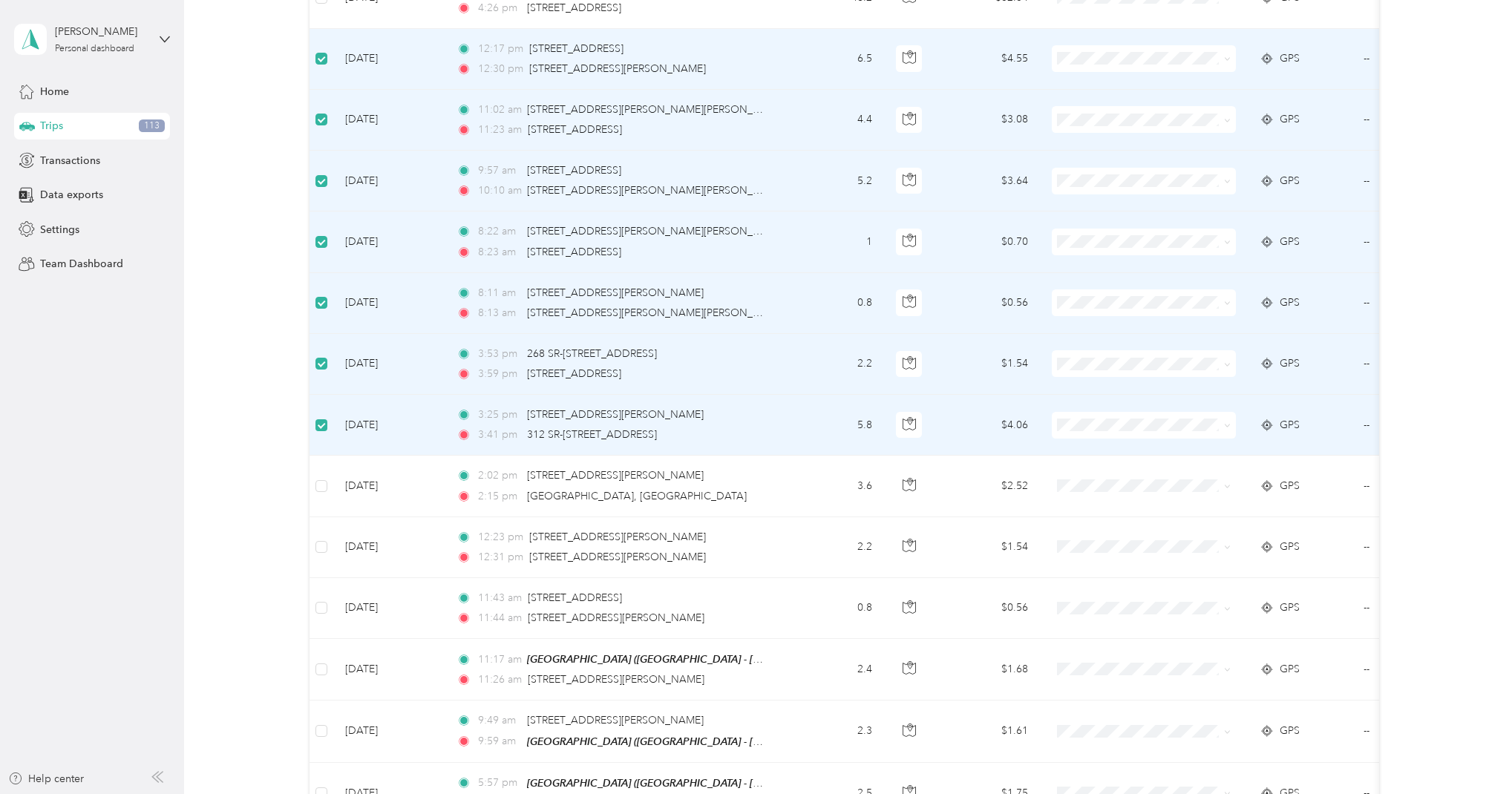
scroll to position [1331, 0]
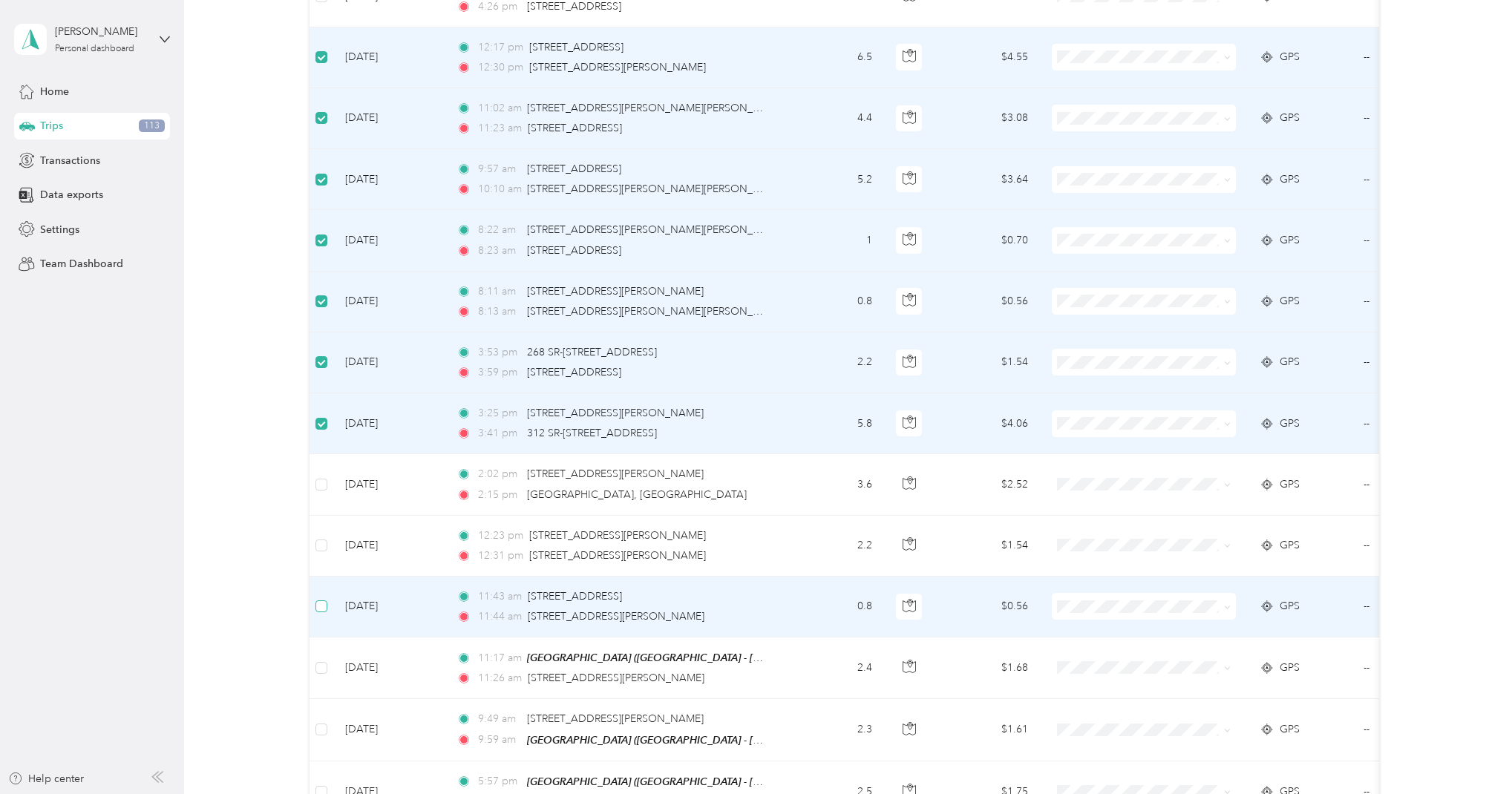
click at [326, 601] on span at bounding box center [322, 607] width 12 height 12
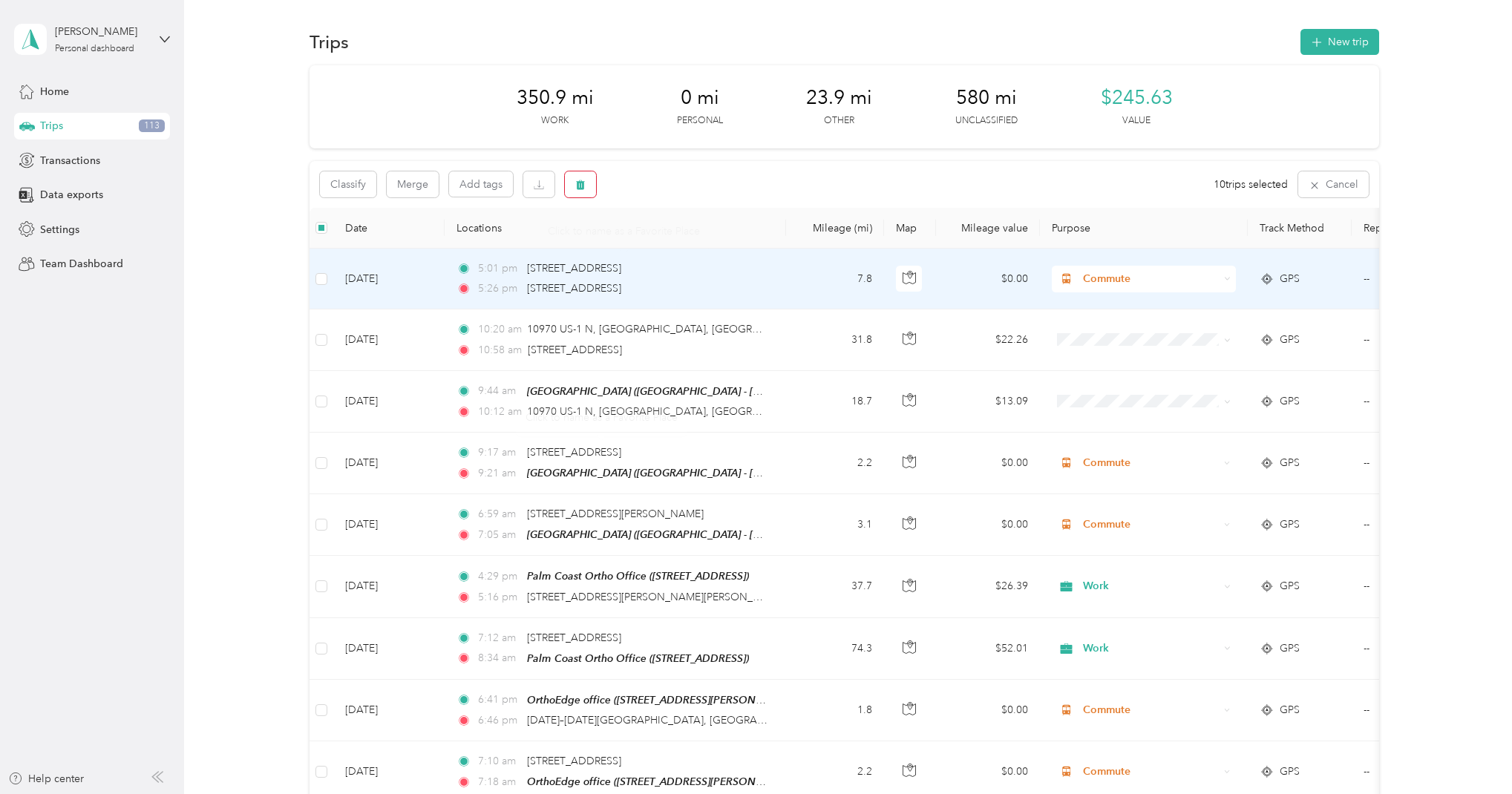
scroll to position [0, 0]
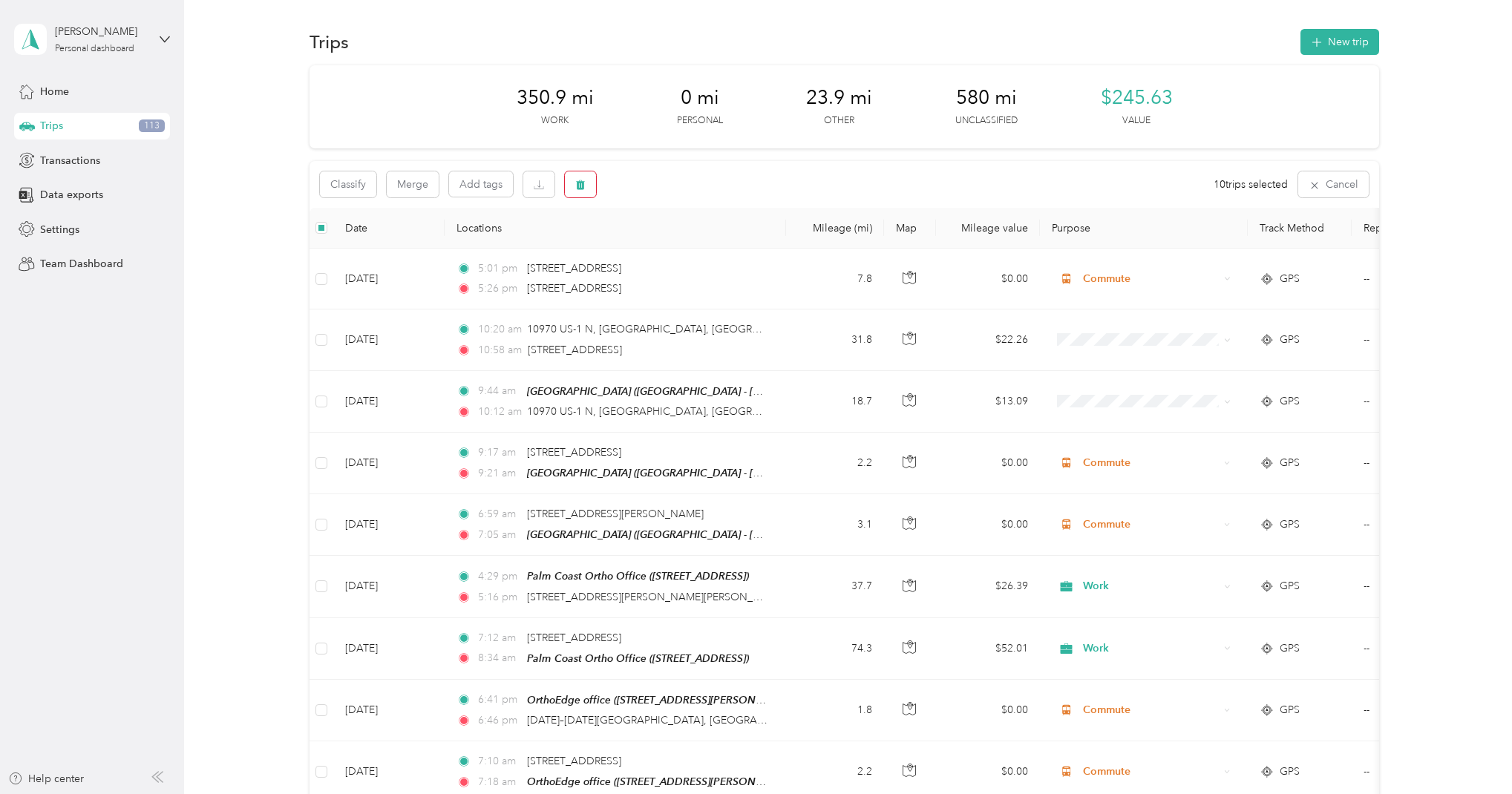
click at [583, 183] on icon "button" at bounding box center [580, 185] width 9 height 10
click at [689, 242] on button "Yes" at bounding box center [694, 246] width 29 height 24
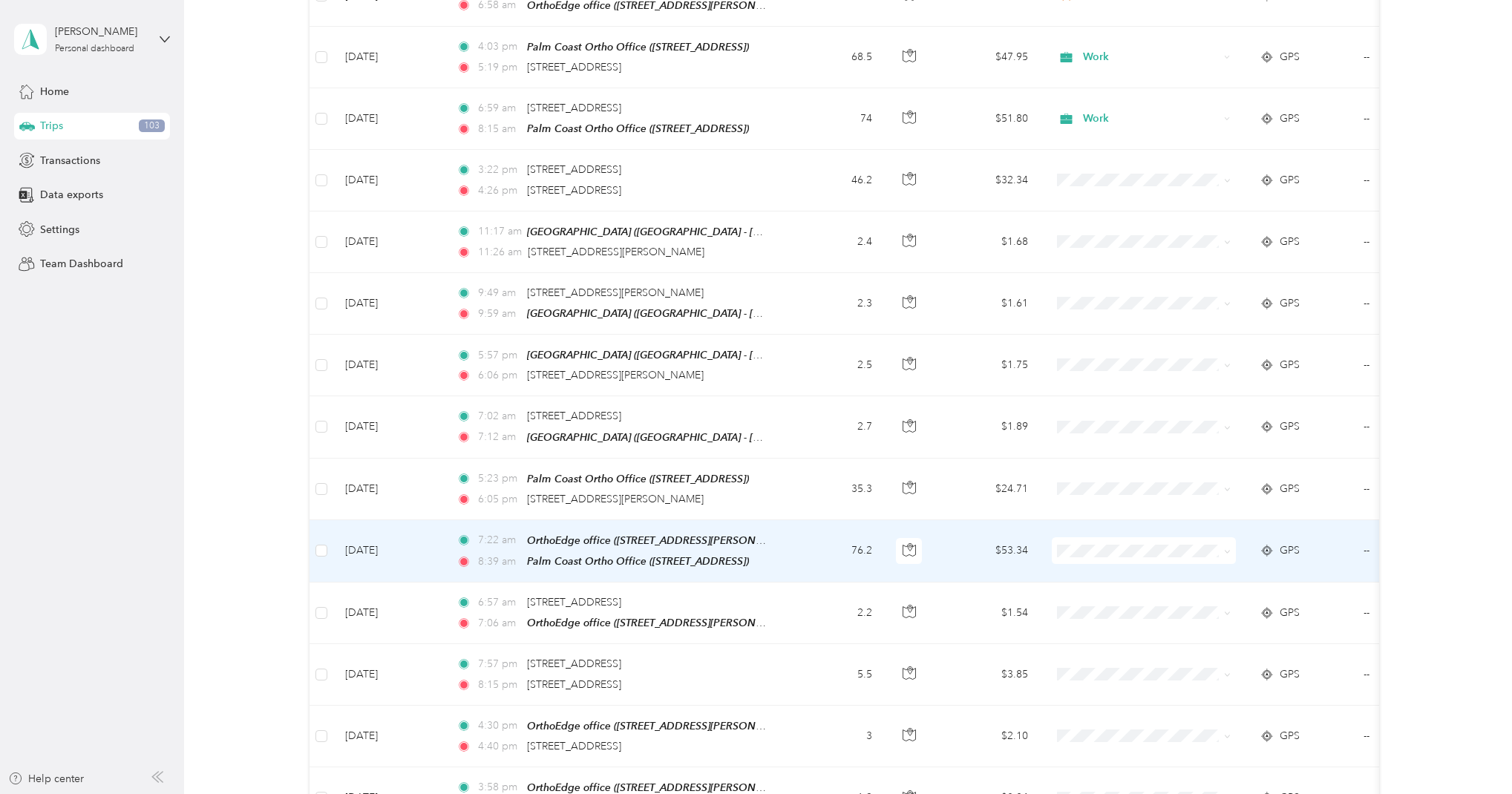
scroll to position [1146, 0]
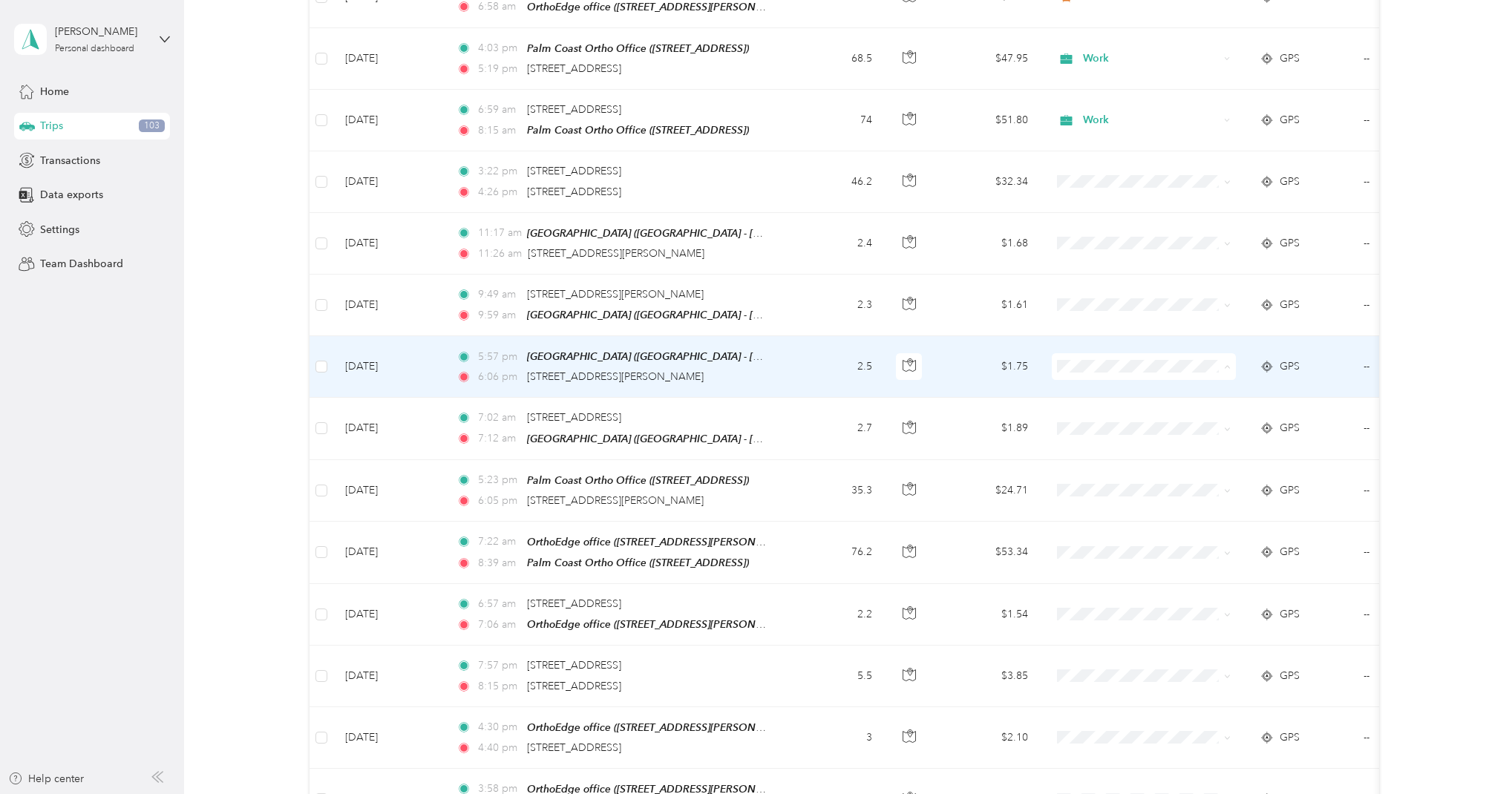
click at [1130, 564] on li "Commute" at bounding box center [1143, 563] width 184 height 26
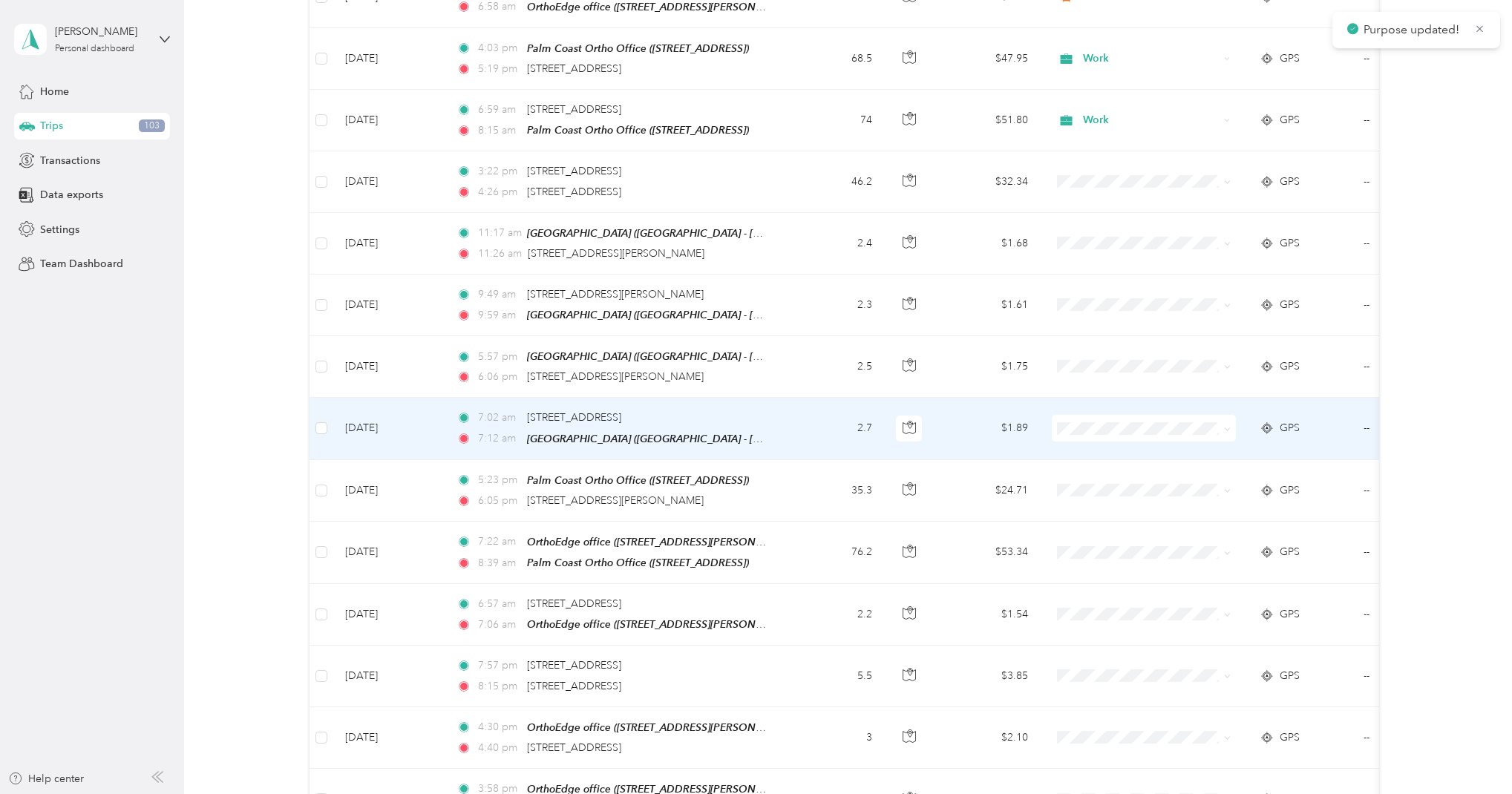
click at [1127, 622] on span "Commute" at bounding box center [1157, 620] width 137 height 16
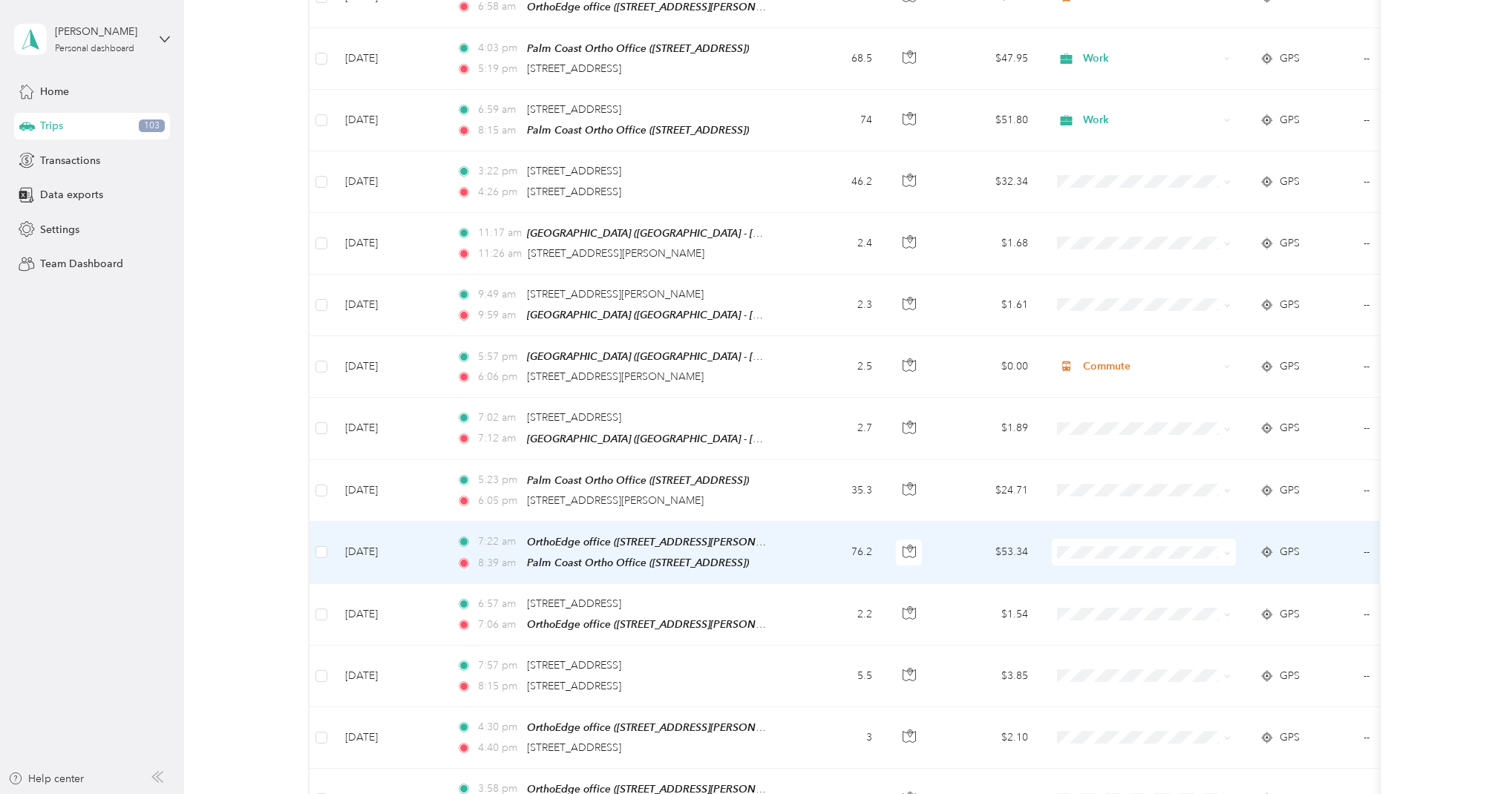
click at [1100, 569] on li "Work" at bounding box center [1143, 564] width 184 height 26
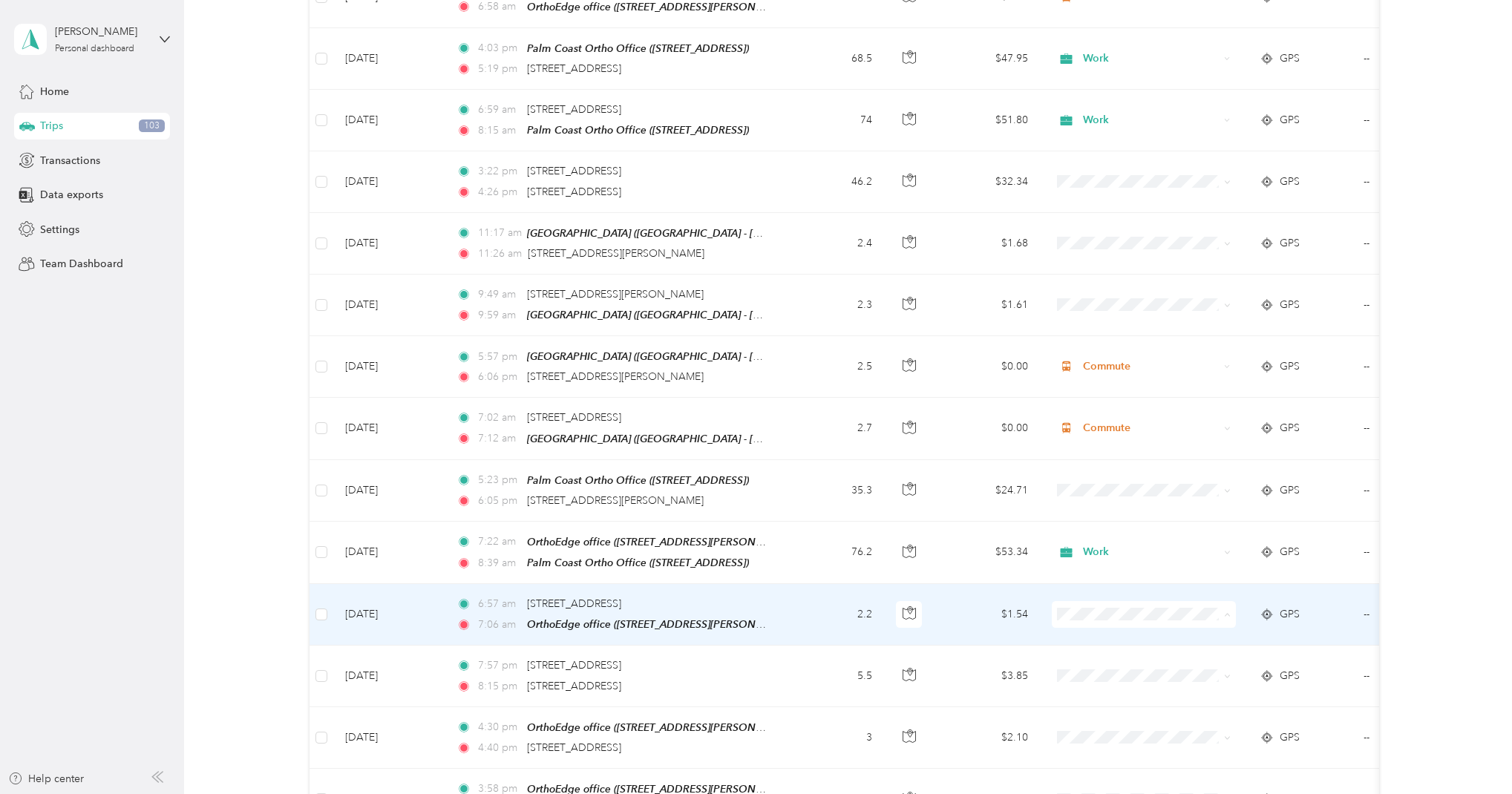
click at [1105, 569] on span "Commute" at bounding box center [1157, 570] width 137 height 16
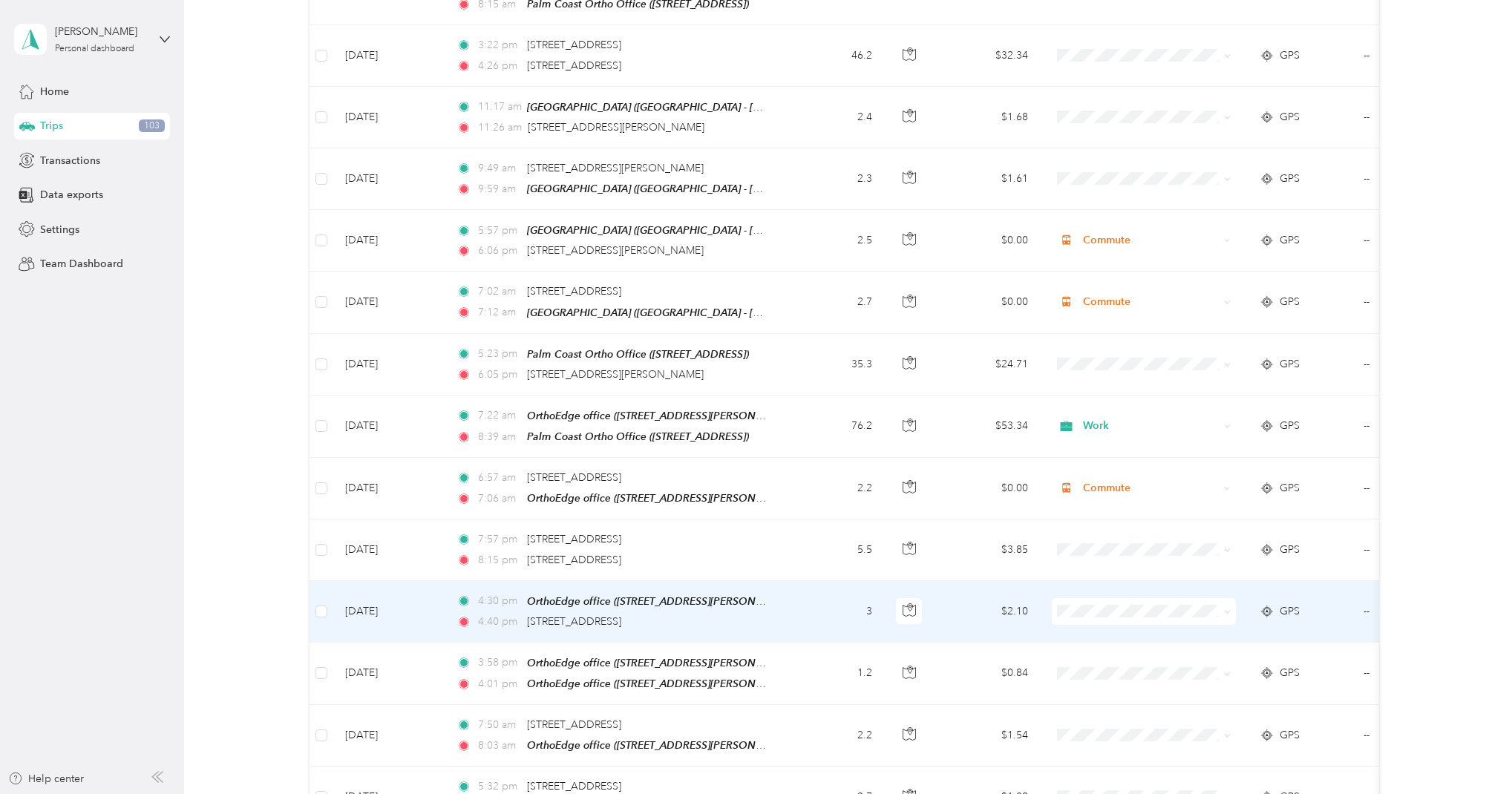
scroll to position [1284, 0]
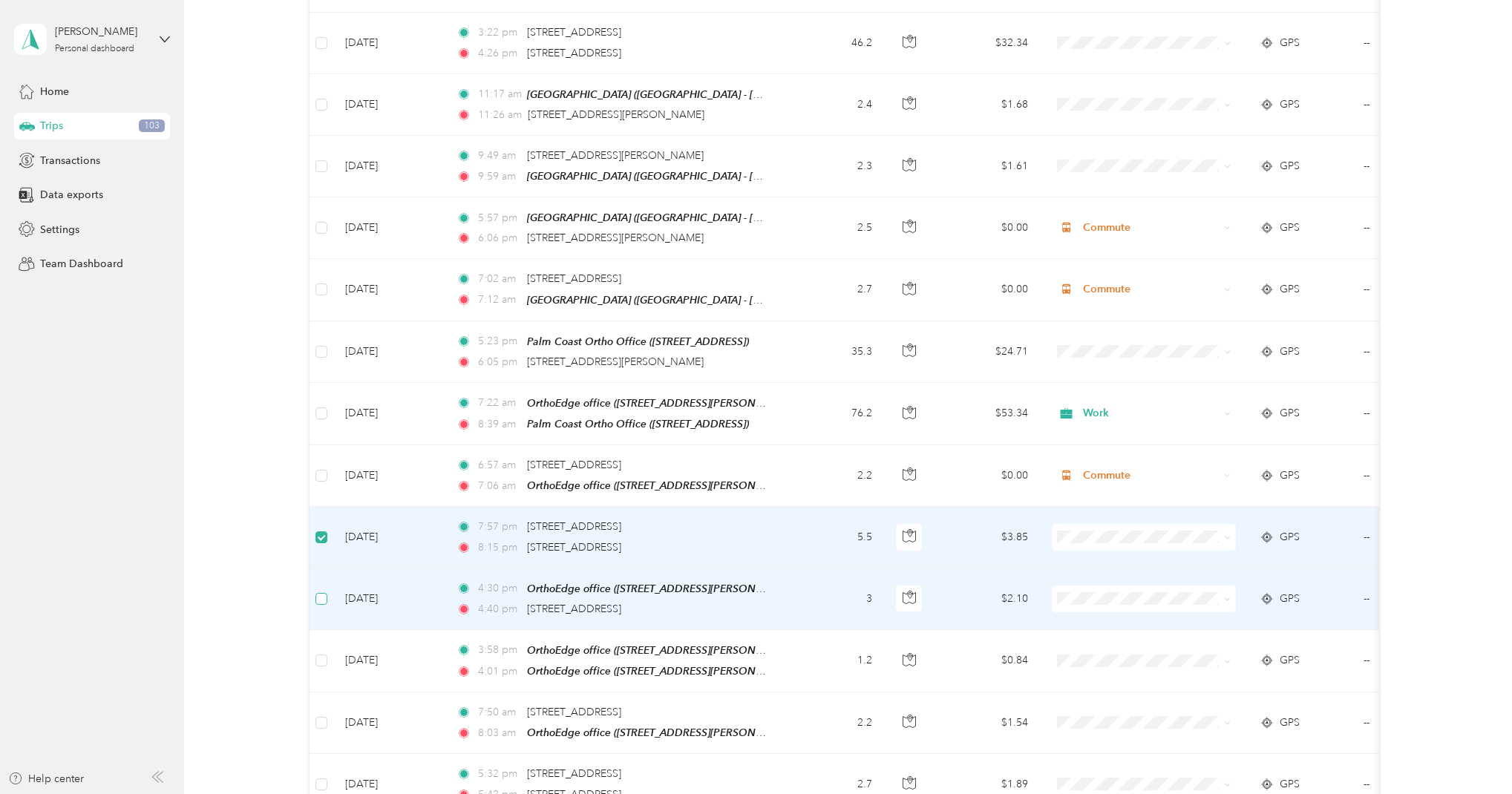
click at [326, 593] on span at bounding box center [322, 599] width 12 height 12
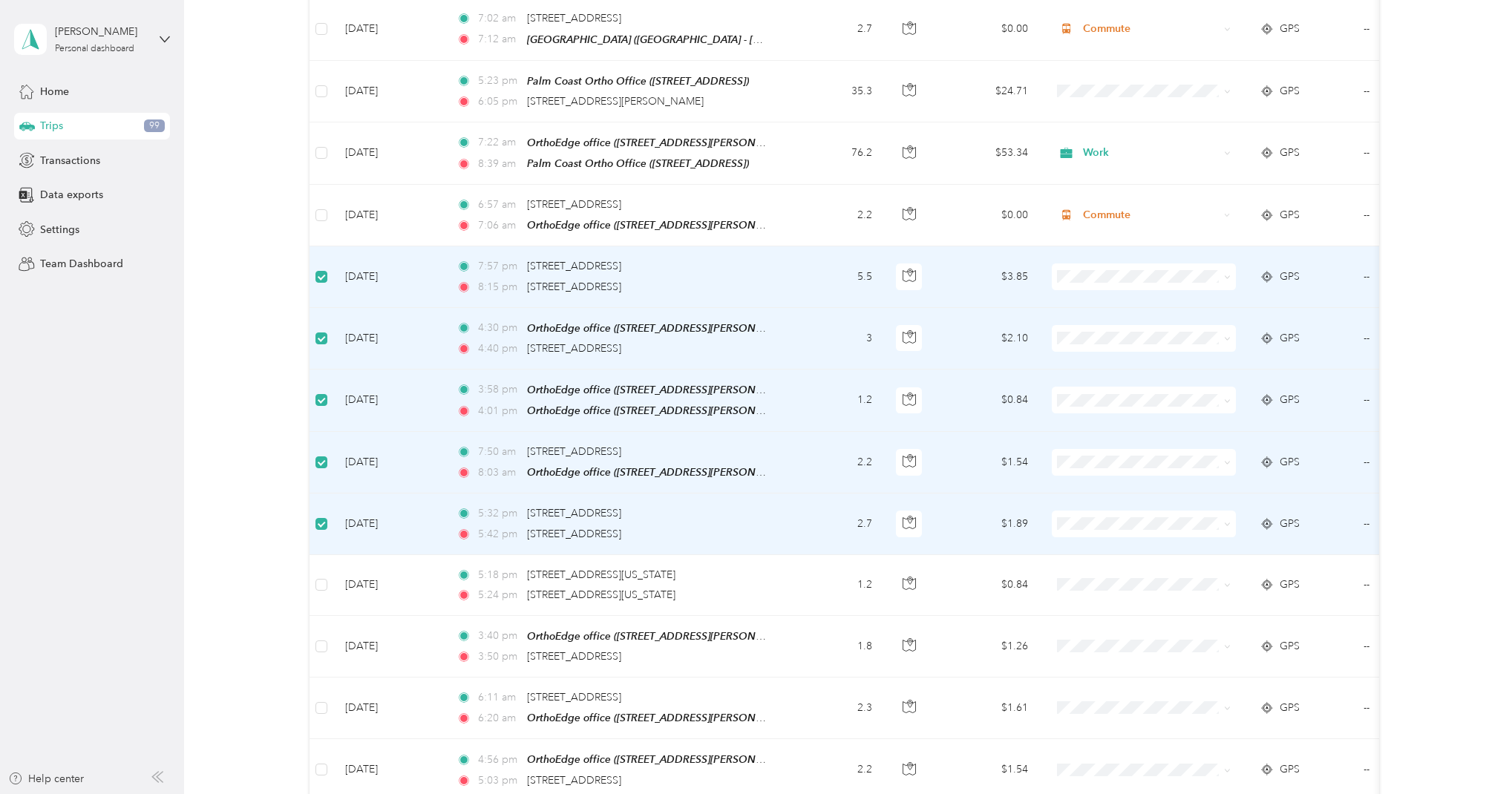
scroll to position [1550, 0]
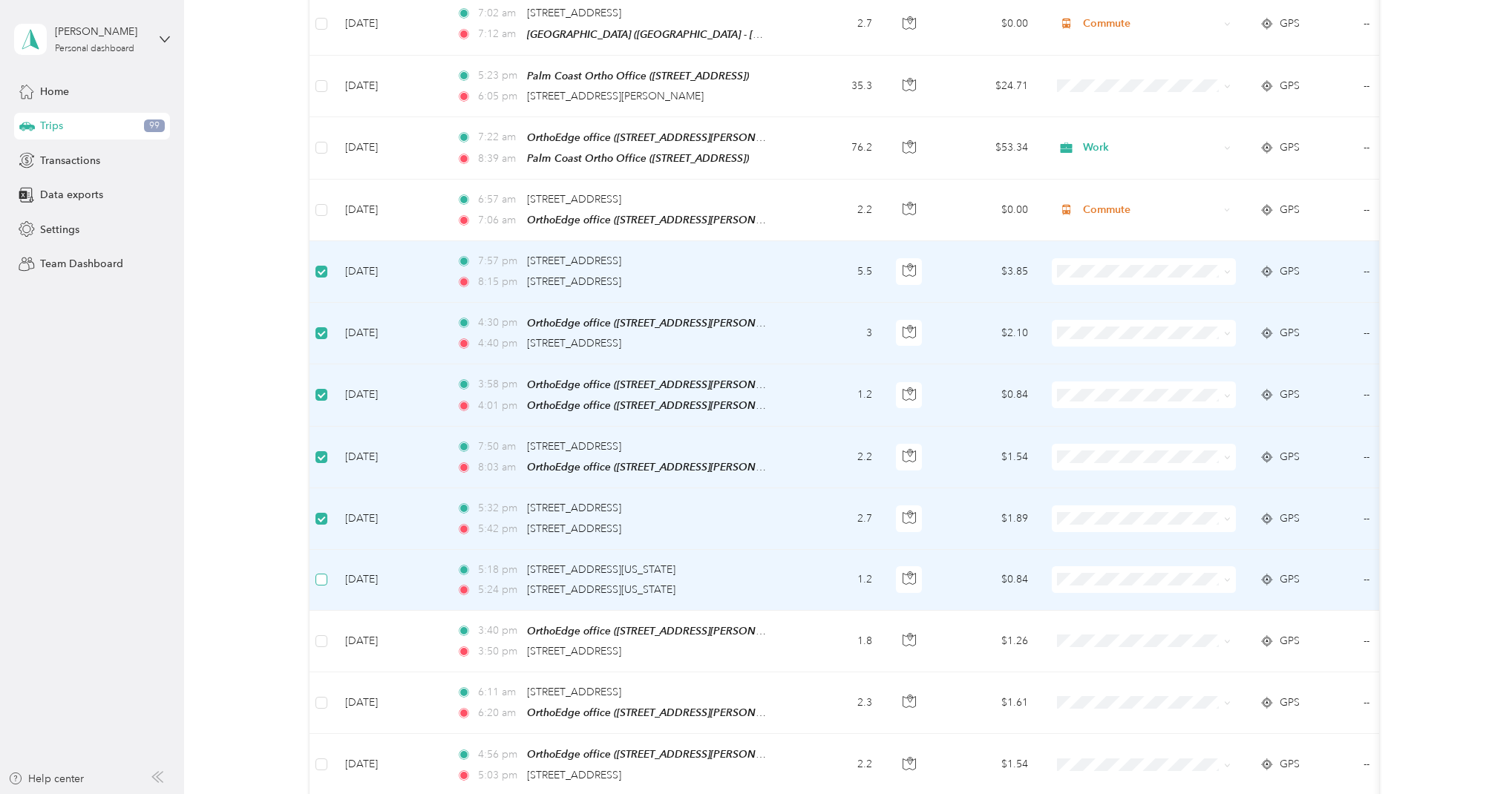
click at [320, 574] on span at bounding box center [322, 580] width 12 height 12
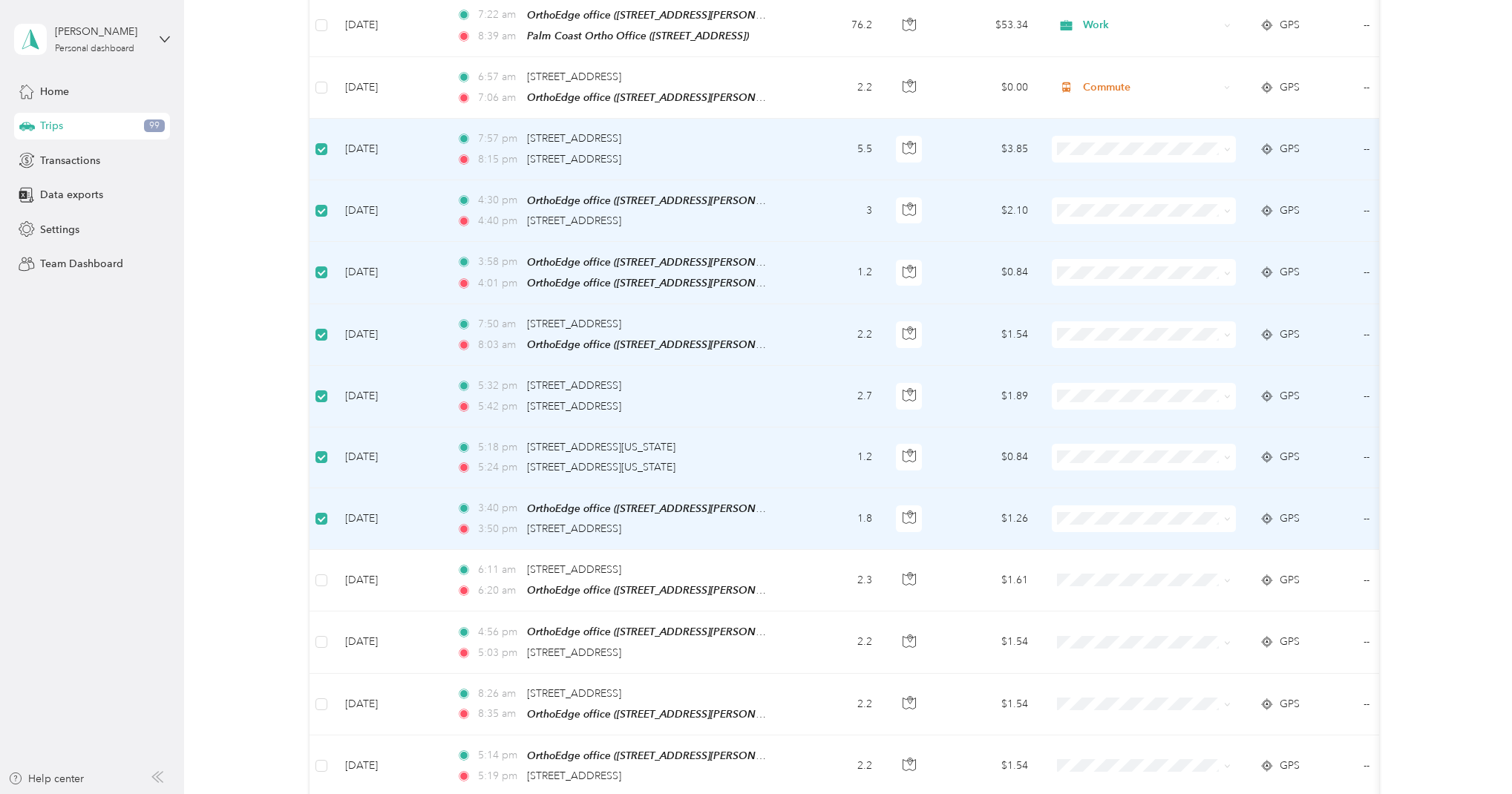
scroll to position [1685, 0]
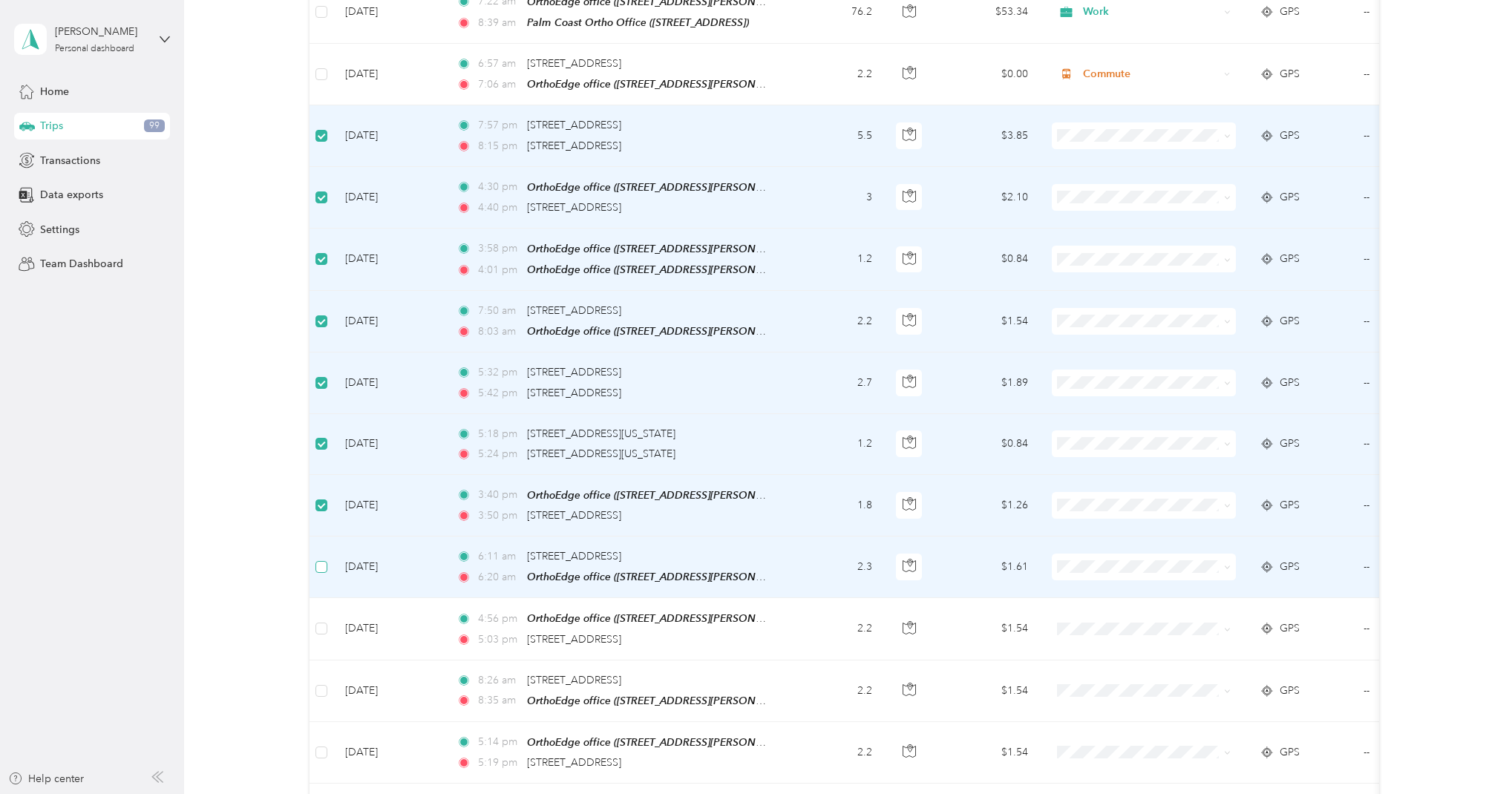
click at [326, 561] on span at bounding box center [322, 567] width 12 height 12
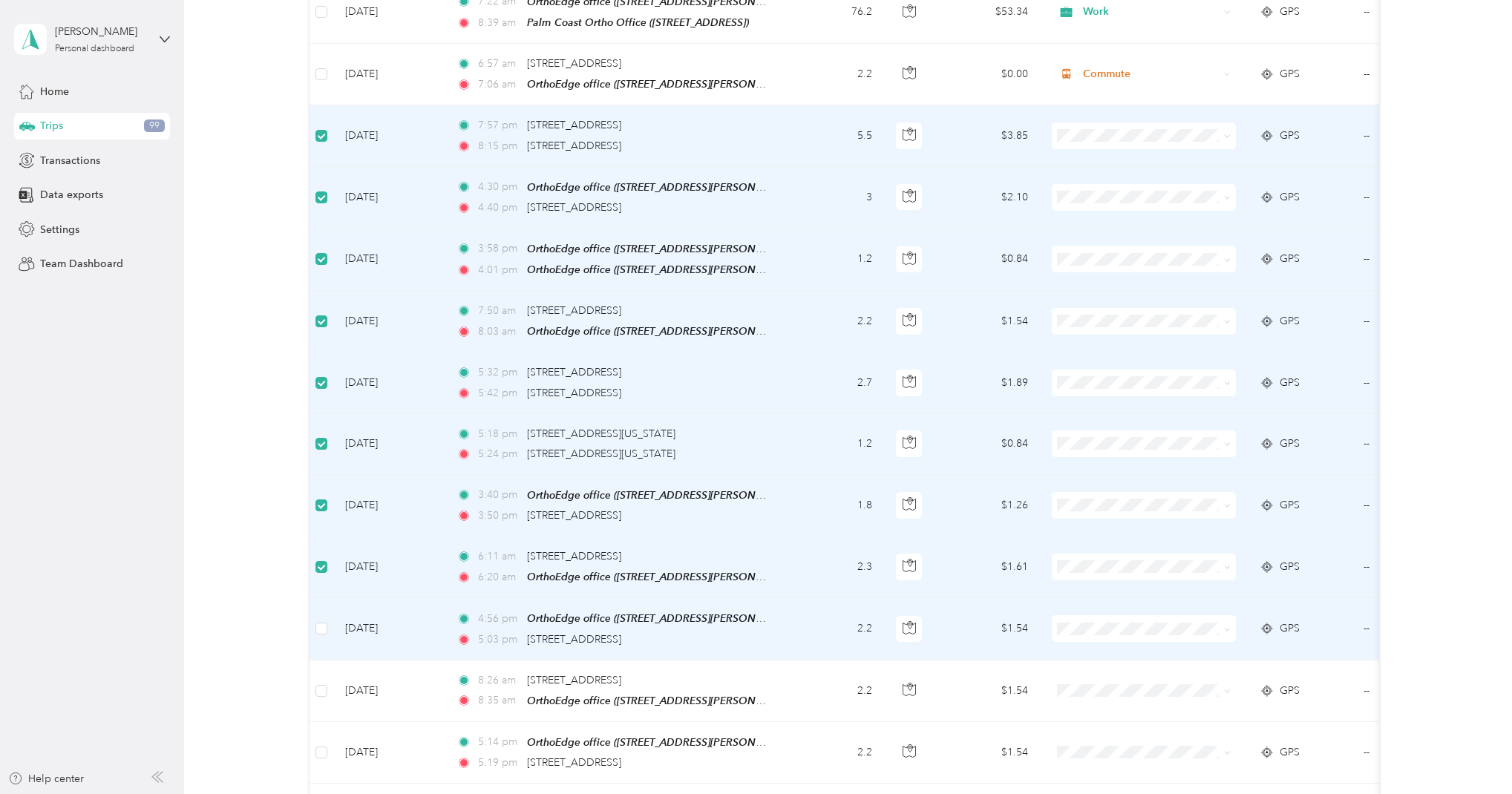
drag, startPoint x: 325, startPoint y: 608, endPoint x: 322, endPoint y: 615, distance: 7.6
click at [325, 622] on span at bounding box center [322, 628] width 12 height 12
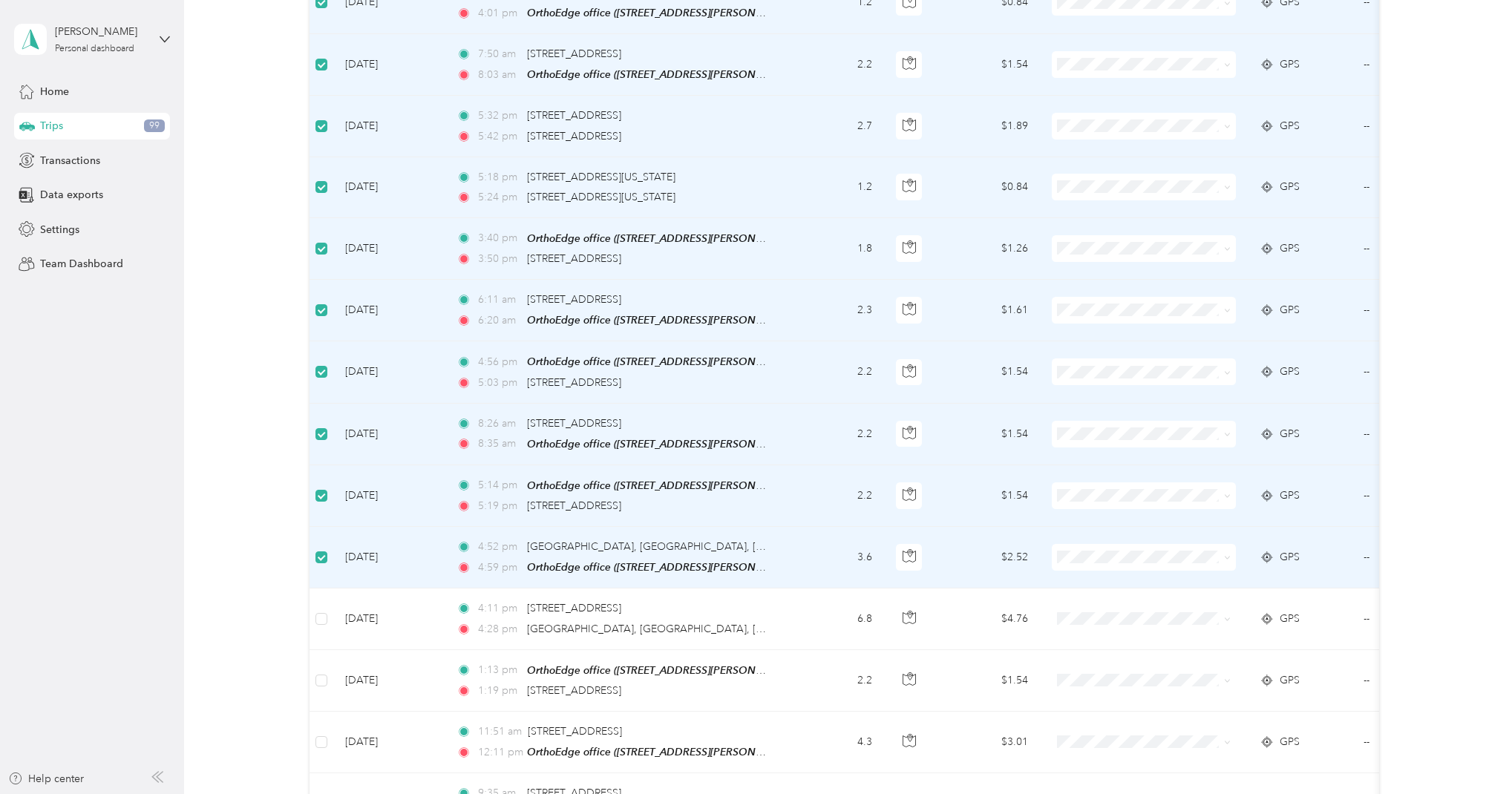
scroll to position [1965, 0]
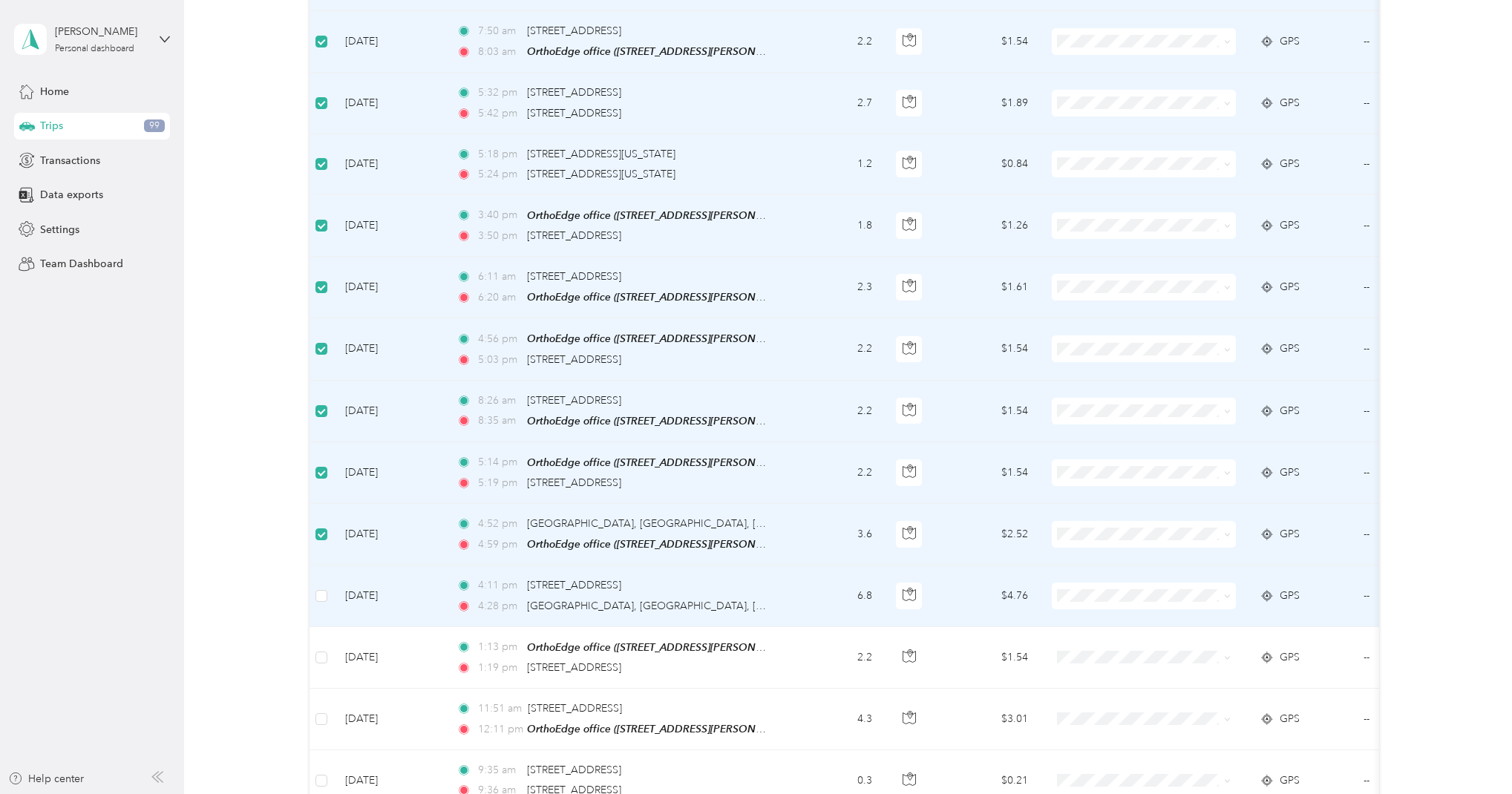
click at [328, 572] on td at bounding box center [321, 596] width 24 height 61
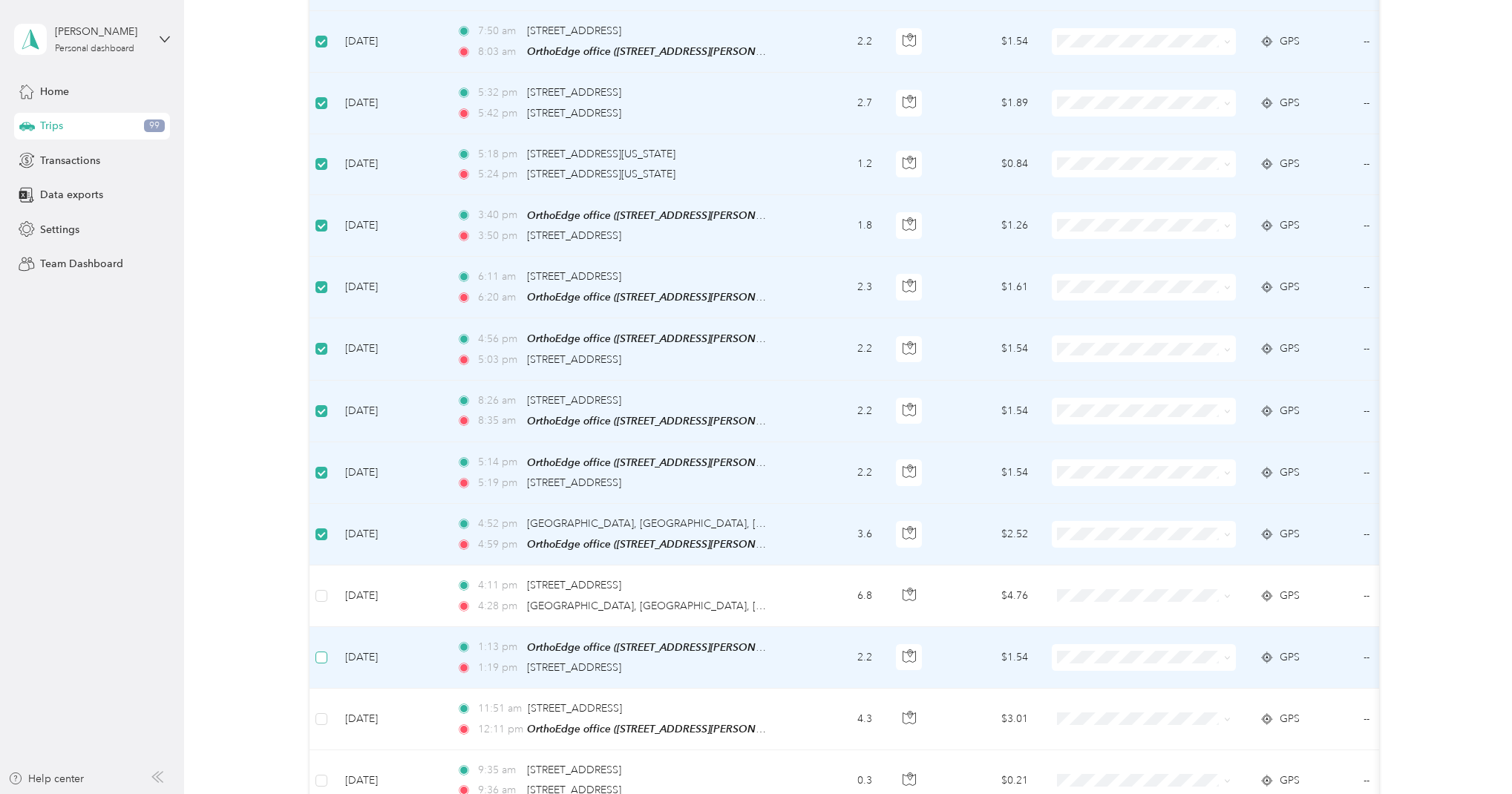
click at [326, 649] on label at bounding box center [322, 657] width 12 height 17
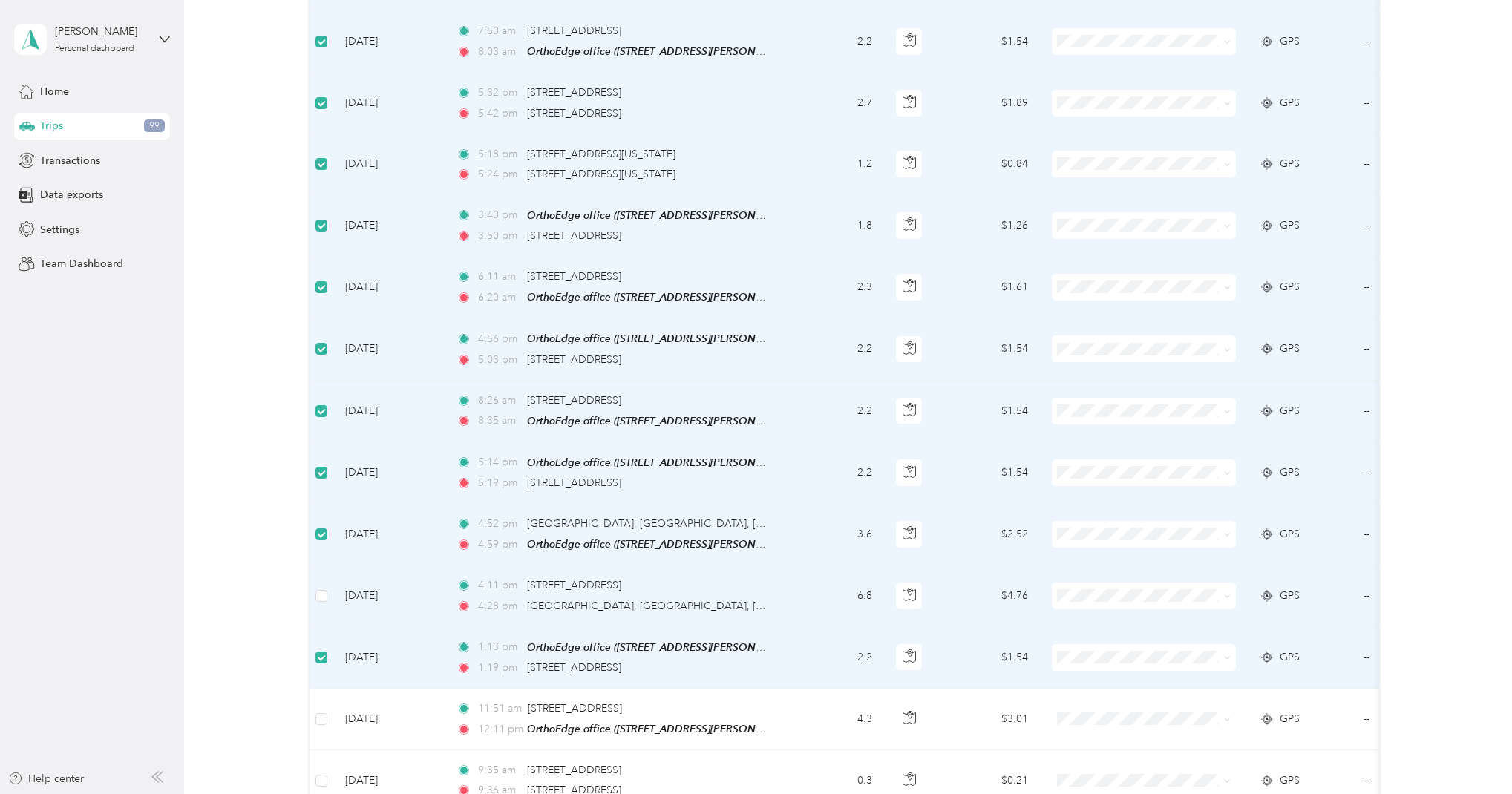
drag, startPoint x: 320, startPoint y: 575, endPoint x: 343, endPoint y: 581, distance: 23.8
click at [321, 590] on span at bounding box center [322, 596] width 12 height 12
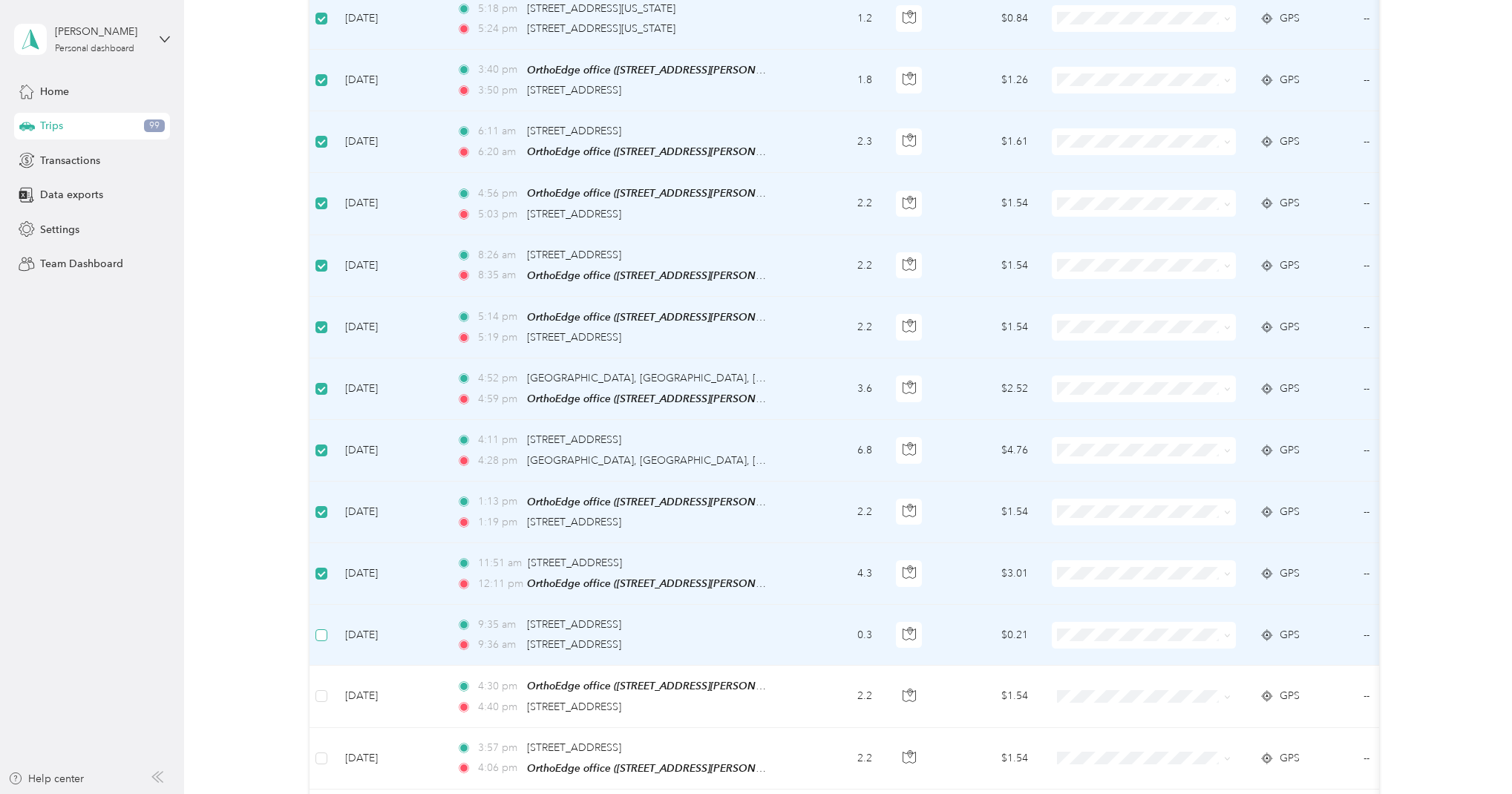
click at [322, 629] on span at bounding box center [322, 635] width 12 height 12
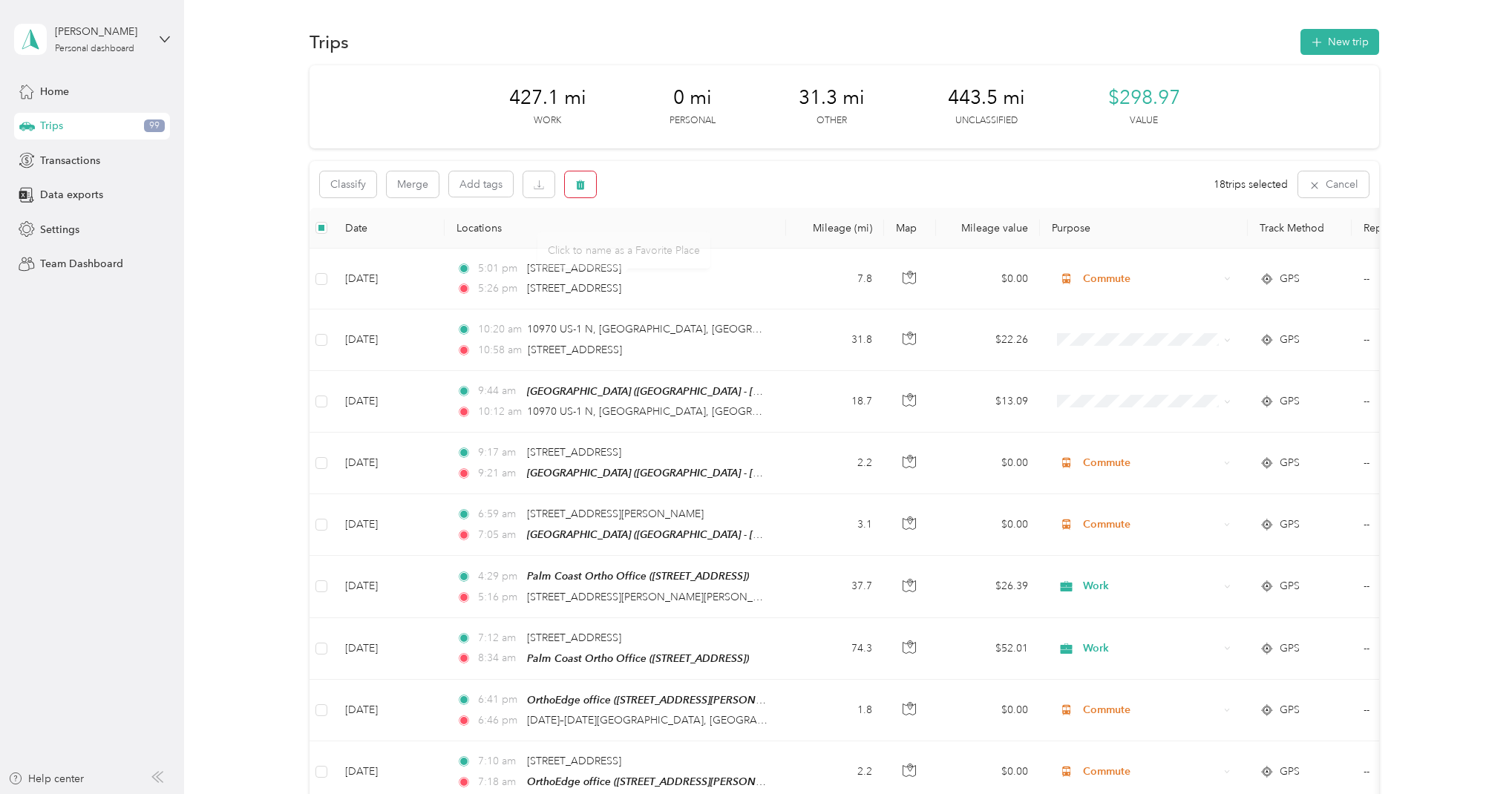
scroll to position [0, 0]
click at [586, 186] on icon "button" at bounding box center [580, 185] width 10 height 10
click at [691, 248] on button "Yes" at bounding box center [694, 246] width 29 height 24
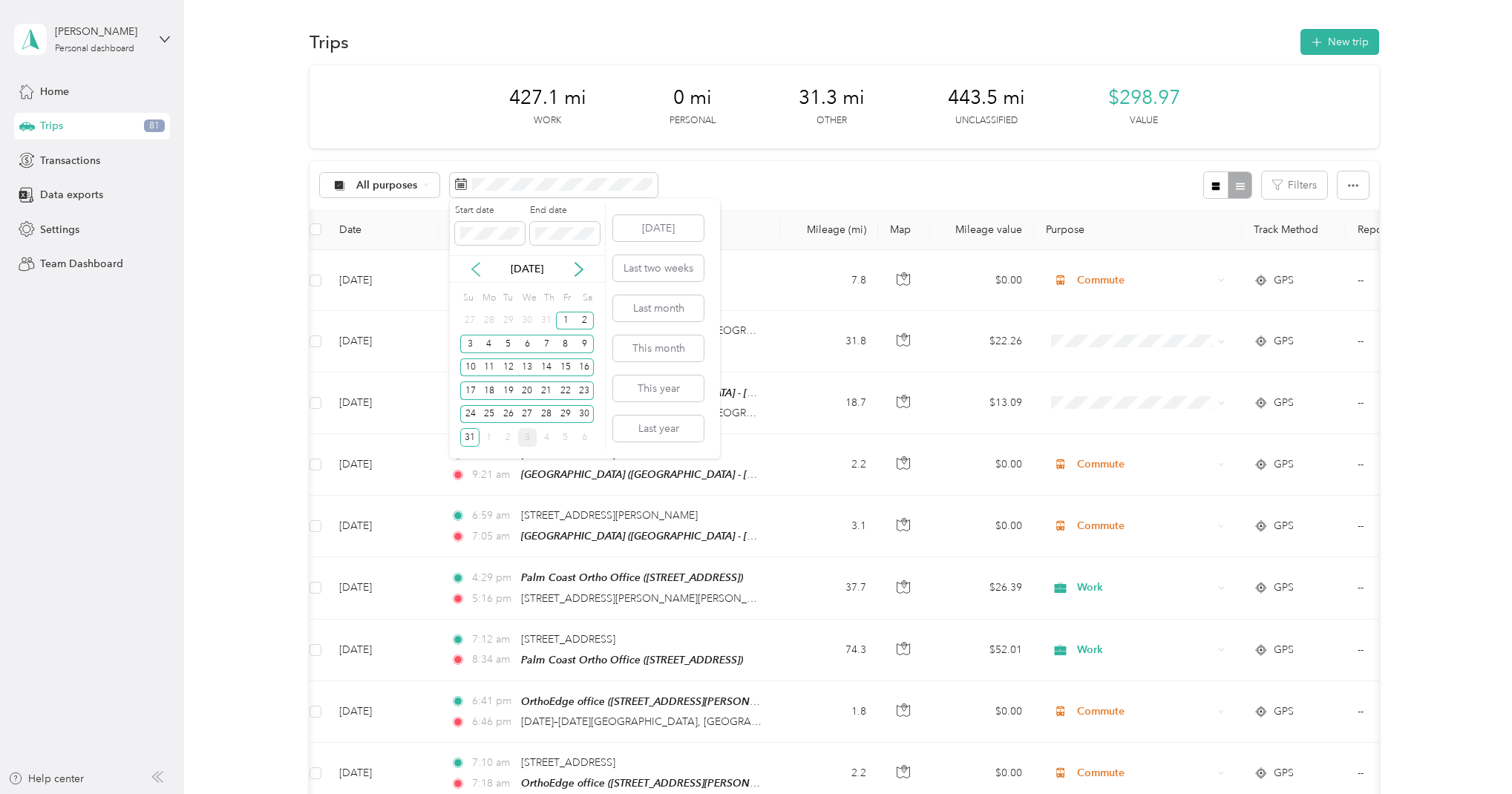
click at [470, 271] on icon at bounding box center [476, 269] width 15 height 15
click at [510, 318] on div "1" at bounding box center [508, 321] width 19 height 18
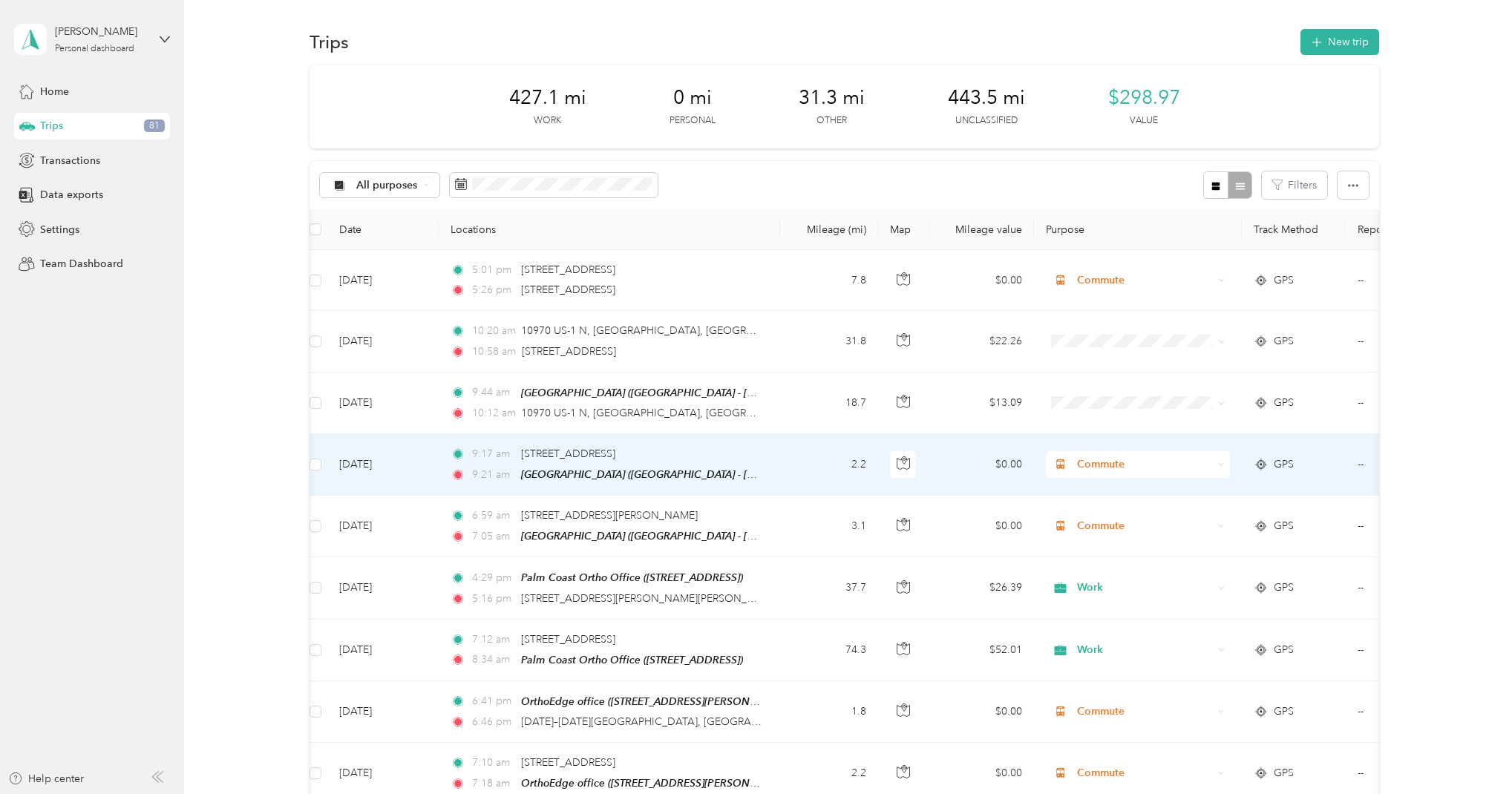
click at [832, 486] on td "2.2" at bounding box center [829, 465] width 98 height 62
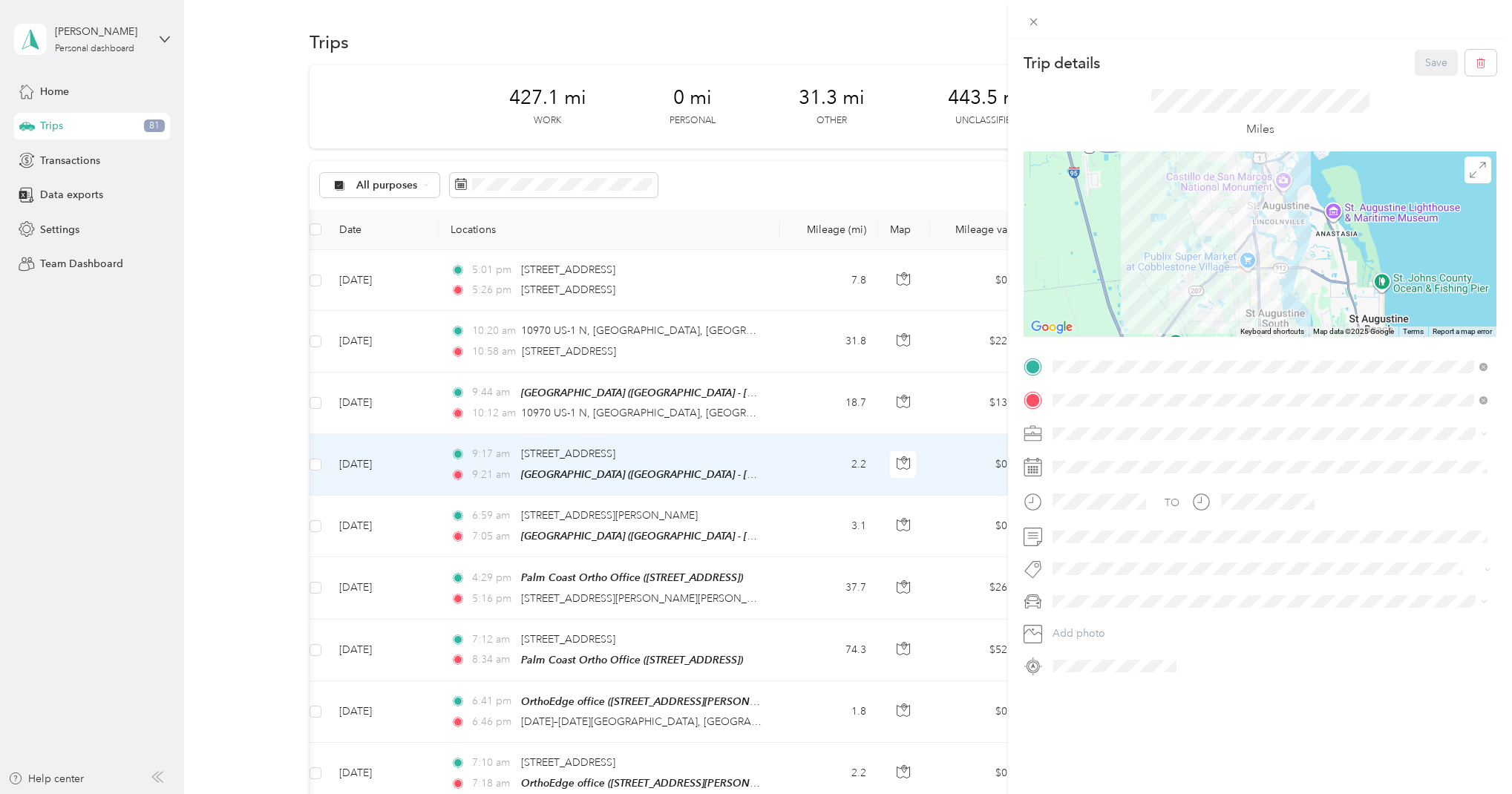
click at [408, 74] on div "Trip details Save This trip cannot be edited because it is either under review,…" at bounding box center [756, 397] width 1512 height 794
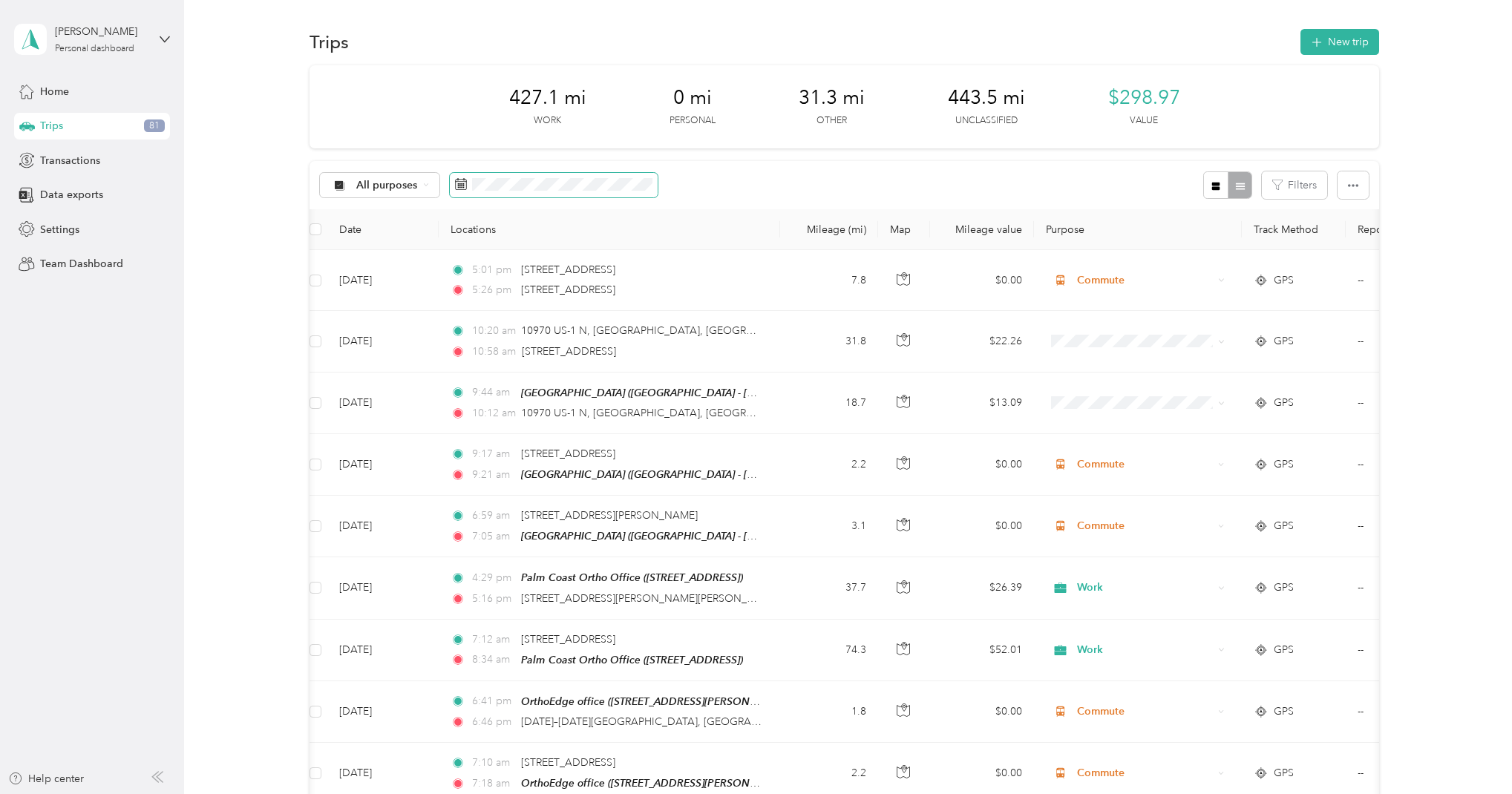
click at [480, 196] on span at bounding box center [553, 186] width 207 height 25
click at [458, 187] on rect at bounding box center [459, 187] width 2 height 2
click at [458, 179] on icon at bounding box center [461, 184] width 12 height 12
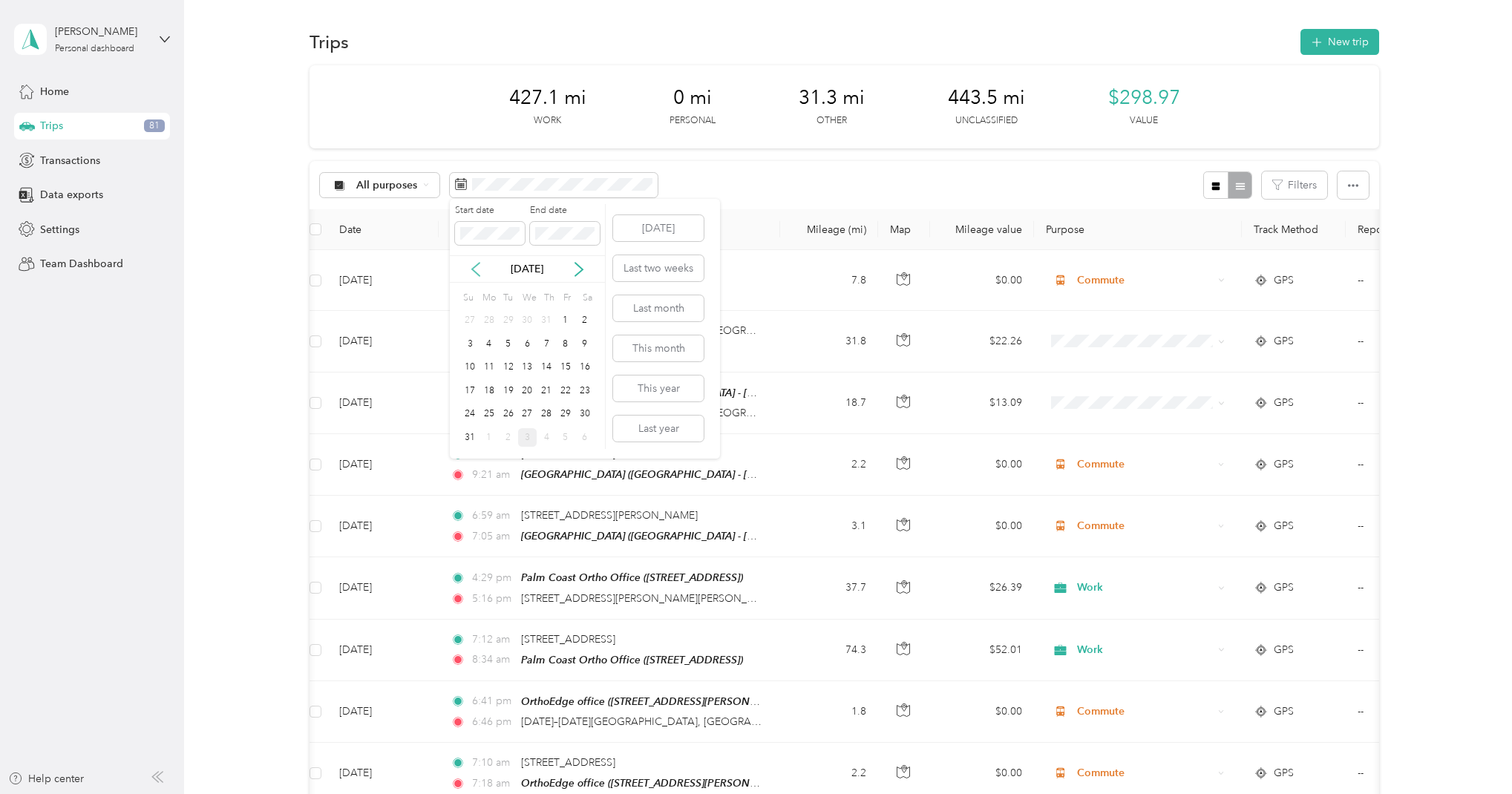
click at [477, 269] on icon at bounding box center [476, 269] width 15 height 15
click at [507, 322] on div "1" at bounding box center [508, 321] width 19 height 18
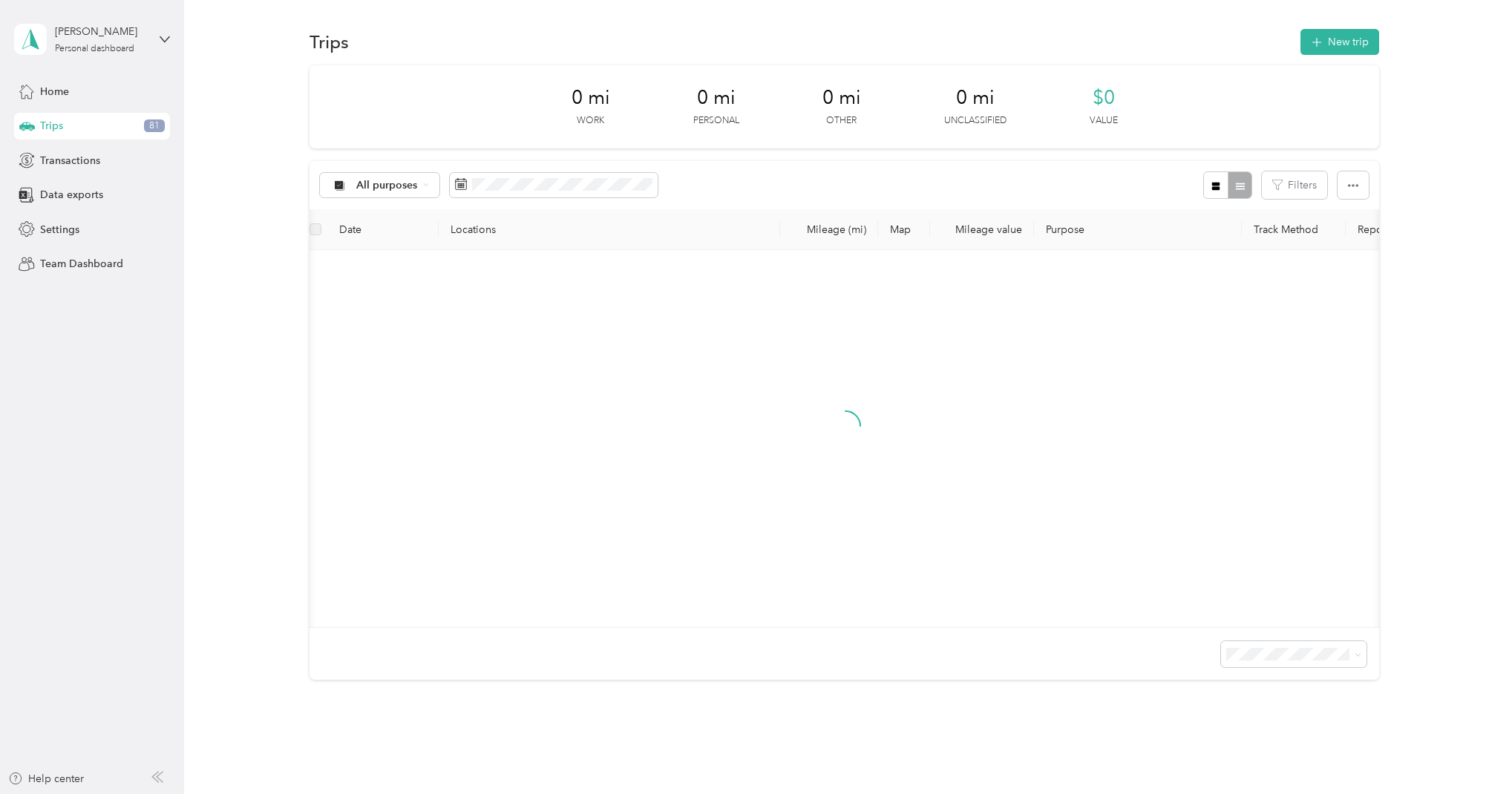
click at [507, 322] on div "1" at bounding box center [508, 317] width 19 height 18
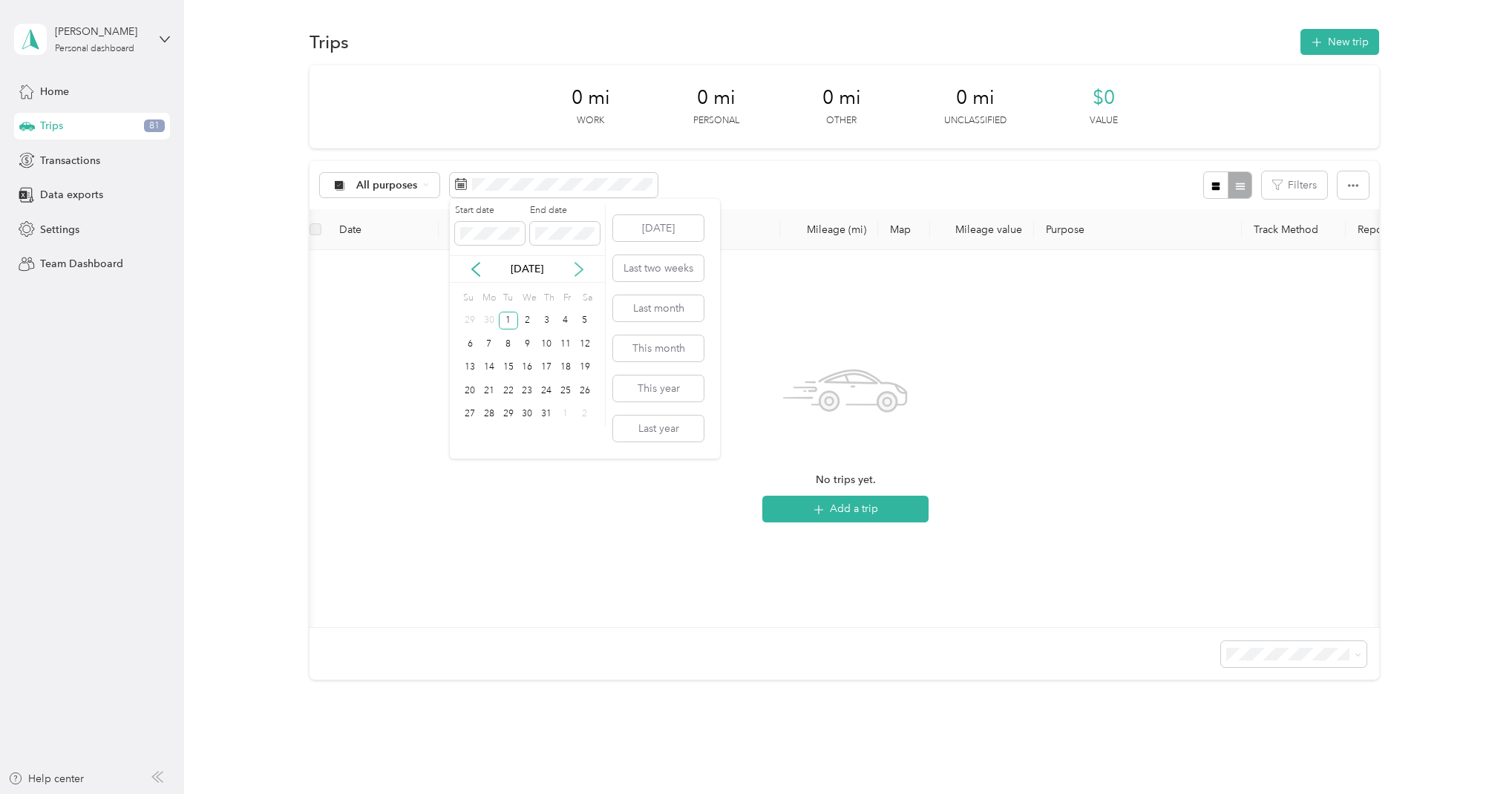
click at [578, 264] on icon at bounding box center [578, 269] width 7 height 13
click at [472, 437] on div "31" at bounding box center [469, 437] width 19 height 18
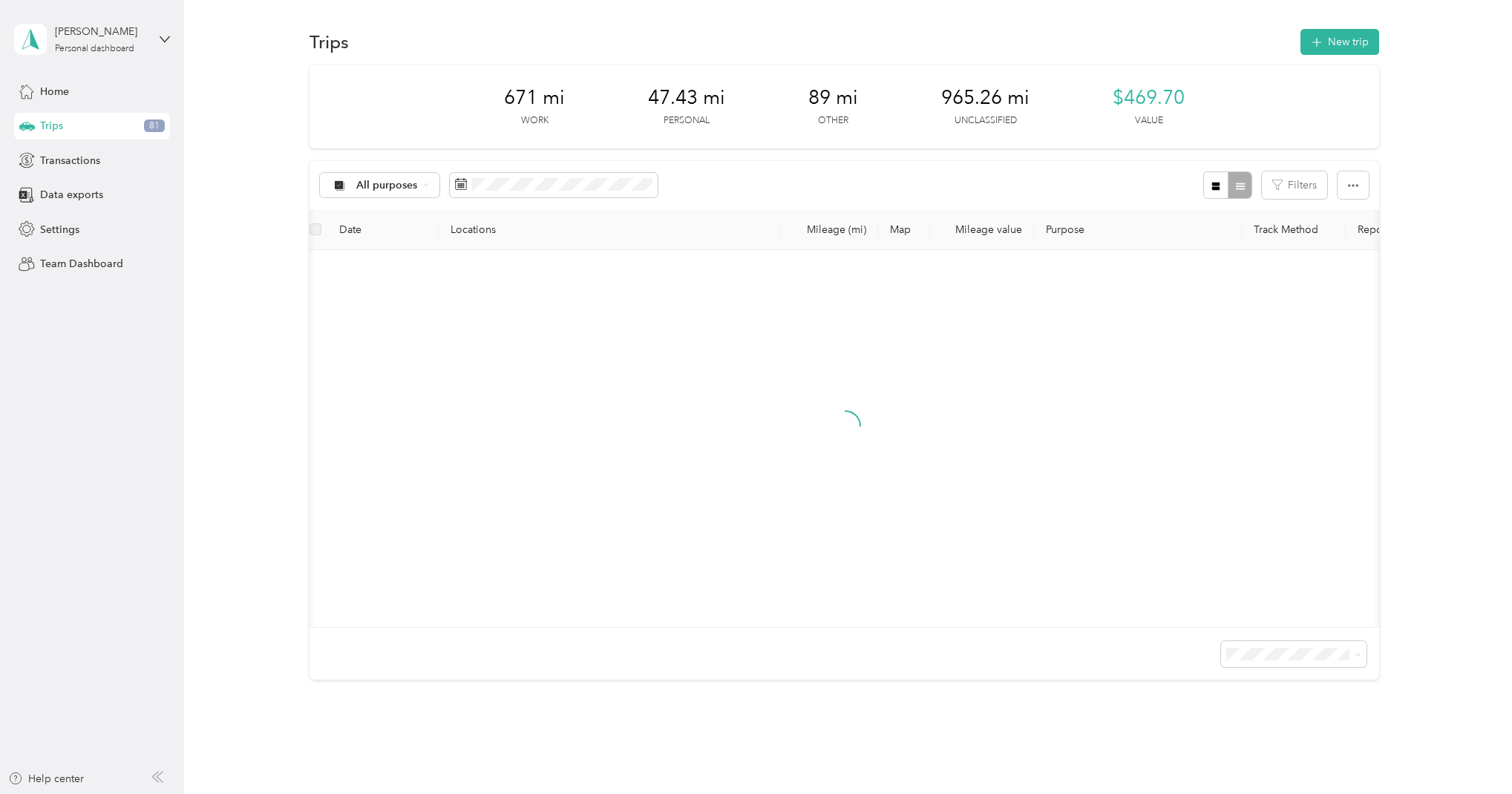
click at [472, 437] on div "31" at bounding box center [469, 430] width 19 height 18
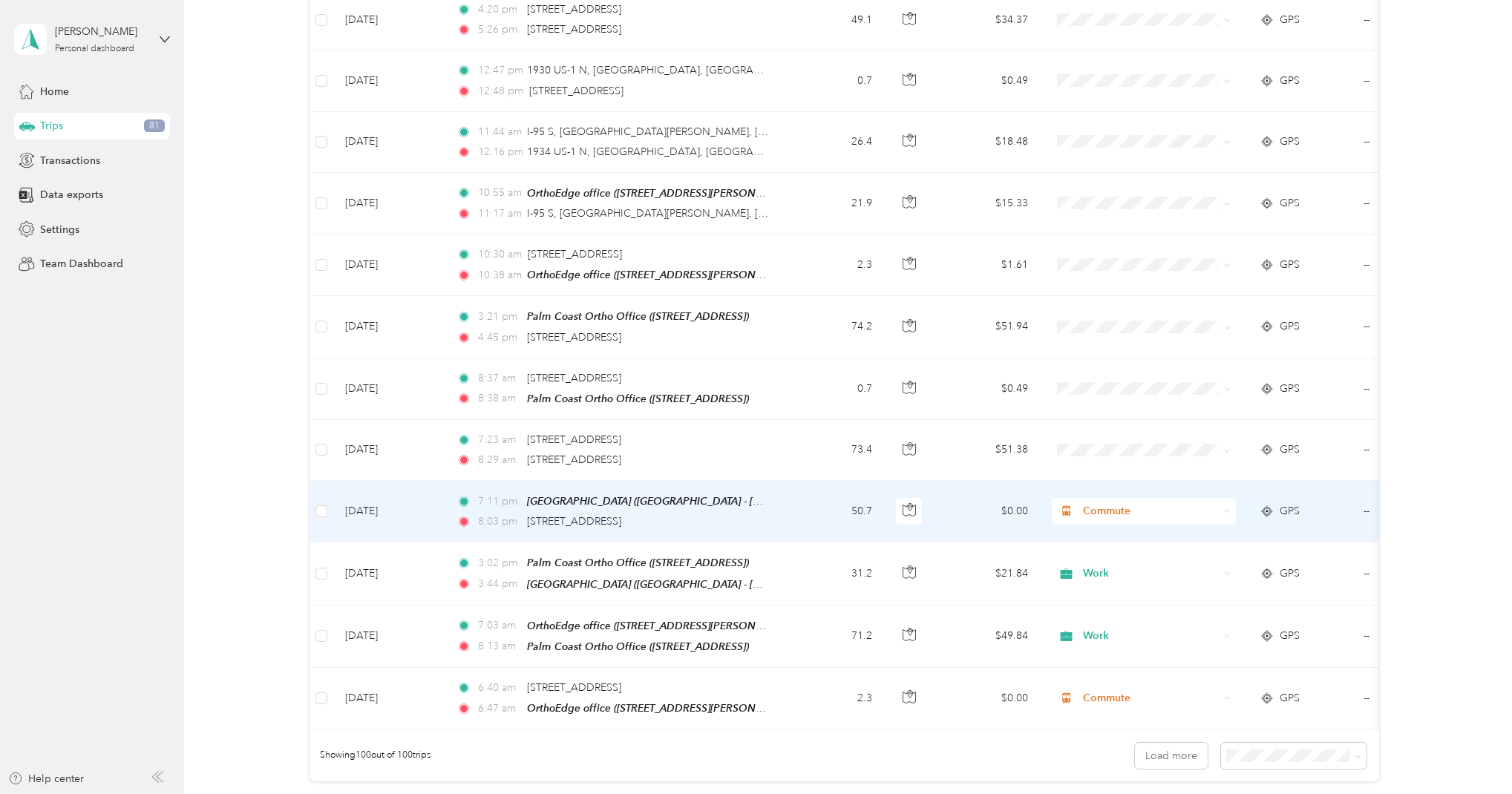
scroll to position [5675, 0]
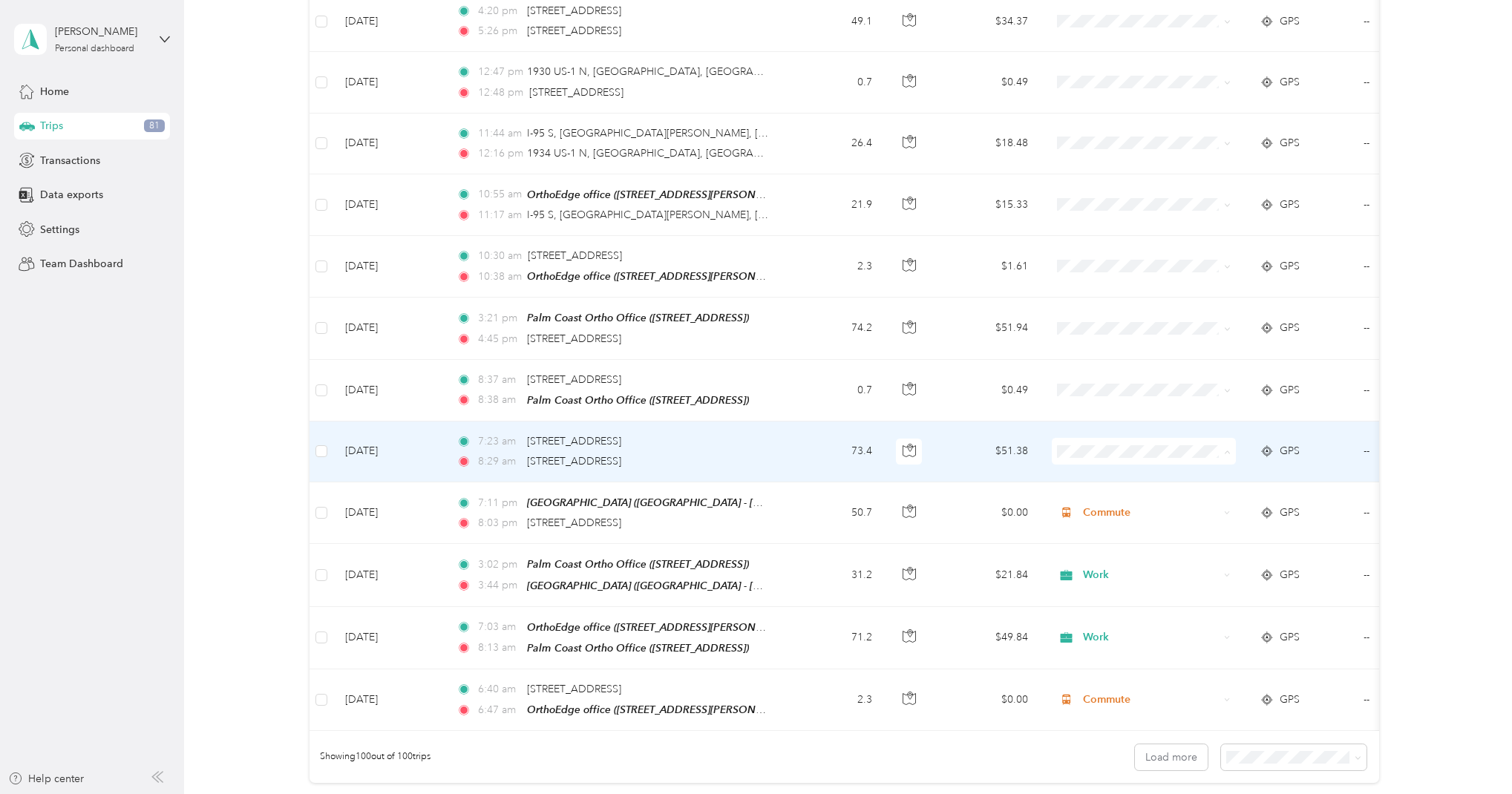
click at [1095, 430] on span "Work" at bounding box center [1157, 432] width 137 height 16
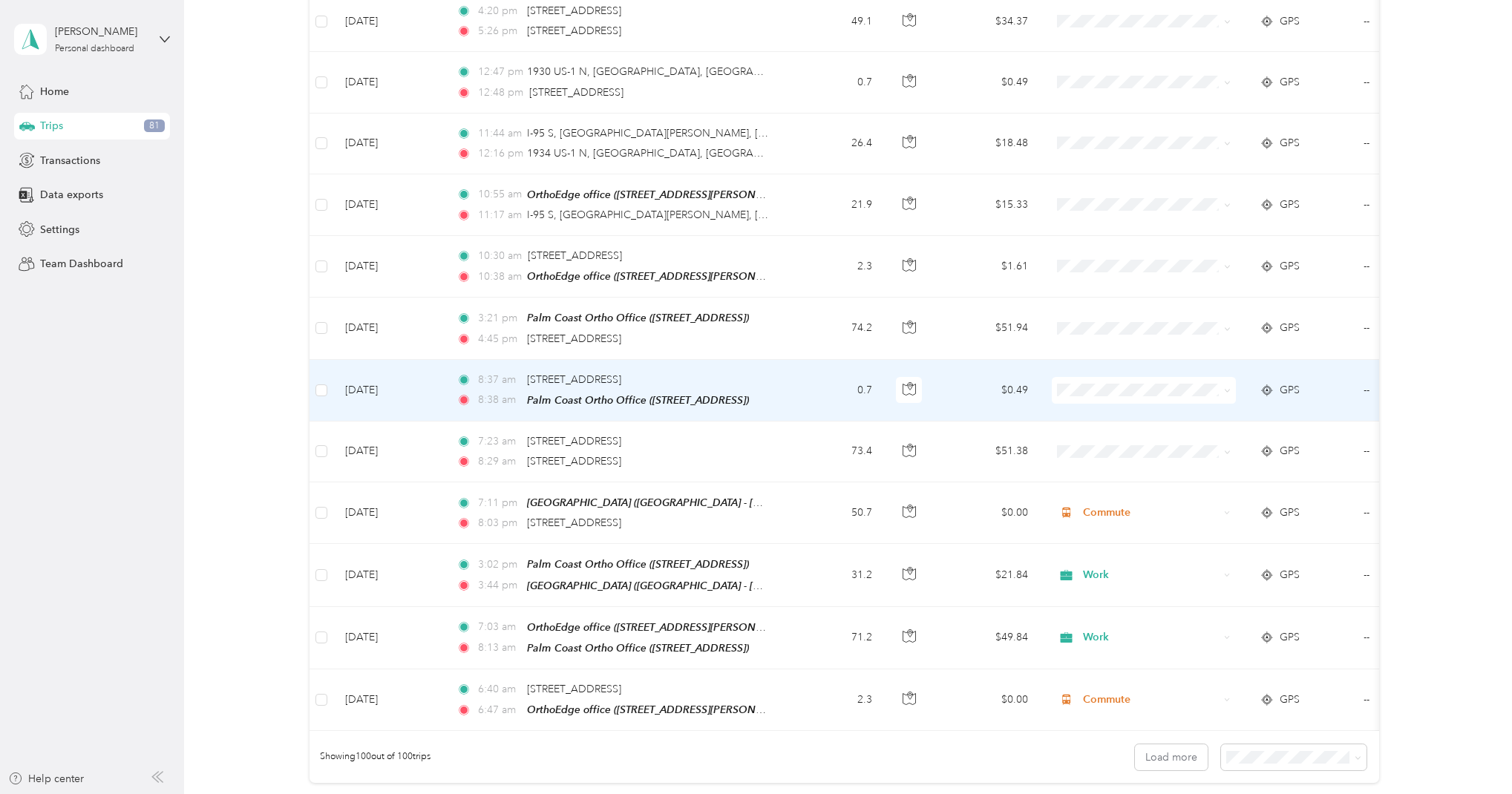
click at [1105, 368] on span "Work" at bounding box center [1157, 369] width 137 height 16
click at [1095, 369] on span "Work" at bounding box center [1157, 371] width 137 height 16
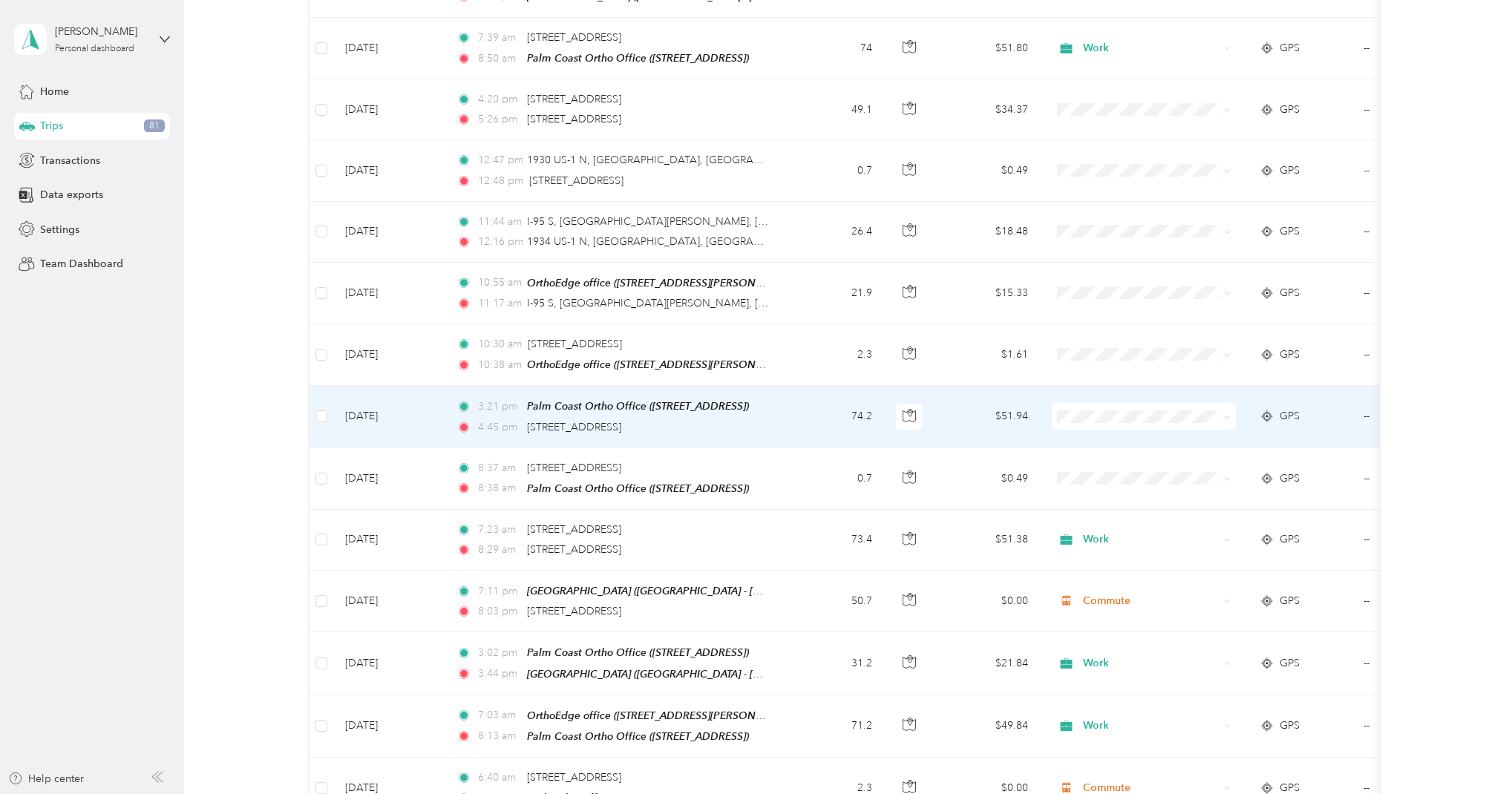
scroll to position [5585, 0]
click at [1099, 401] on li "Work" at bounding box center [1143, 399] width 184 height 26
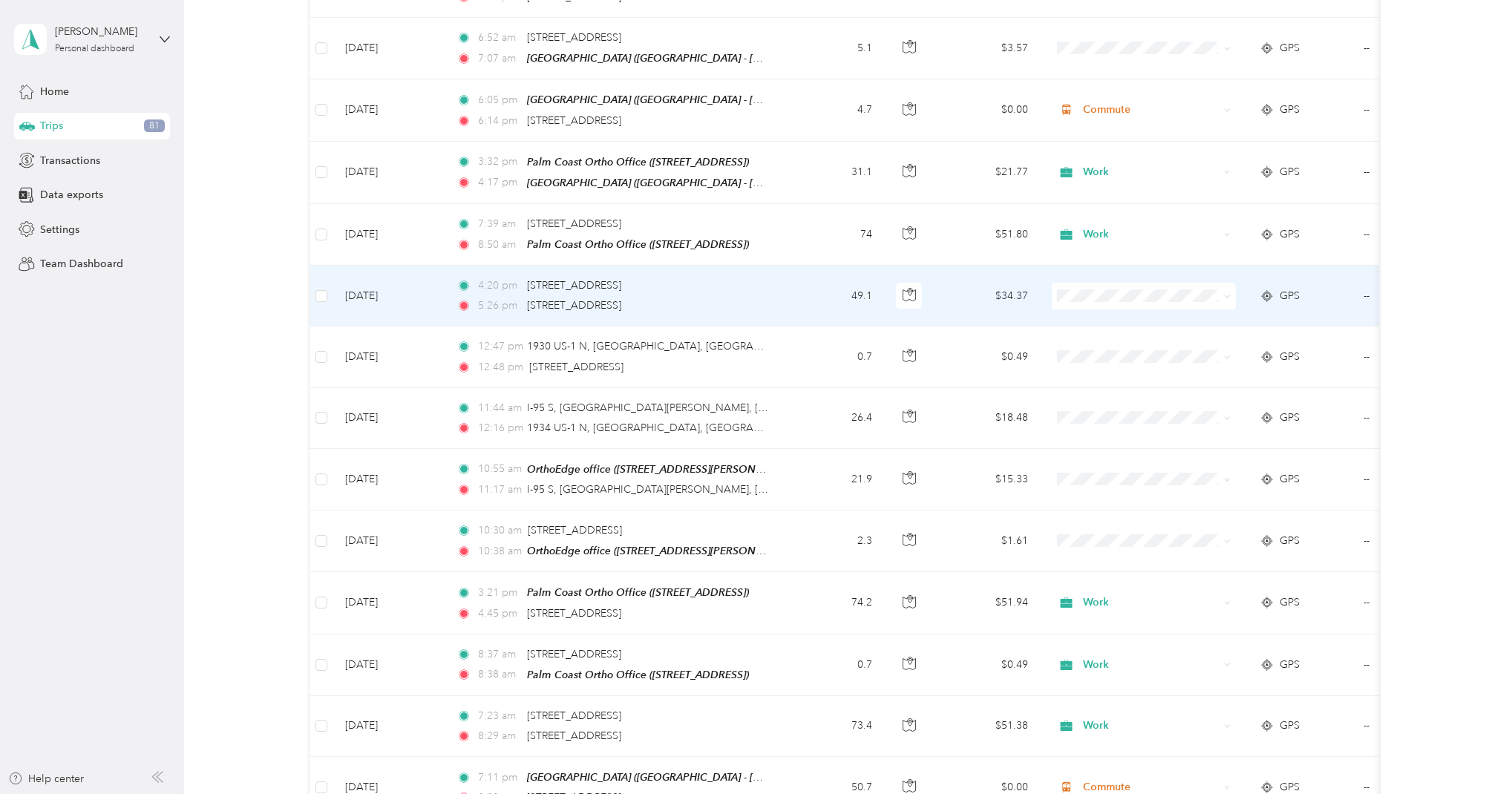
scroll to position [5398, 0]
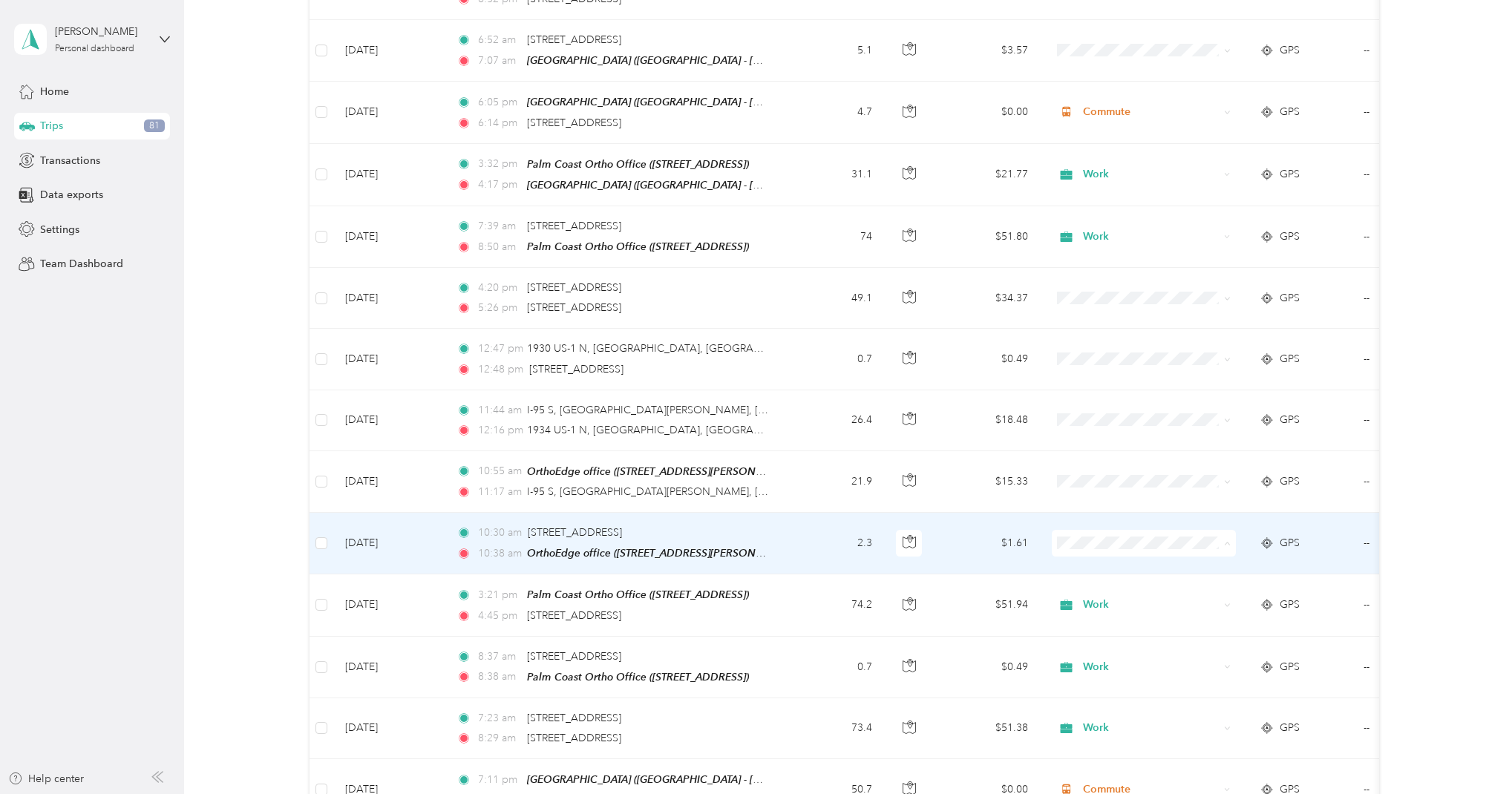
click at [1143, 712] on li "Commute" at bounding box center [1143, 707] width 184 height 26
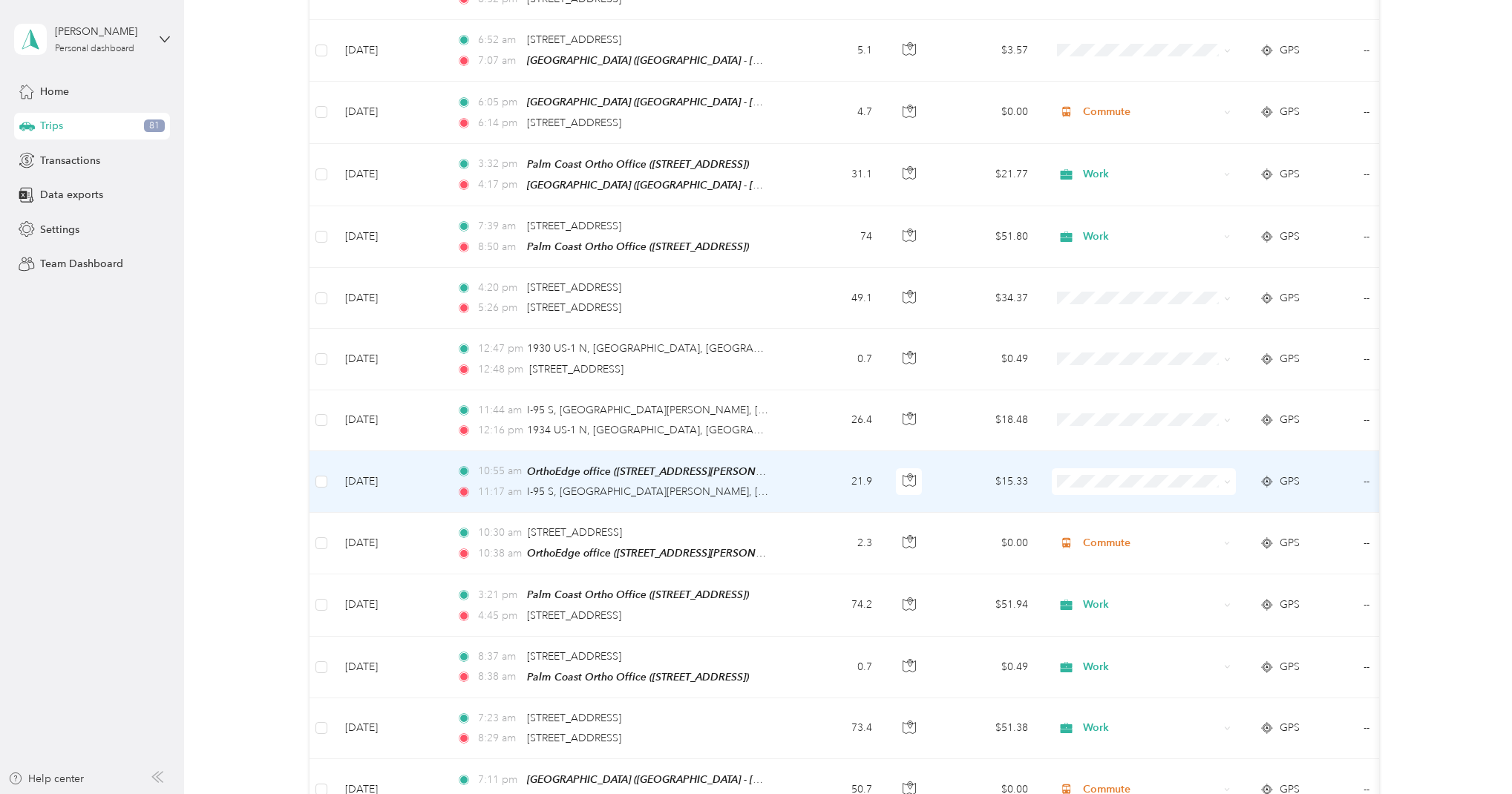
click at [1093, 465] on span "Work" at bounding box center [1157, 460] width 137 height 16
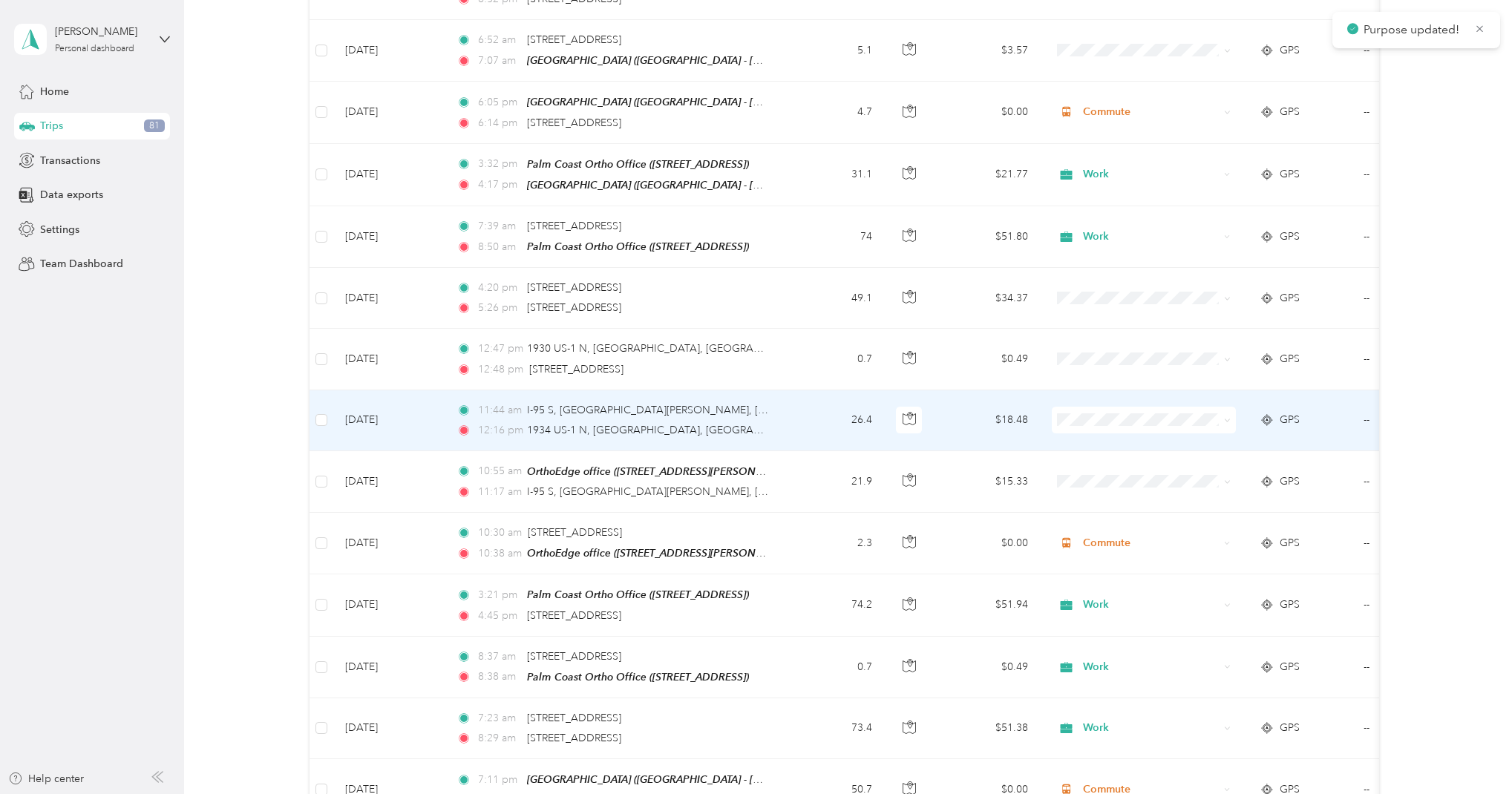
click at [1090, 405] on li "Work" at bounding box center [1143, 403] width 184 height 26
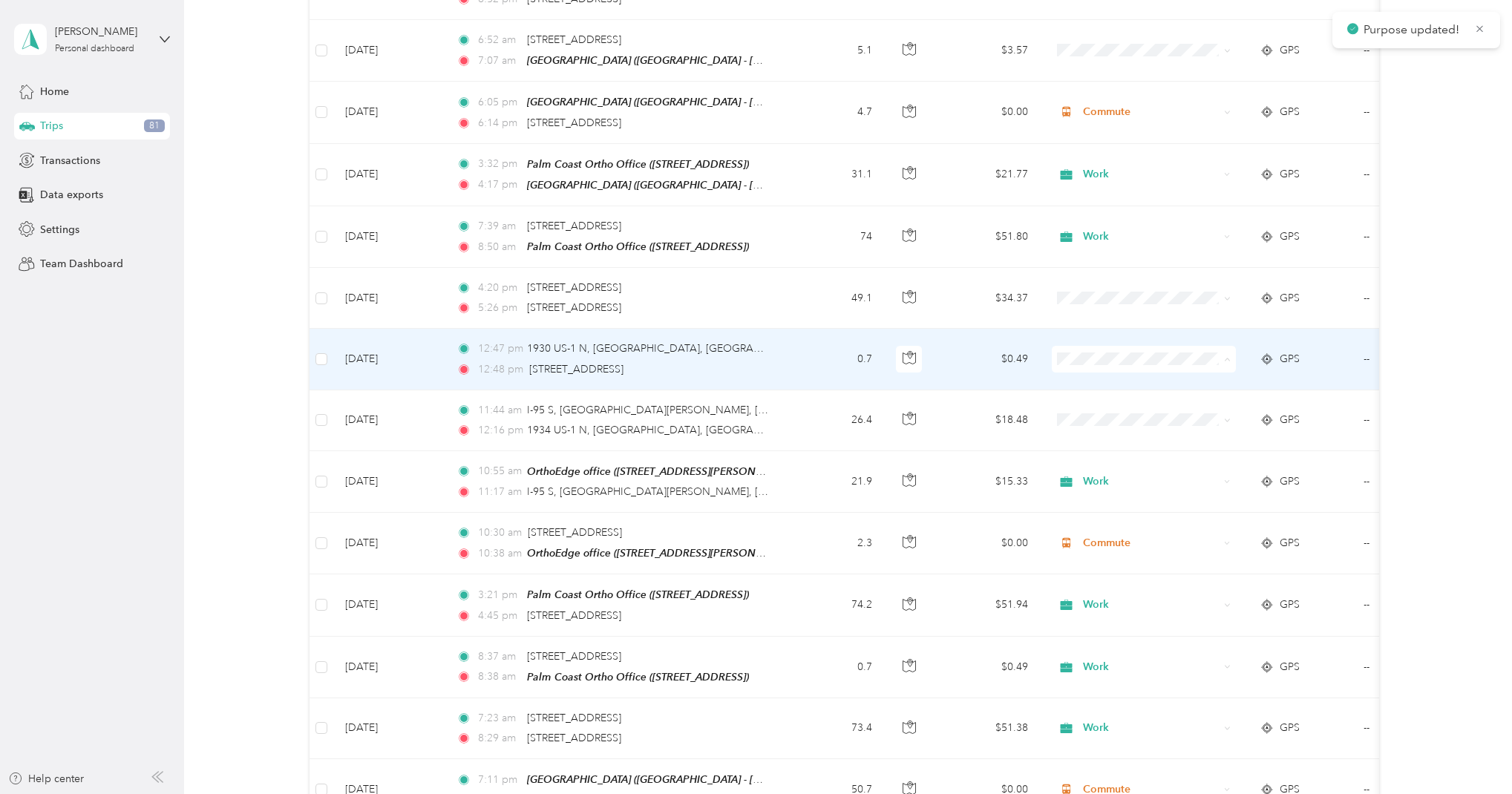
click at [1096, 337] on span "Work" at bounding box center [1157, 342] width 137 height 16
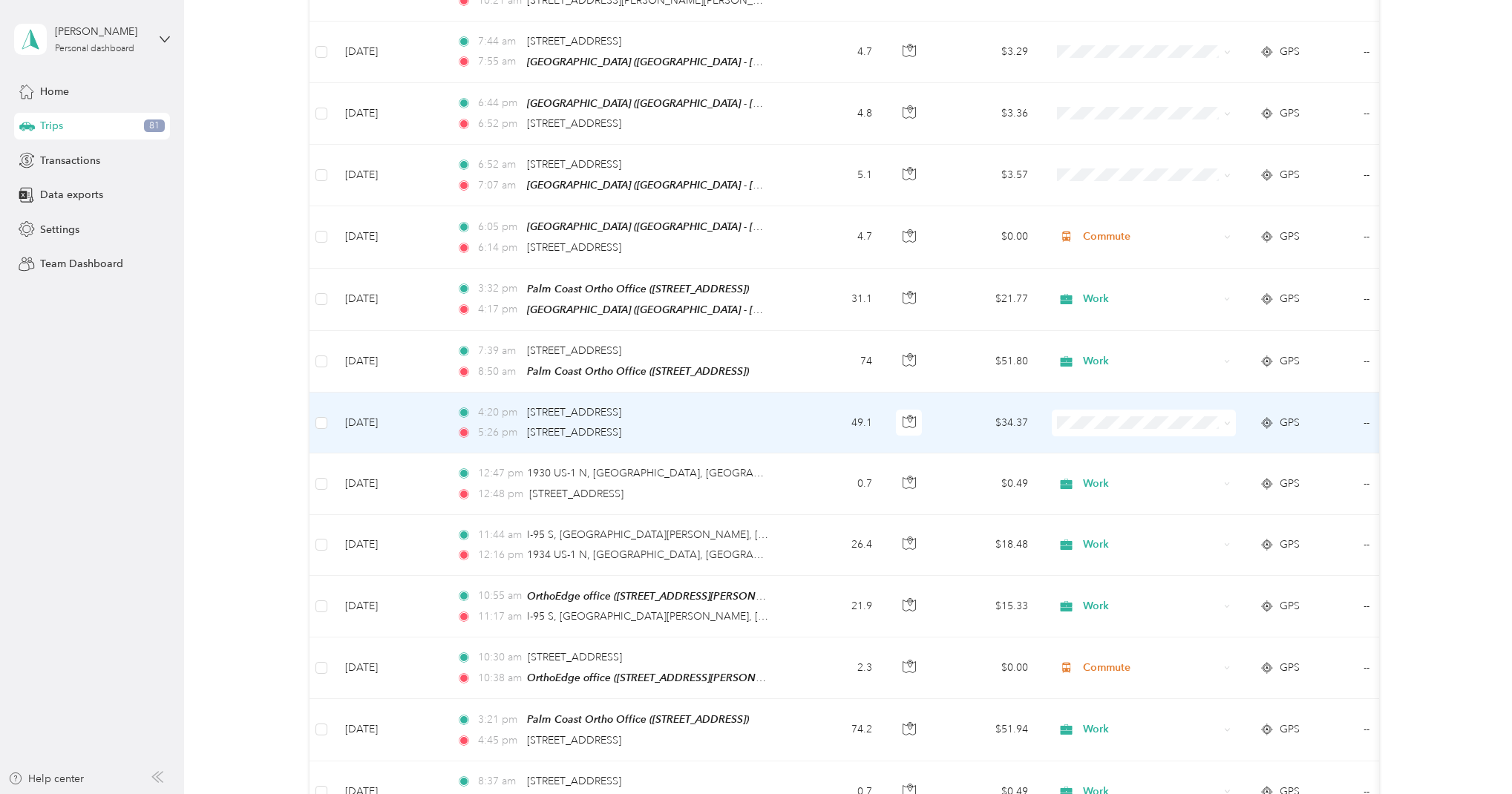
scroll to position [5272, 0]
click at [1105, 412] on span "Work" at bounding box center [1157, 406] width 137 height 16
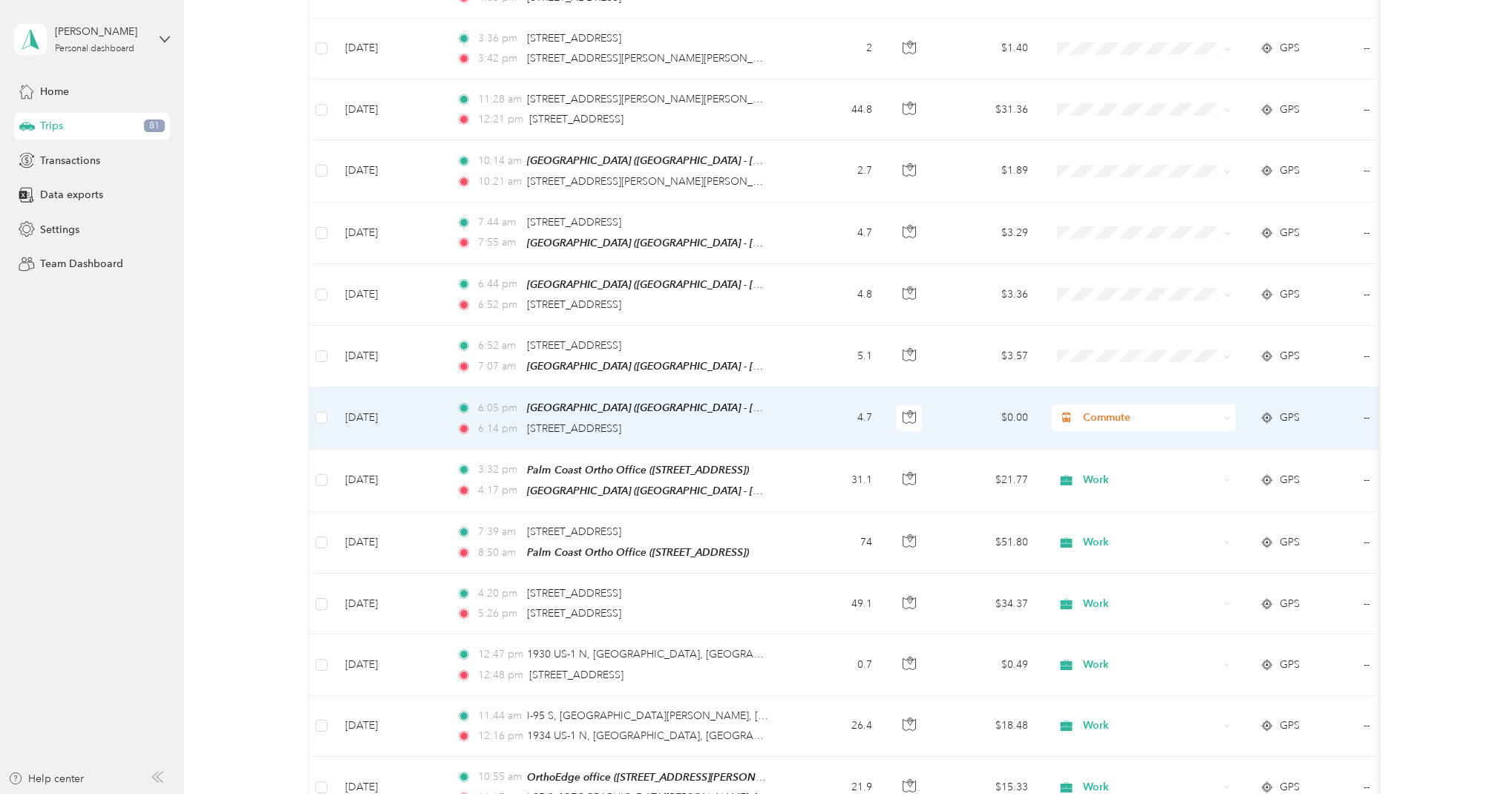
scroll to position [5091, 0]
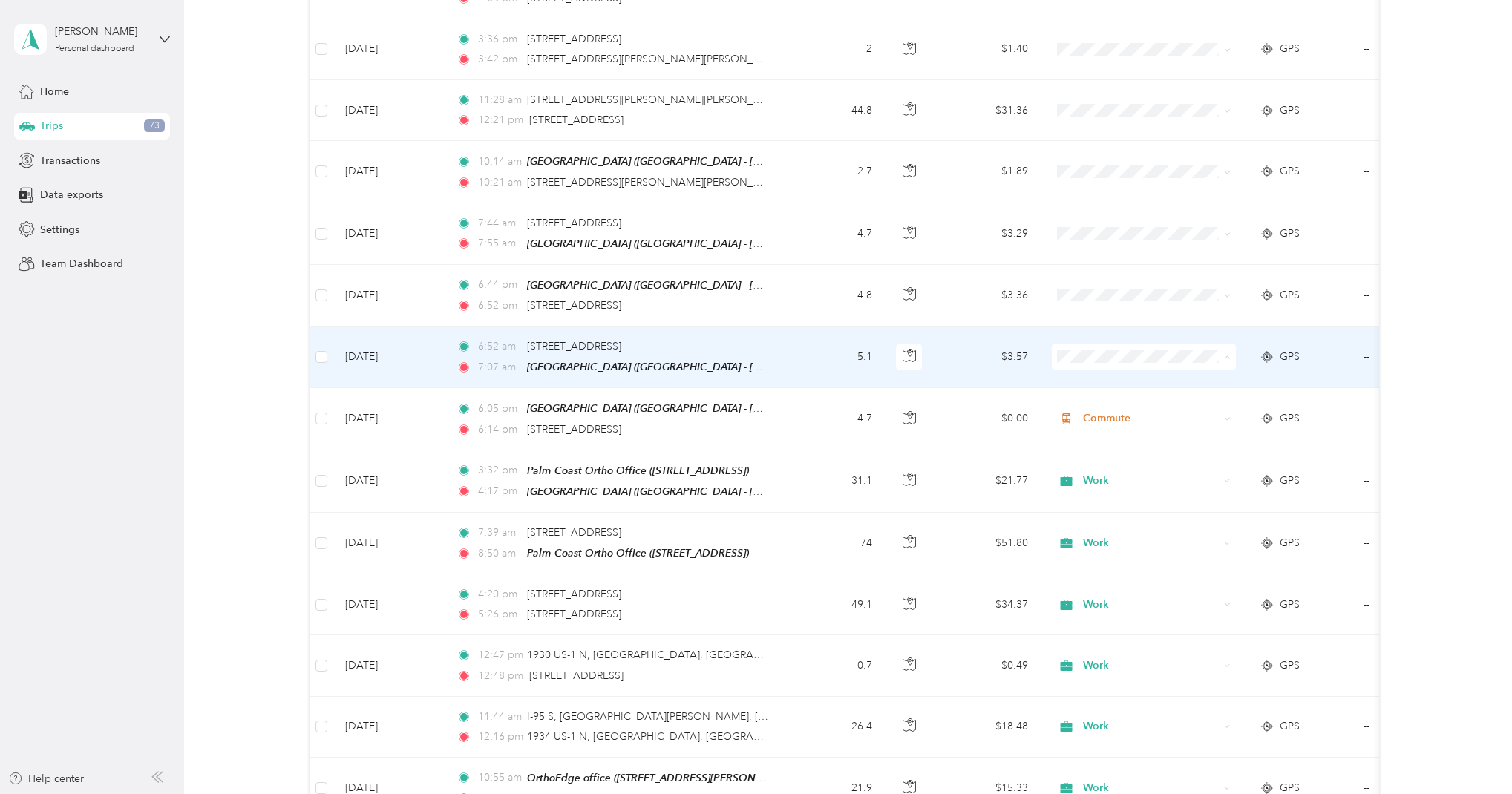
click at [1115, 525] on span "Commute" at bounding box center [1157, 526] width 137 height 16
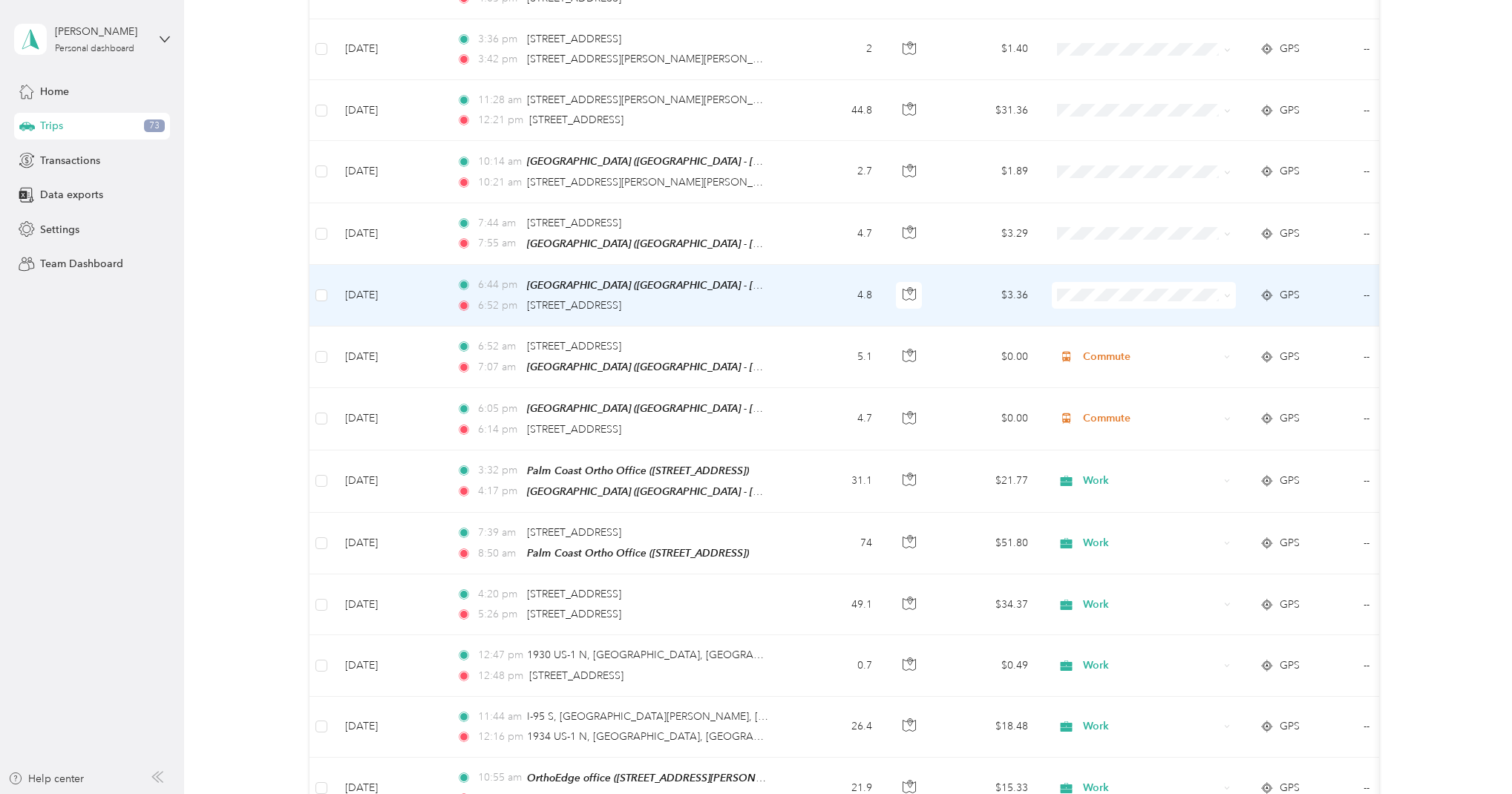
click at [1123, 466] on li "Commute" at bounding box center [1143, 458] width 184 height 26
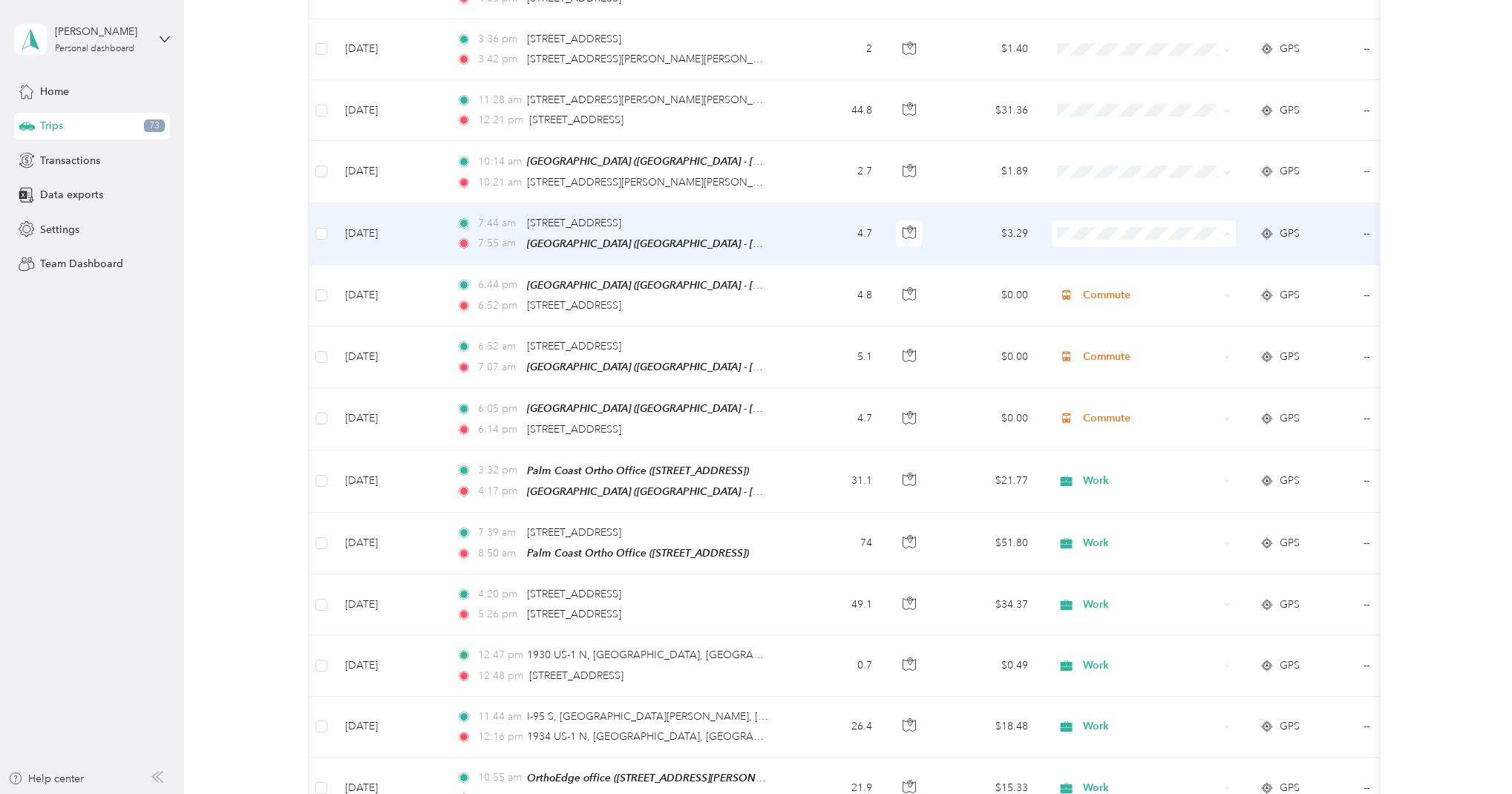
scroll to position [0, 0]
click at [1120, 408] on span "Commute" at bounding box center [1157, 403] width 137 height 16
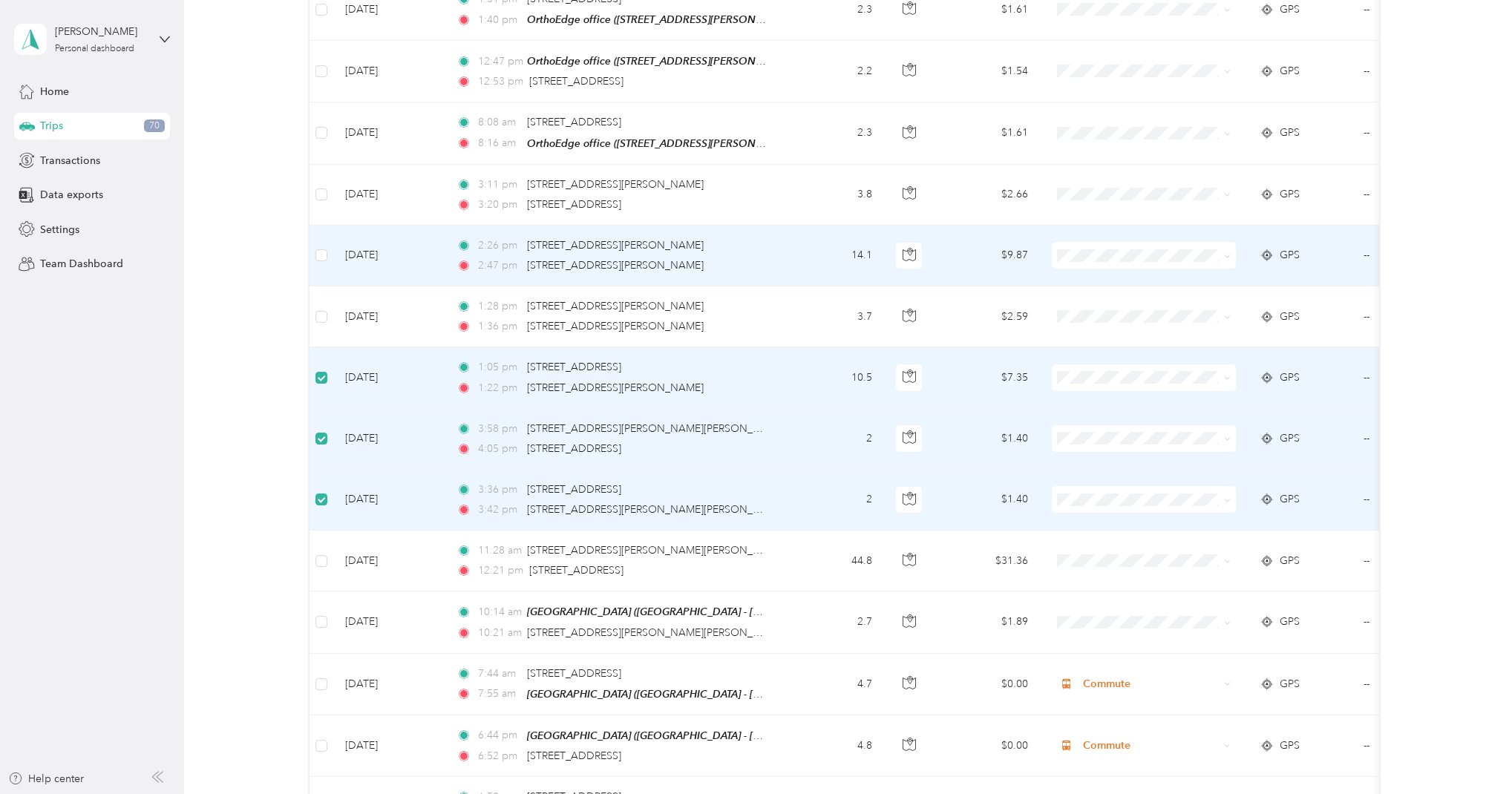
scroll to position [4637, 0]
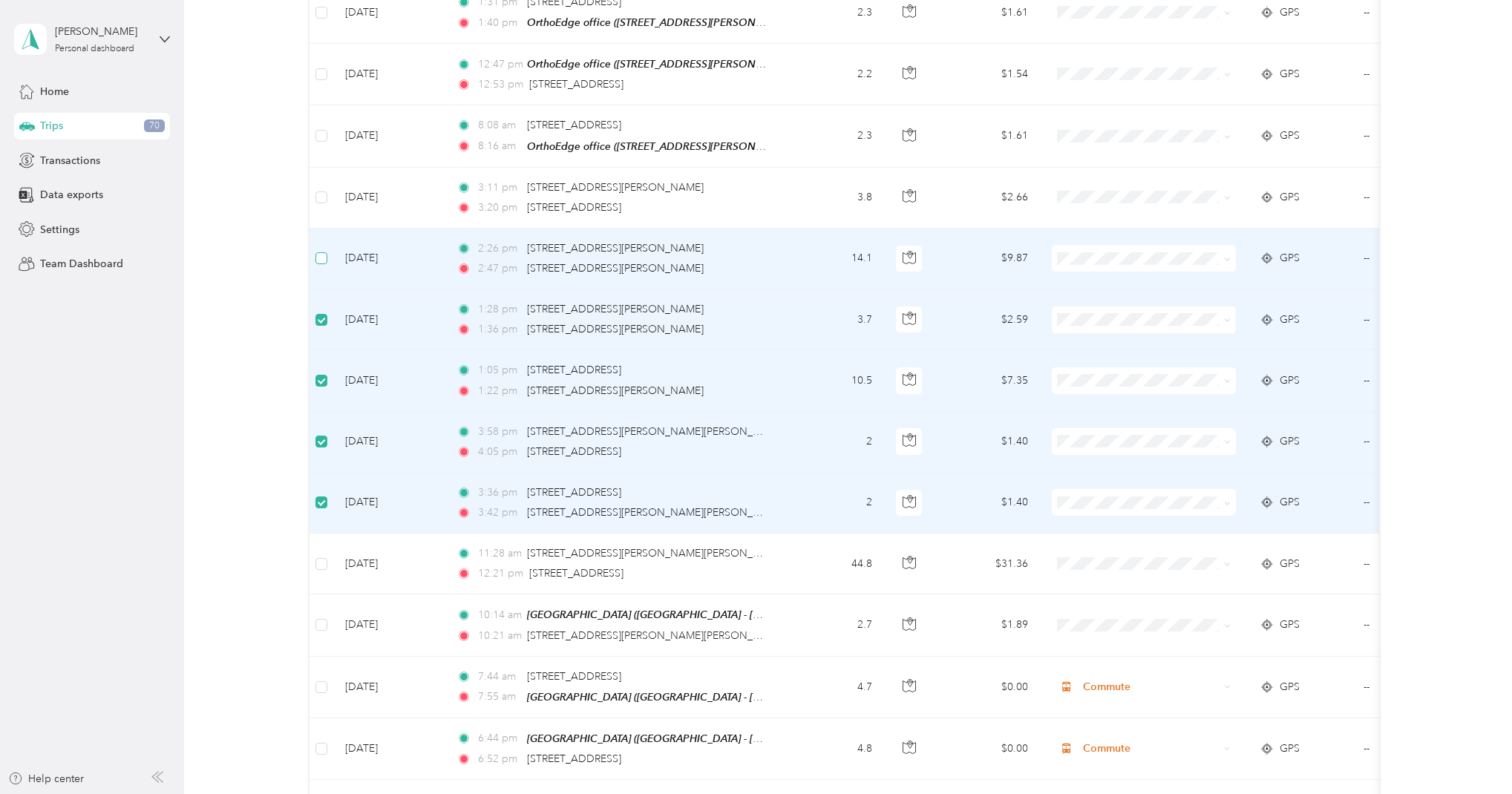
click at [327, 252] on span at bounding box center [322, 258] width 12 height 12
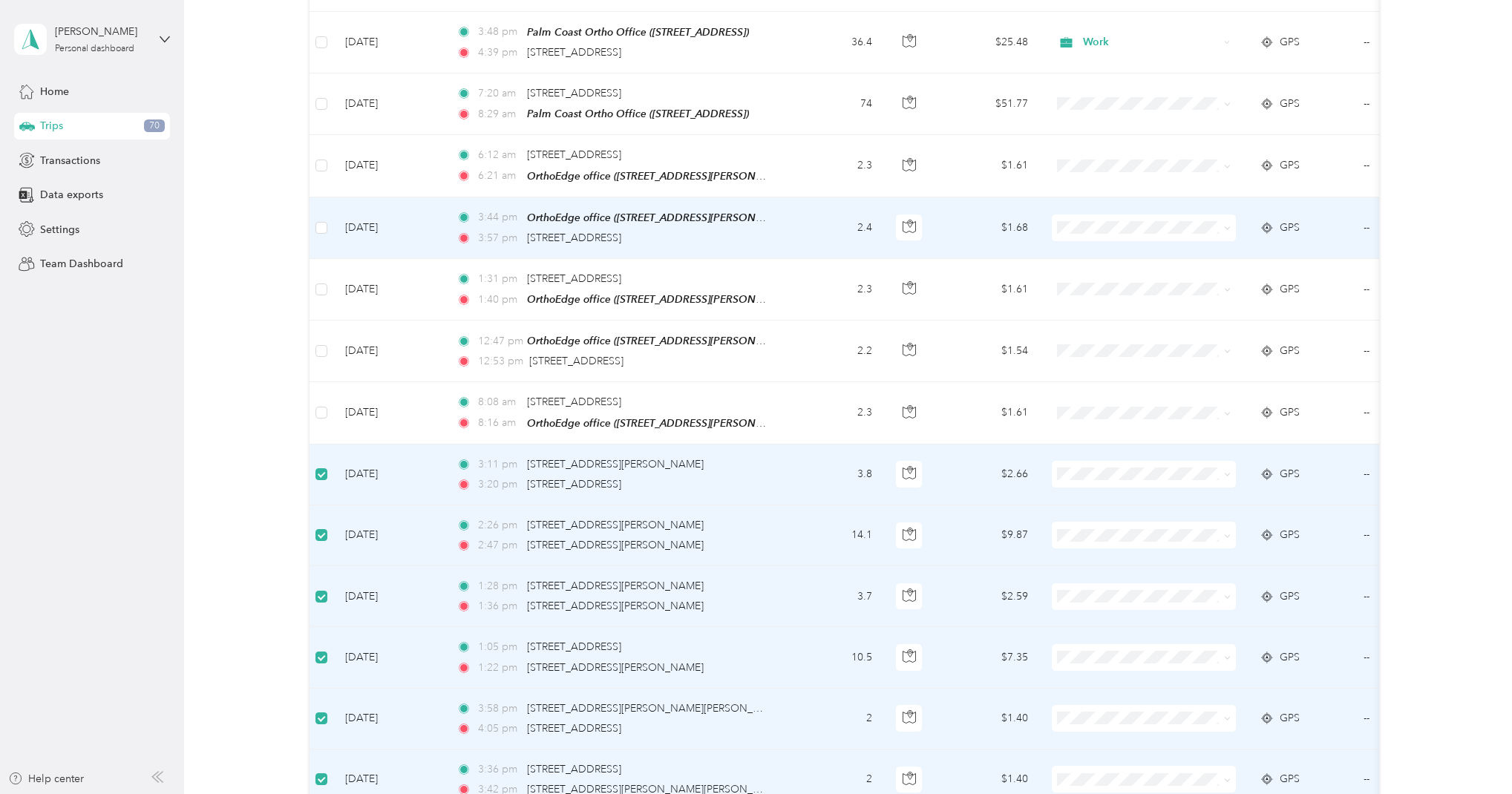
scroll to position [4358, 0]
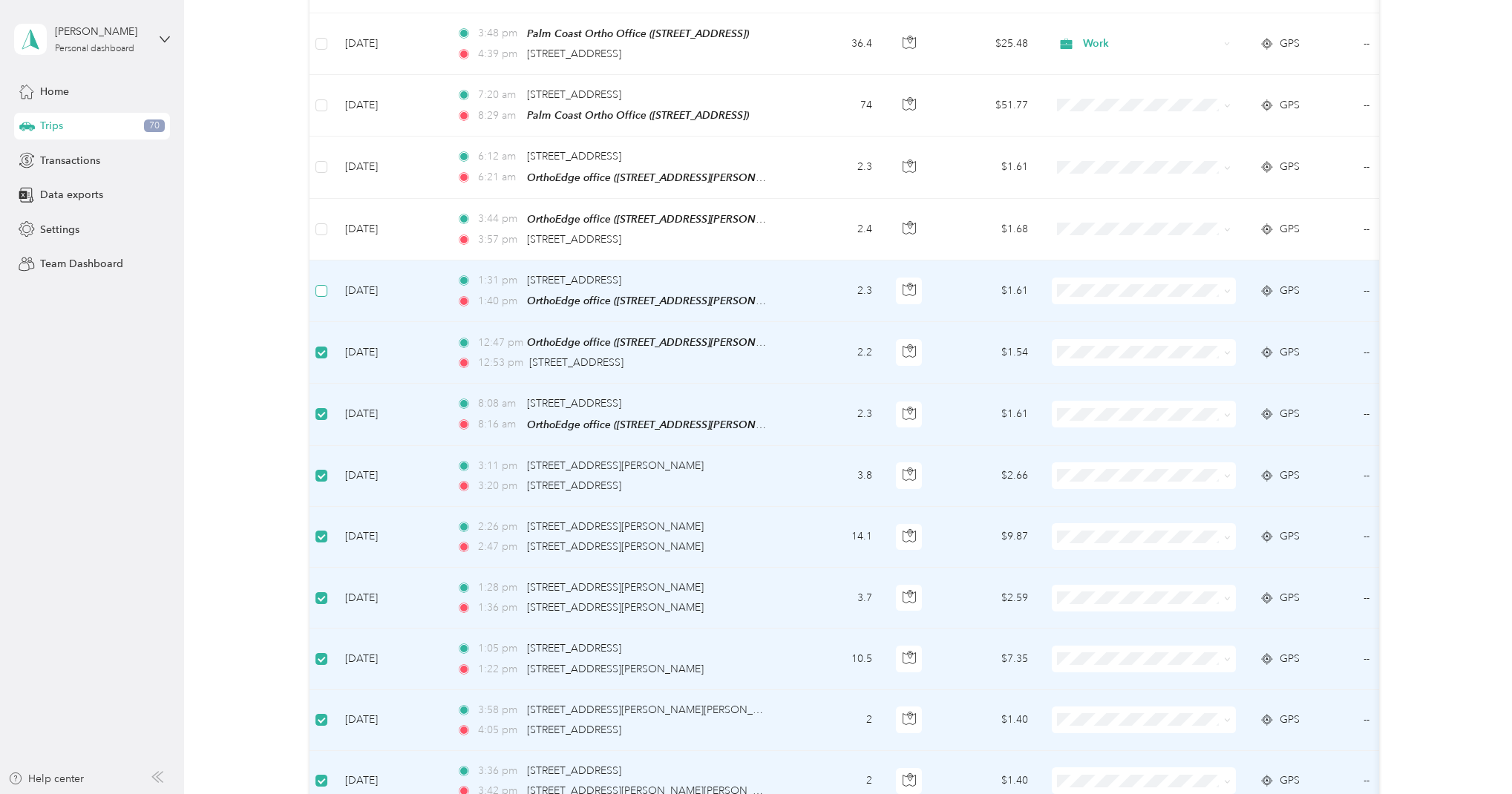
click at [325, 285] on span at bounding box center [322, 291] width 12 height 12
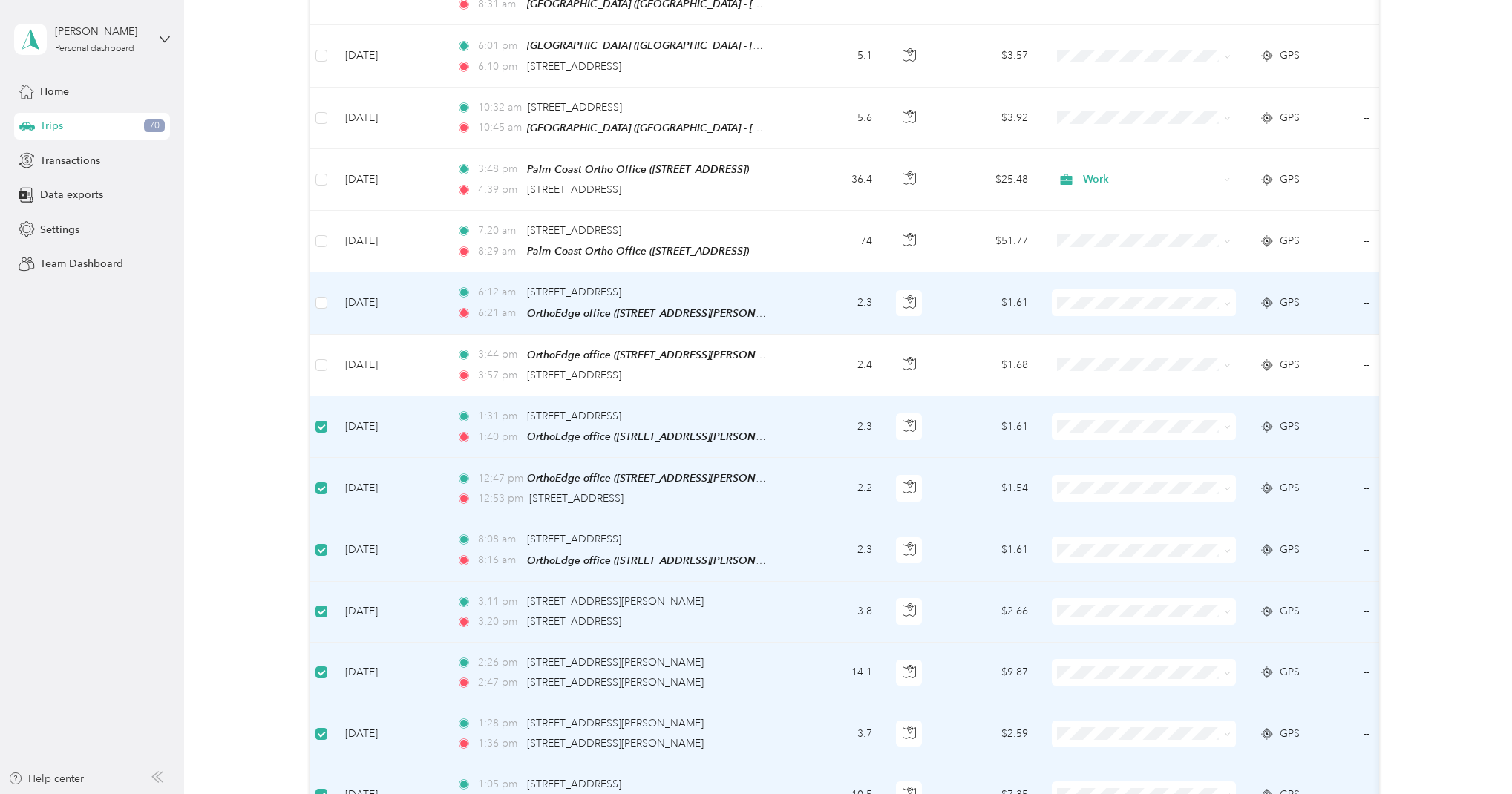
scroll to position [4220, 0]
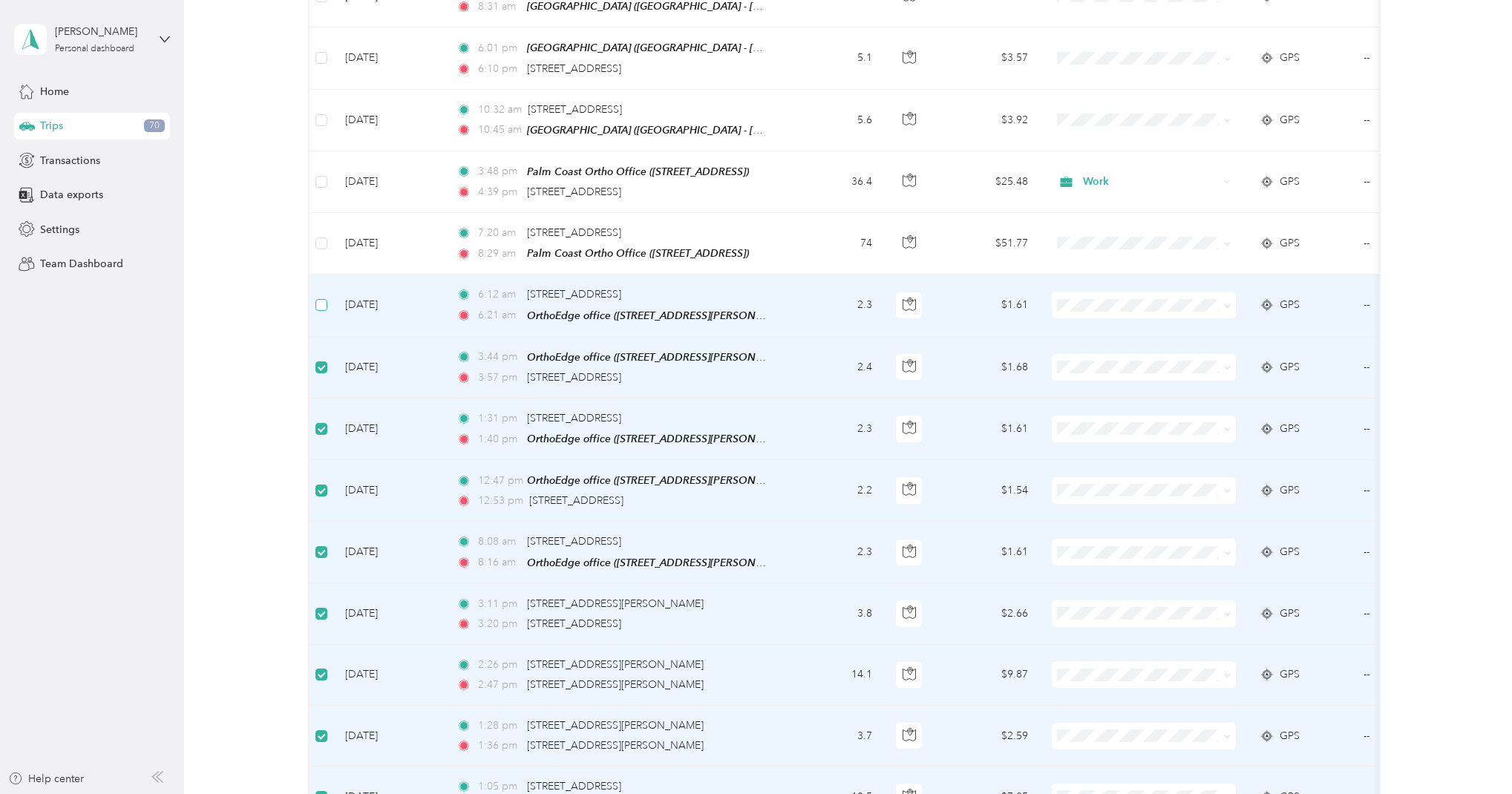
click at [326, 299] on span at bounding box center [322, 305] width 12 height 12
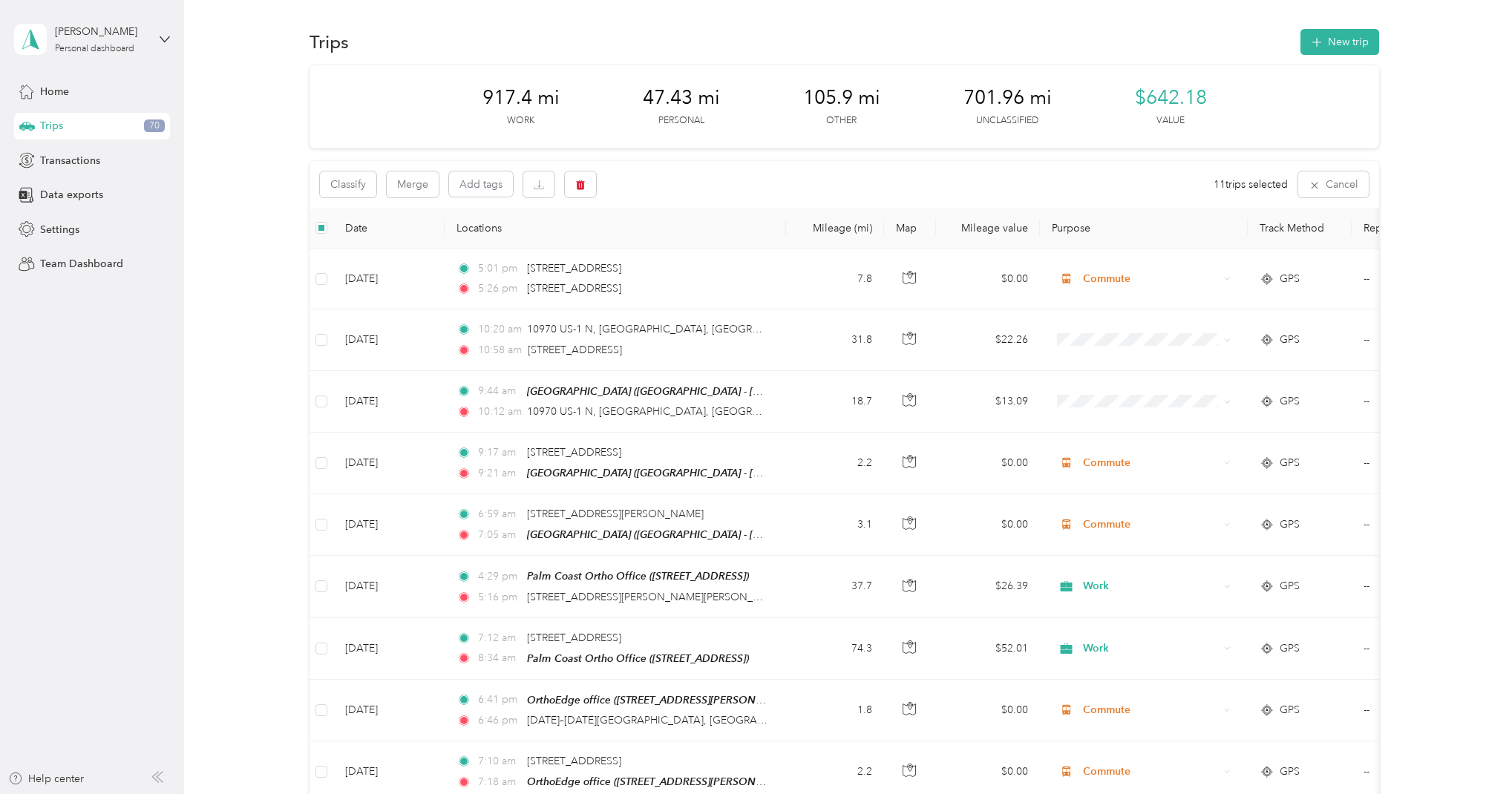
scroll to position [0, 0]
click at [583, 187] on icon "button" at bounding box center [580, 185] width 9 height 10
click at [691, 247] on button "Yes" at bounding box center [694, 246] width 29 height 24
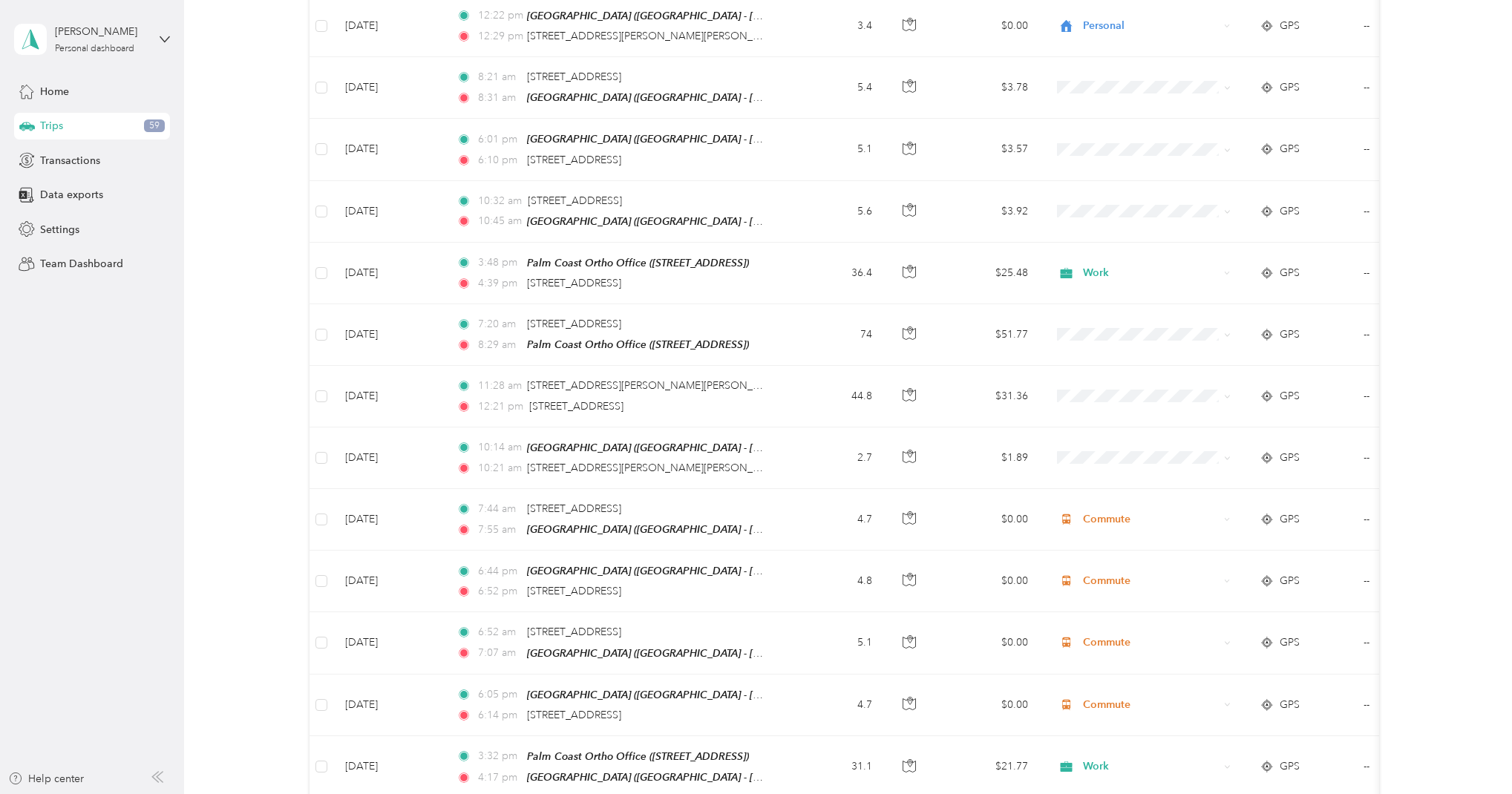
scroll to position [0, 1]
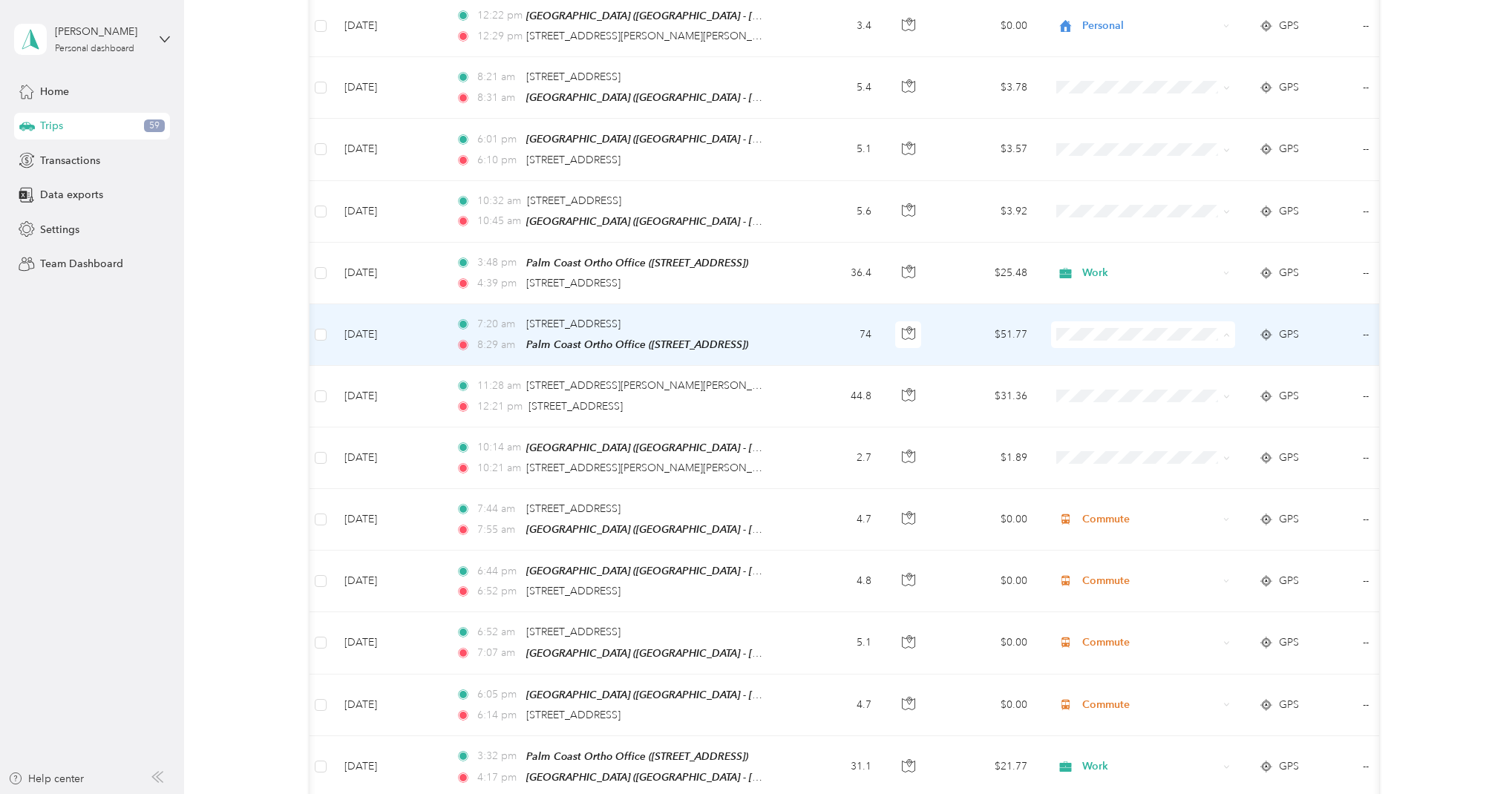
click at [1103, 322] on span "Work" at bounding box center [1156, 328] width 137 height 16
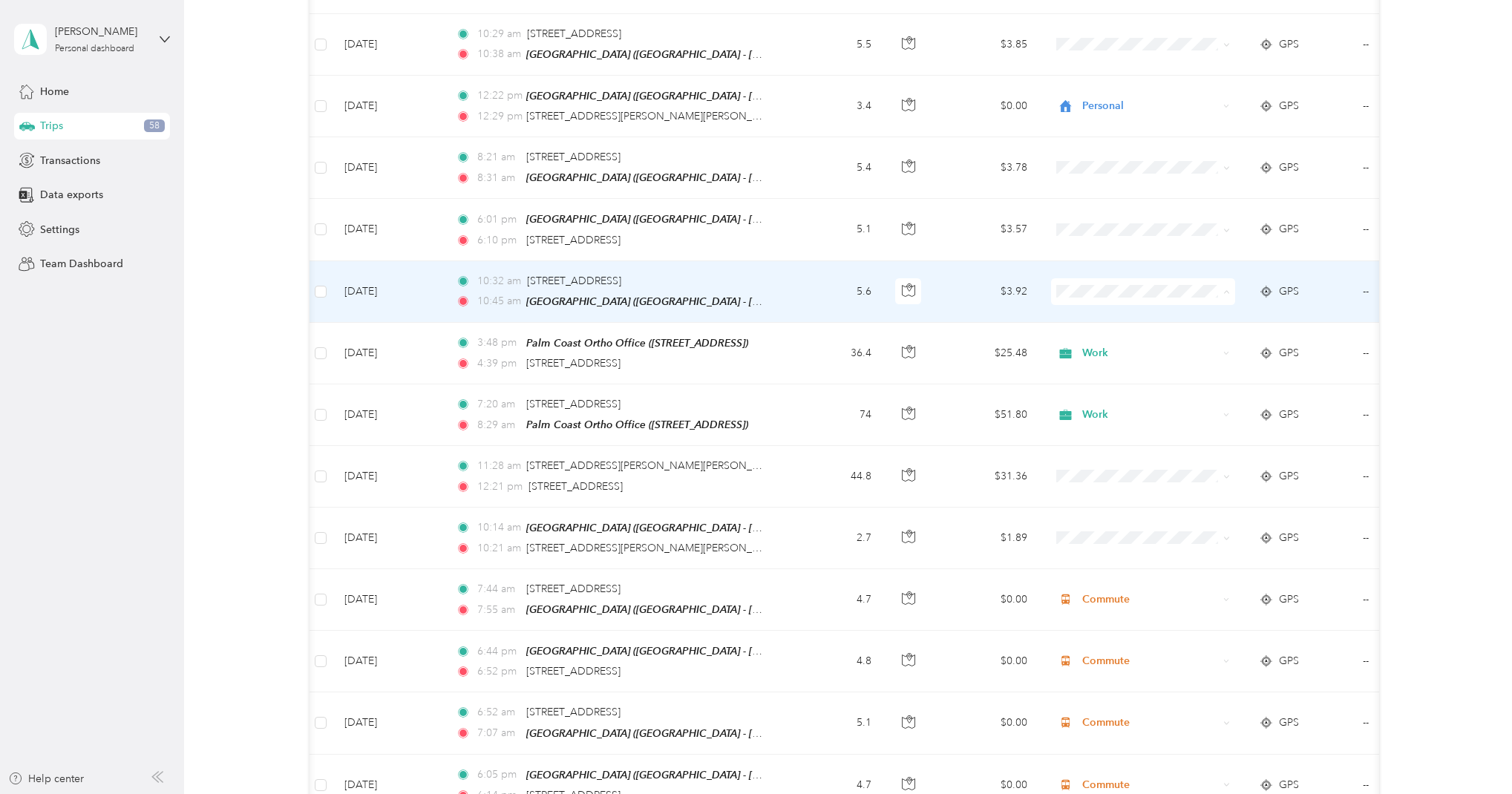
click at [1145, 465] on span "Commute" at bounding box center [1156, 467] width 137 height 16
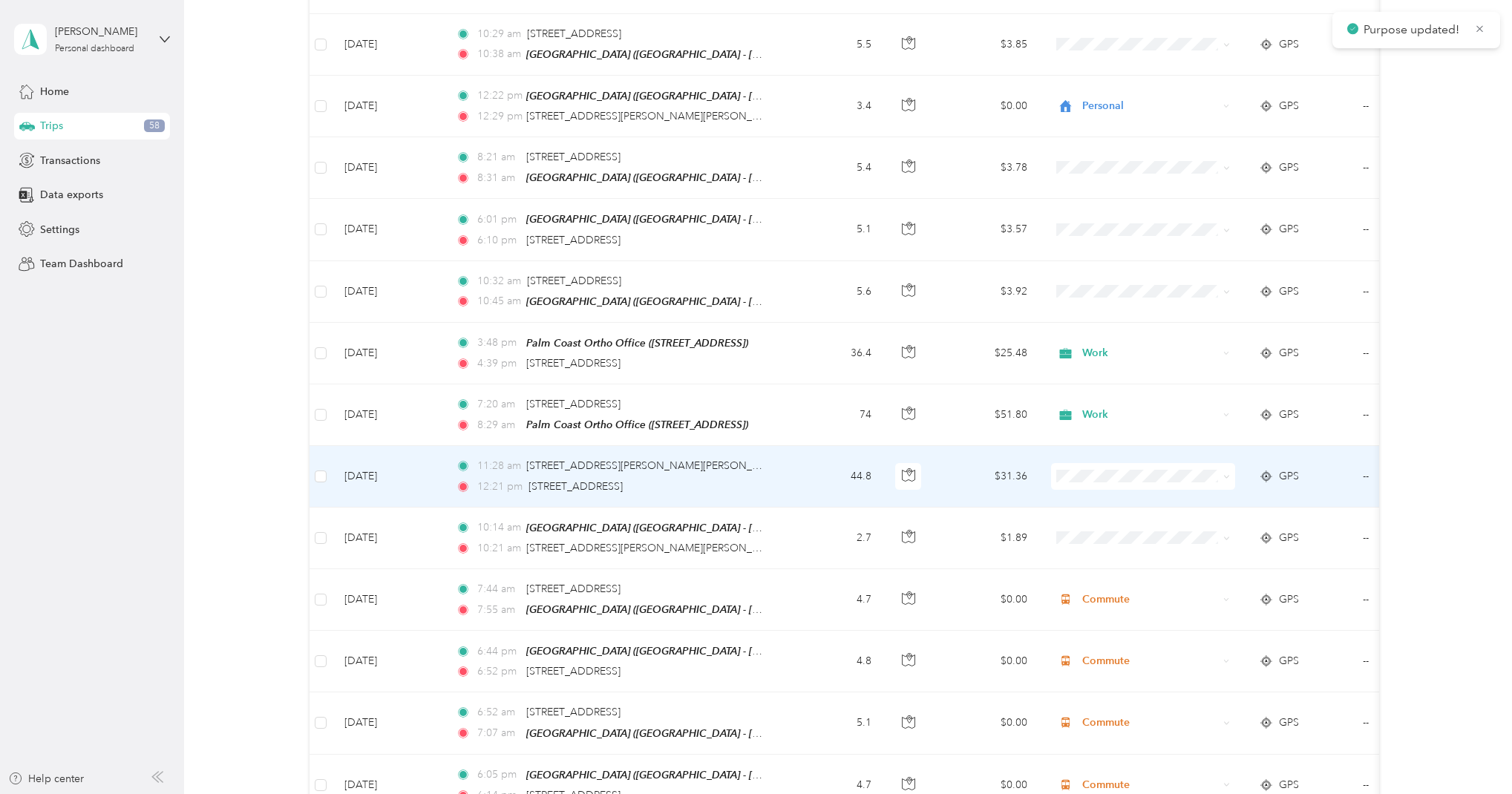
scroll to position [0, 0]
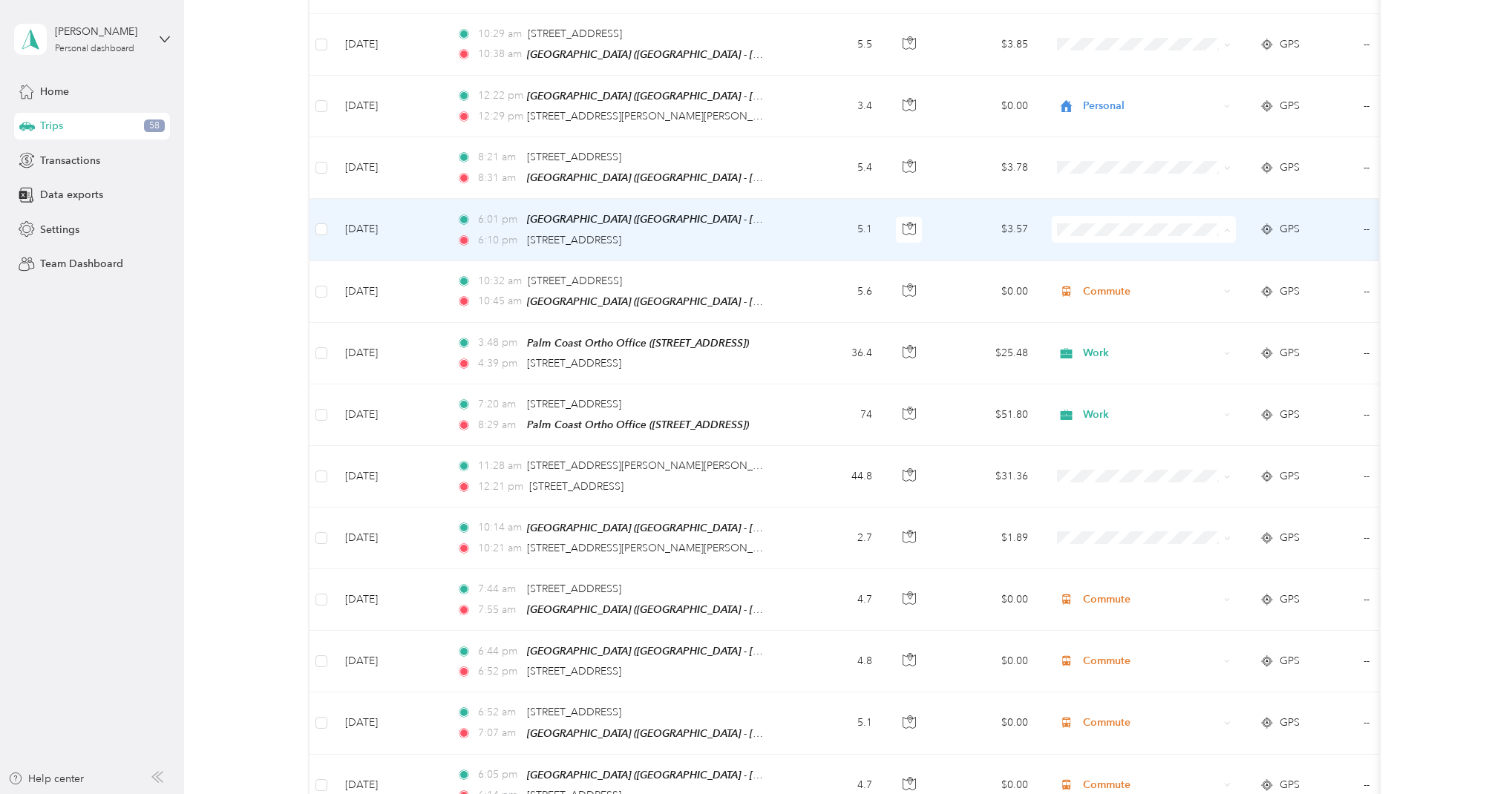
click at [1132, 408] on span "Commute" at bounding box center [1157, 407] width 137 height 16
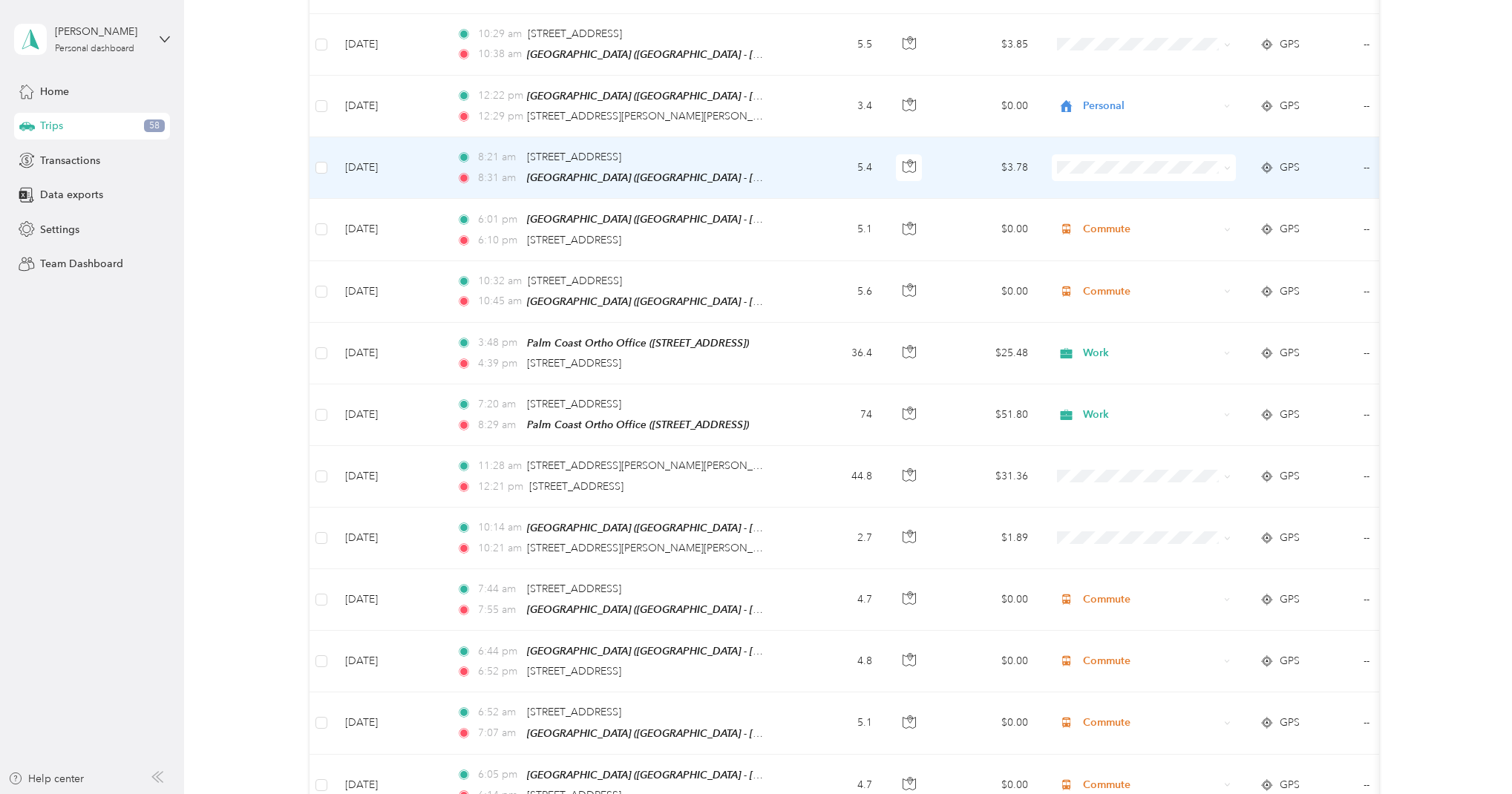
click at [1142, 343] on span "Commute" at bounding box center [1157, 343] width 137 height 16
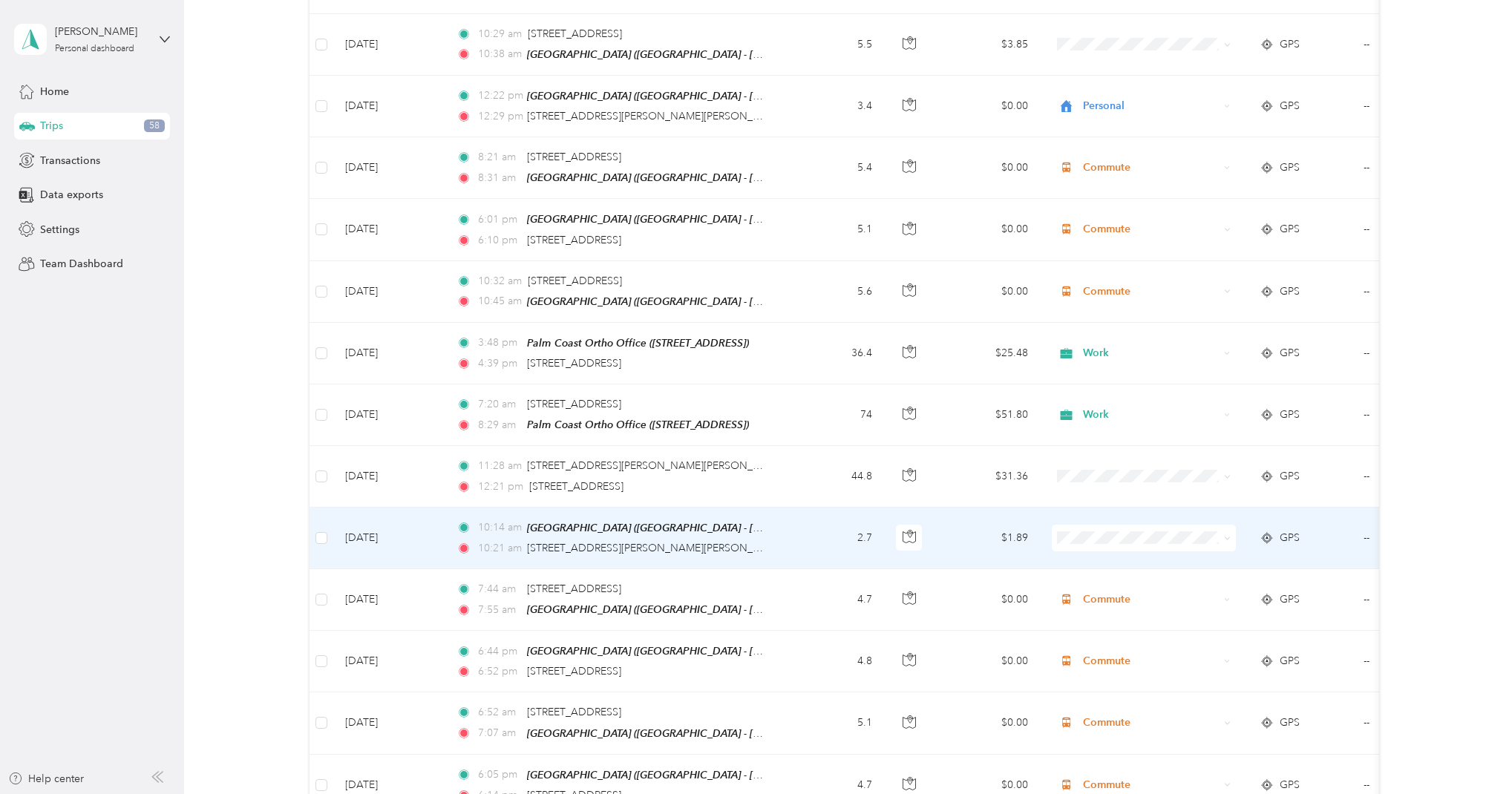
click at [1135, 704] on span "Commute" at bounding box center [1157, 712] width 137 height 16
